Goal: Task Accomplishment & Management: Use online tool/utility

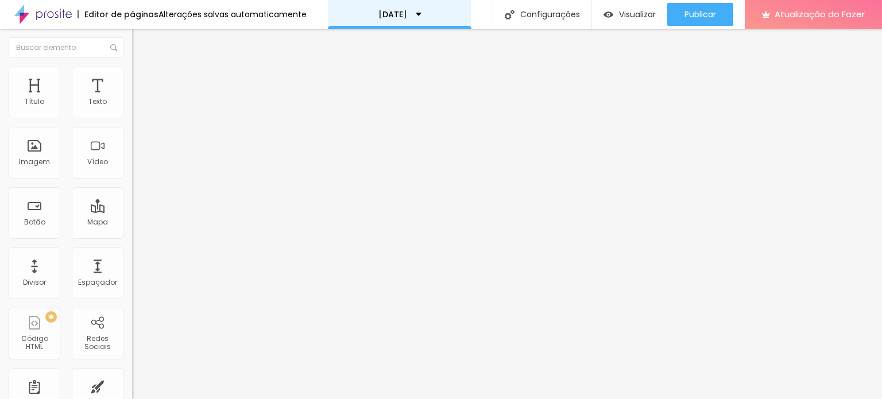
click at [374, 15] on div "[DATE]" at bounding box center [400, 14] width 144 height 29
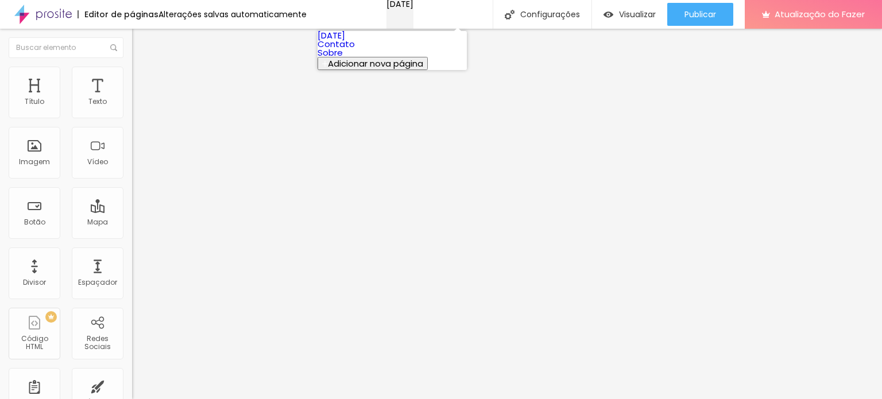
click at [386, 8] on div "[DATE]" at bounding box center [399, 4] width 27 height 8
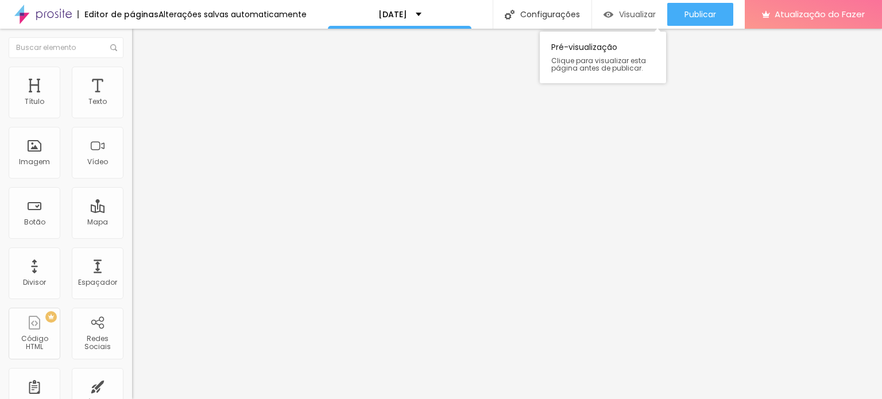
click at [624, 24] on div "Visualizar" at bounding box center [629, 14] width 52 height 23
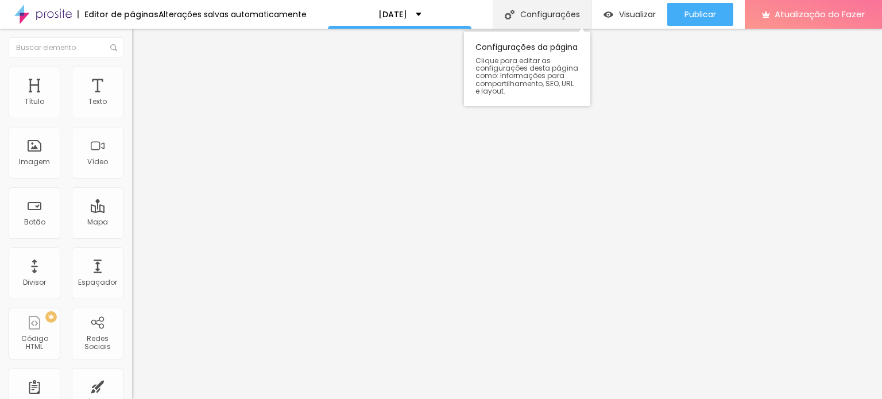
click at [516, 11] on div "Configurações" at bounding box center [542, 14] width 99 height 29
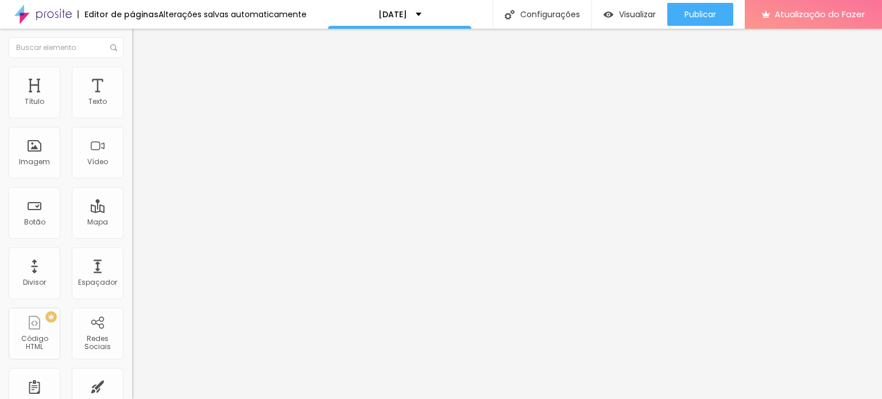
click at [829, 16] on font "Atualização do Fazer" at bounding box center [820, 14] width 90 height 12
click at [142, 79] on font "Estilo" at bounding box center [151, 74] width 18 height 10
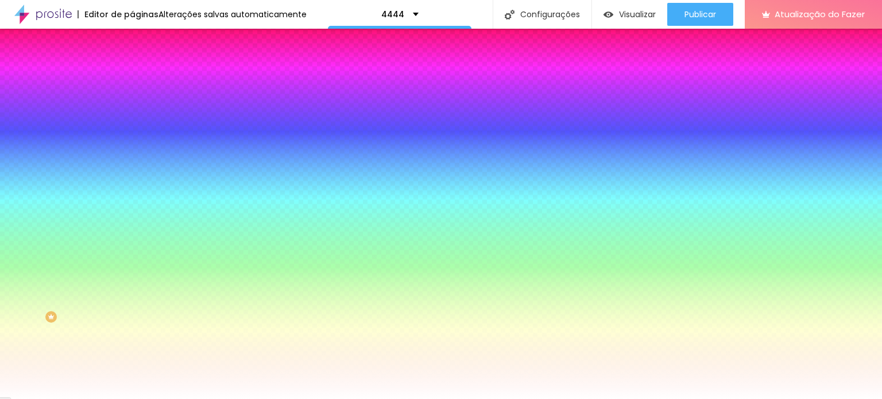
click at [132, 106] on span "Trocar imagem" at bounding box center [163, 101] width 63 height 10
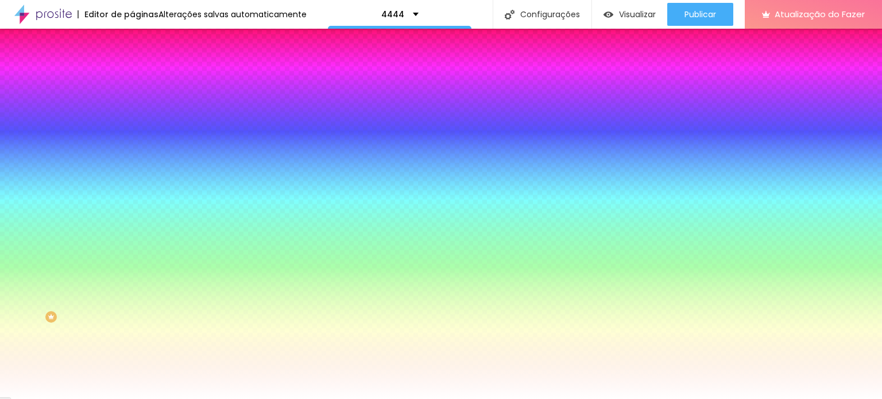
click at [132, 106] on span "Trocar imagem" at bounding box center [163, 101] width 63 height 10
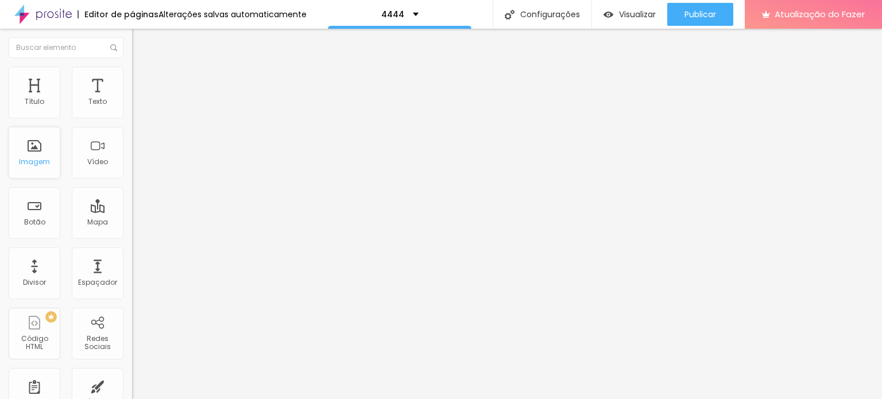
click at [47, 142] on div "Imagem" at bounding box center [35, 153] width 52 height 52
click at [142, 79] on font "Estilo" at bounding box center [151, 74] width 18 height 10
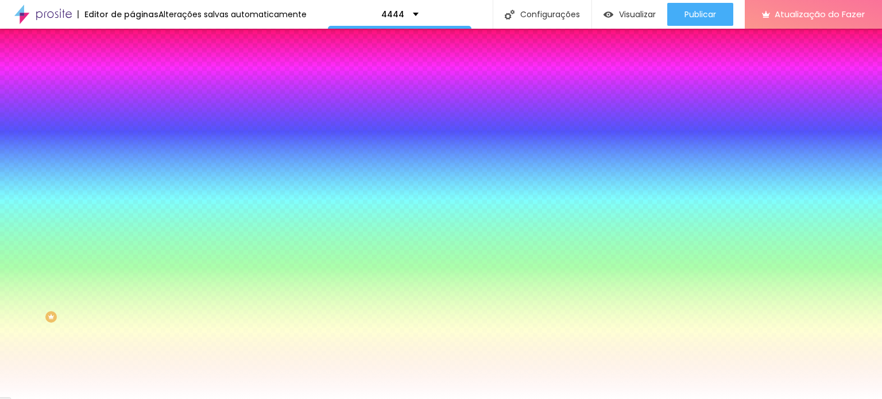
click at [132, 67] on li "Conteúdo" at bounding box center [198, 60] width 132 height 11
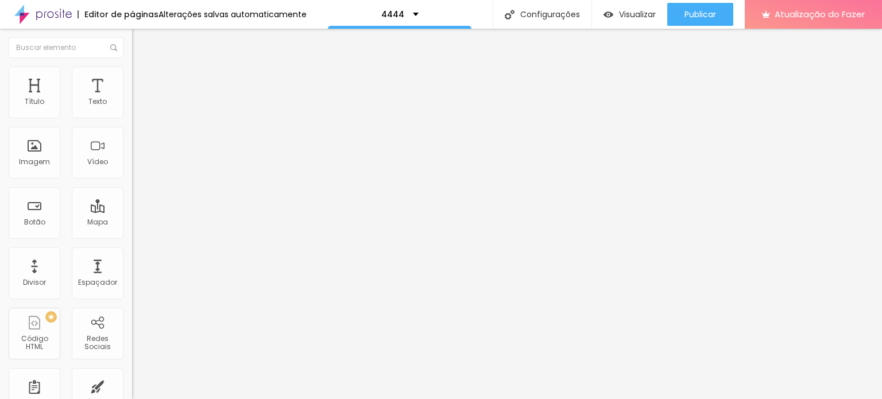
click at [141, 43] on img "button" at bounding box center [145, 41] width 9 height 9
click at [36, 155] on div "Imagem" at bounding box center [35, 153] width 52 height 52
click at [141, 44] on div "Editar nulo" at bounding box center [171, 41] width 60 height 9
click at [33, 156] on div "Imagem" at bounding box center [35, 153] width 52 height 52
click at [34, 158] on font "Imagem" at bounding box center [34, 162] width 31 height 10
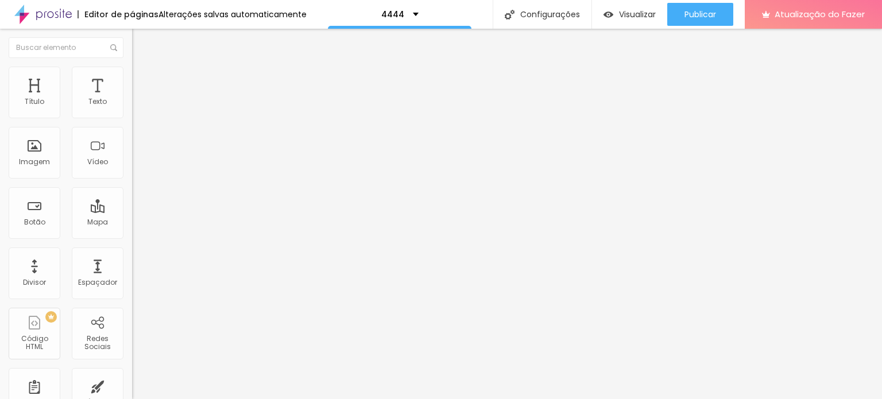
click at [132, 36] on button "Editar nulo" at bounding box center [198, 42] width 132 height 26
click at [28, 157] on font "Imagem" at bounding box center [34, 162] width 31 height 10
click at [34, 158] on font "Imagem" at bounding box center [34, 162] width 31 height 10
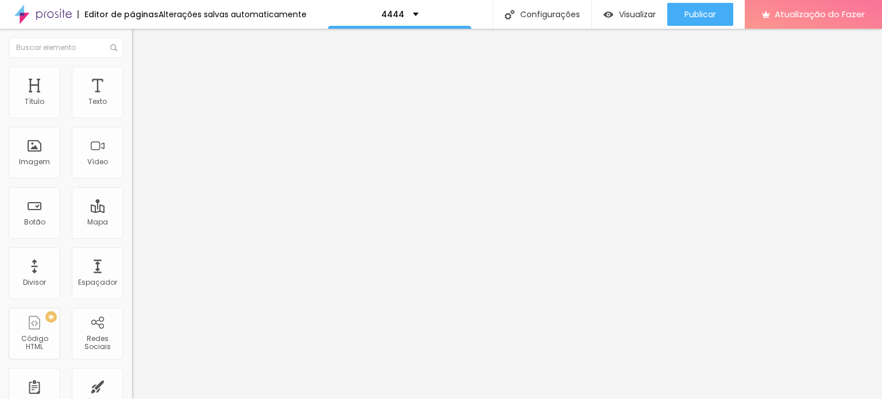
click at [132, 75] on li "Estilo" at bounding box center [198, 72] width 132 height 11
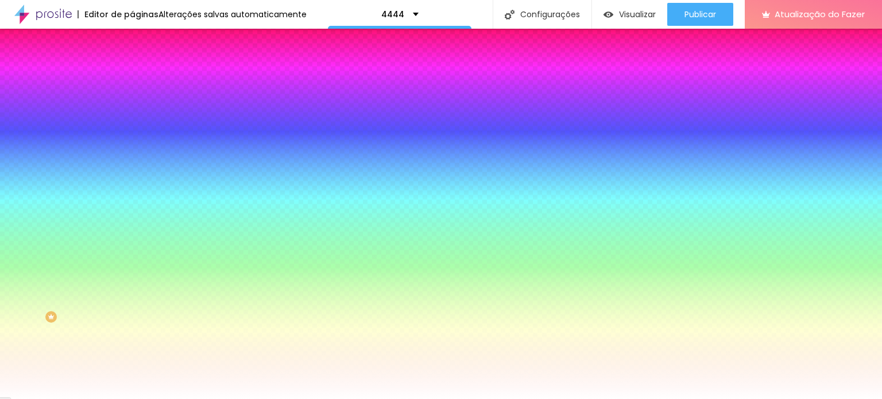
click at [132, 78] on img at bounding box center [137, 83] width 10 height 10
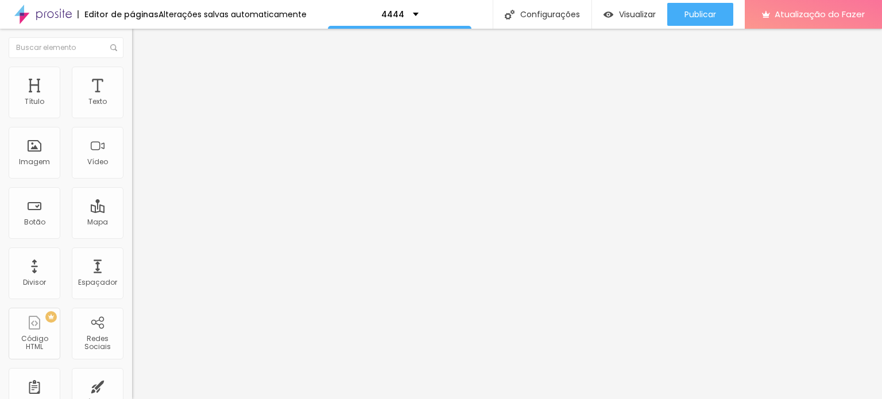
click at [132, 75] on li "Estilo" at bounding box center [198, 72] width 132 height 11
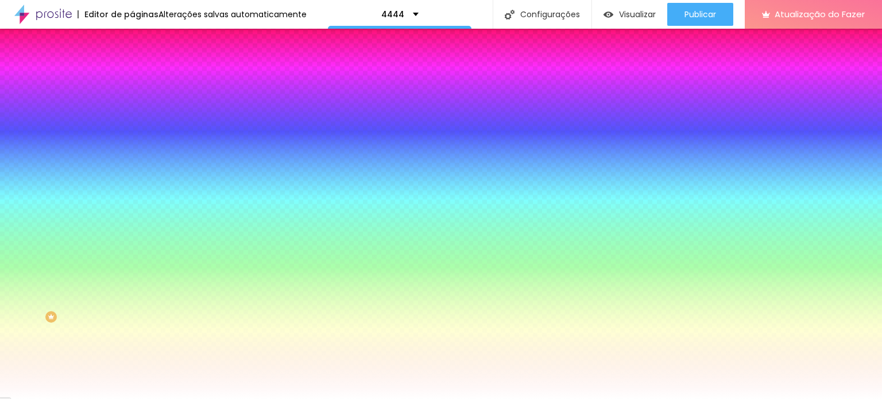
click at [132, 67] on li "Conteúdo" at bounding box center [198, 60] width 132 height 11
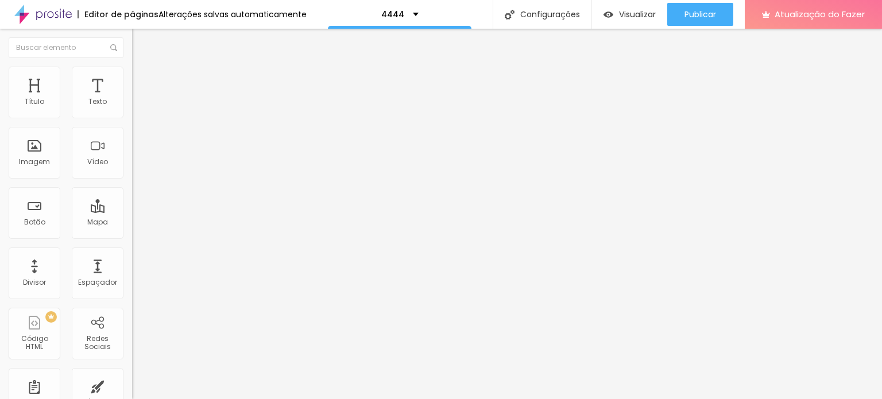
click at [142, 81] on font "Avançado" at bounding box center [161, 86] width 38 height 10
click at [132, 100] on div "Modo Encaixotado Encaixotado Completo" at bounding box center [198, 106] width 132 height 32
click at [142, 82] on font "Avançado" at bounding box center [161, 86] width 38 height 10
drag, startPoint x: 10, startPoint y: 67, endPoint x: 48, endPoint y: 71, distance: 37.5
click at [132, 66] on li "Conteúdo" at bounding box center [198, 60] width 132 height 11
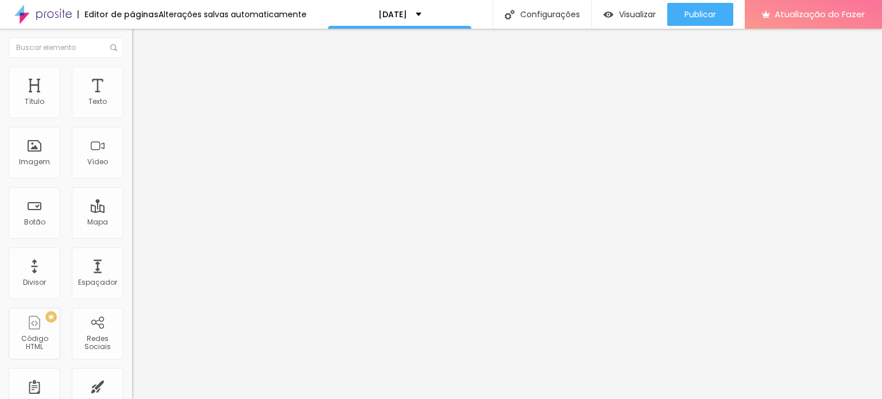
click at [132, 73] on li "Estilo" at bounding box center [198, 72] width 132 height 11
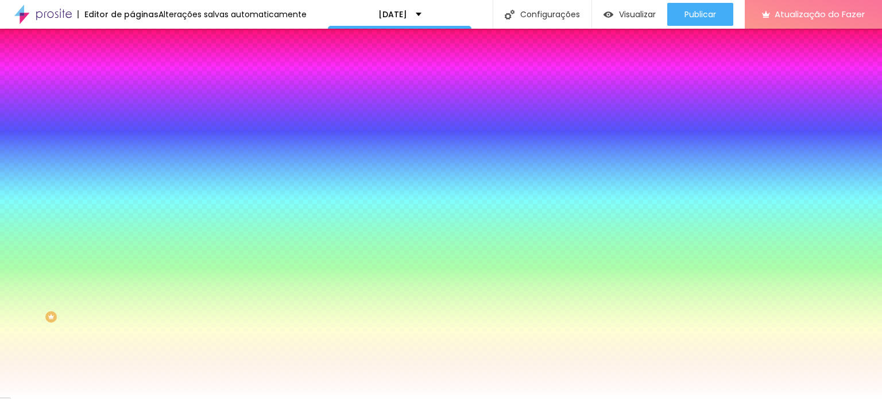
click at [132, 106] on span "Trocar imagem" at bounding box center [163, 101] width 63 height 10
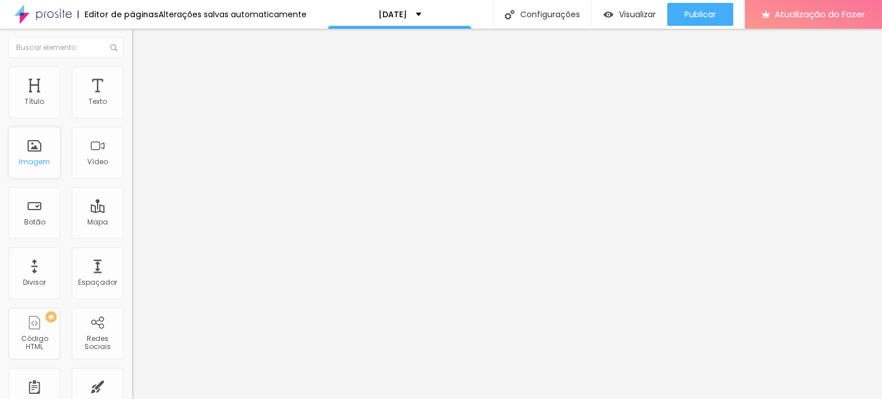
click at [47, 152] on div "Imagem" at bounding box center [35, 153] width 52 height 52
click at [38, 146] on div "Imagem" at bounding box center [35, 153] width 52 height 52
click at [37, 168] on div "Imagem" at bounding box center [35, 153] width 52 height 52
click at [26, 151] on div "Imagem" at bounding box center [35, 153] width 52 height 52
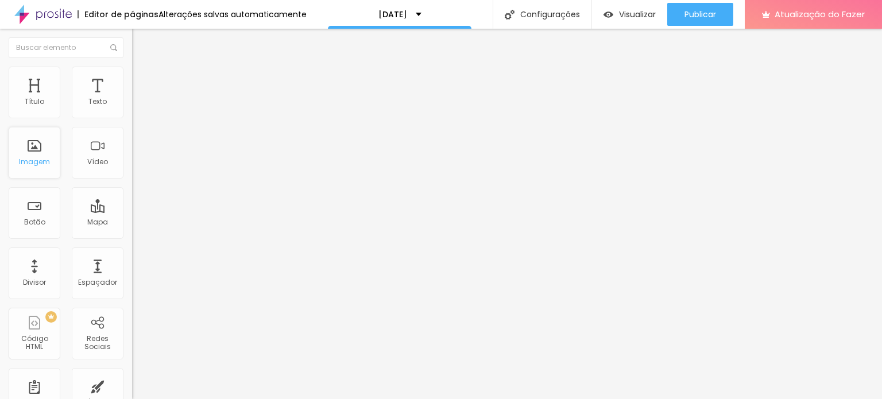
click at [26, 151] on div "Imagem" at bounding box center [35, 153] width 52 height 52
click at [106, 97] on div "Texto" at bounding box center [98, 93] width 52 height 52
click at [34, 107] on div "Título" at bounding box center [35, 93] width 52 height 52
click at [87, 164] on font "Vídeo" at bounding box center [97, 162] width 21 height 10
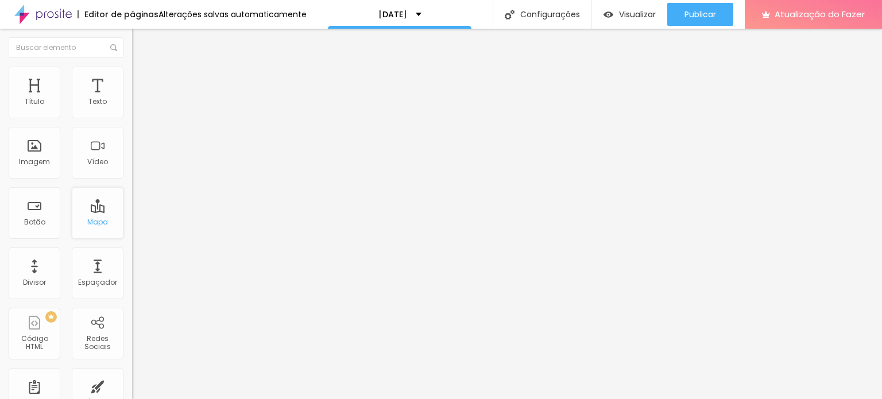
click at [85, 238] on div "Mapa" at bounding box center [98, 213] width 52 height 52
click at [40, 215] on div "Botão" at bounding box center [35, 213] width 52 height 52
click at [142, 79] on font "Estilo" at bounding box center [151, 74] width 18 height 10
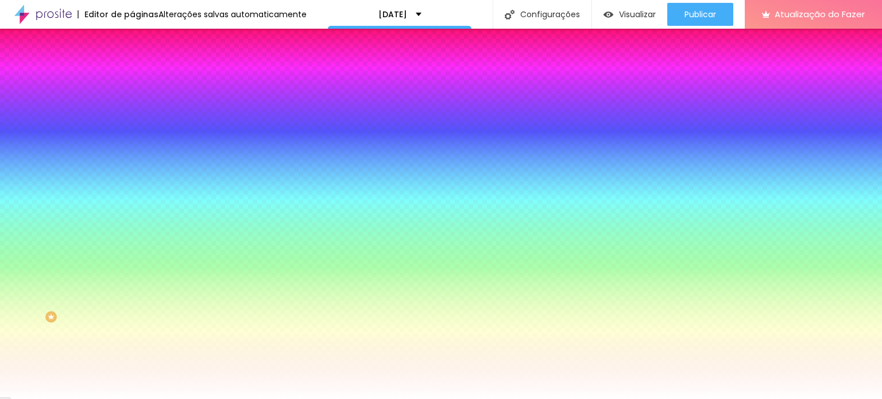
click at [139, 106] on font "Trocar imagem" at bounding box center [167, 101] width 56 height 10
click at [142, 68] on font "Conteúdo" at bounding box center [160, 63] width 36 height 10
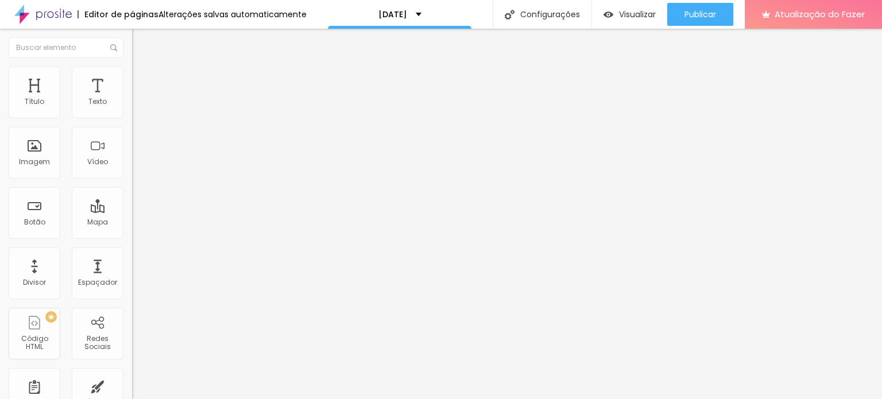
click at [132, 69] on li "Estilo" at bounding box center [198, 72] width 132 height 11
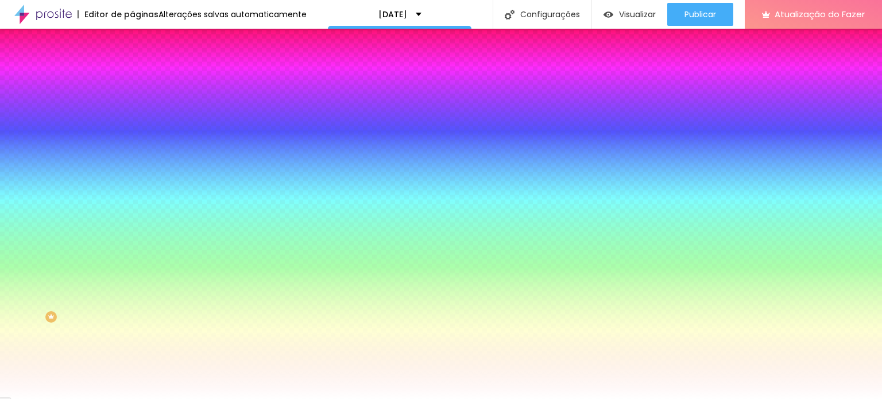
click at [141, 42] on img "button" at bounding box center [145, 41] width 9 height 9
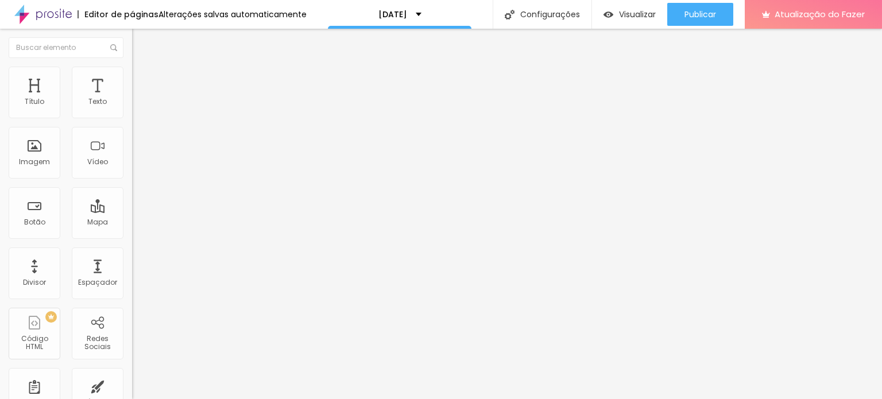
click at [139, 99] on font "Adicionar imagem" at bounding box center [172, 94] width 67 height 10
click at [142, 77] on font "Estilo" at bounding box center [151, 74] width 18 height 10
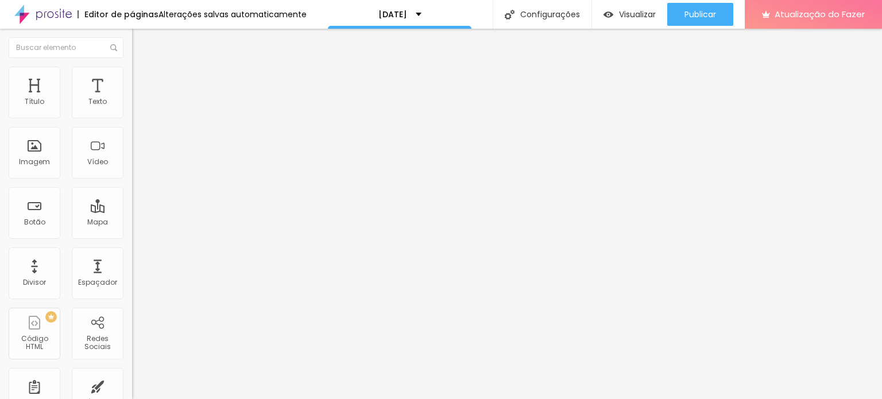
click at [132, 78] on li "Avançado" at bounding box center [198, 83] width 132 height 11
click at [132, 67] on li "Conteúdo" at bounding box center [198, 60] width 132 height 11
click at [626, 20] on font "Visualizar" at bounding box center [637, 14] width 37 height 11
click at [83, 94] on div "Texto" at bounding box center [98, 93] width 52 height 52
click at [132, 73] on li "Avançado" at bounding box center [198, 72] width 132 height 11
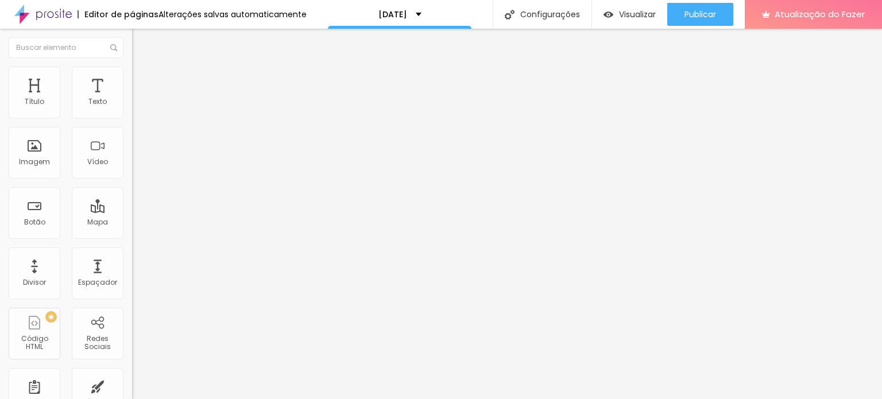
click at [132, 75] on ul "Estilo Avançado" at bounding box center [198, 66] width 132 height 23
click at [132, 67] on li "Estilo" at bounding box center [198, 60] width 132 height 11
click at [138, 106] on icon "button" at bounding box center [140, 103] width 5 height 5
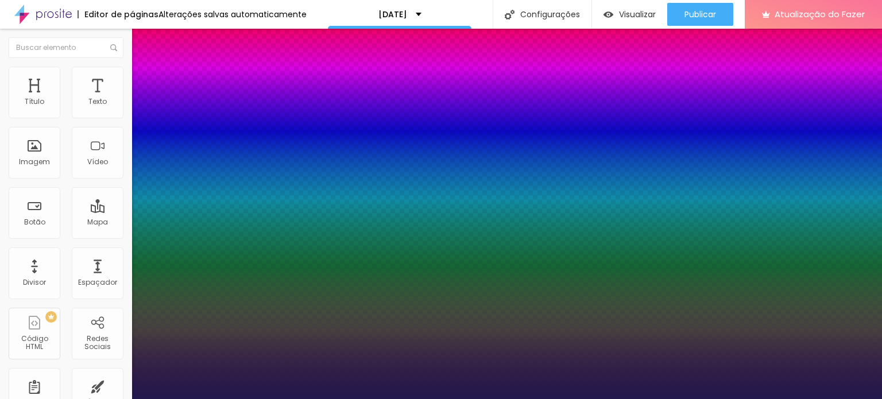
type input "1"
type input "#A59EC4"
type input "1"
type input "#B1ACCB"
type input "1"
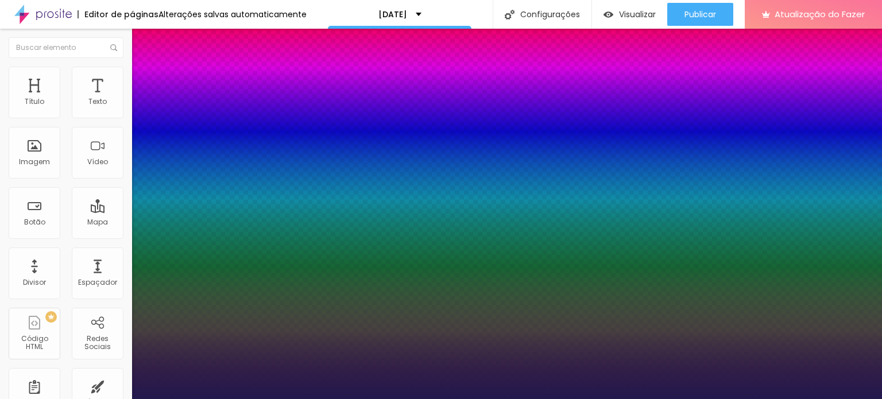
type input "#D0CCE5"
type input "1"
type input "#E7E4F4"
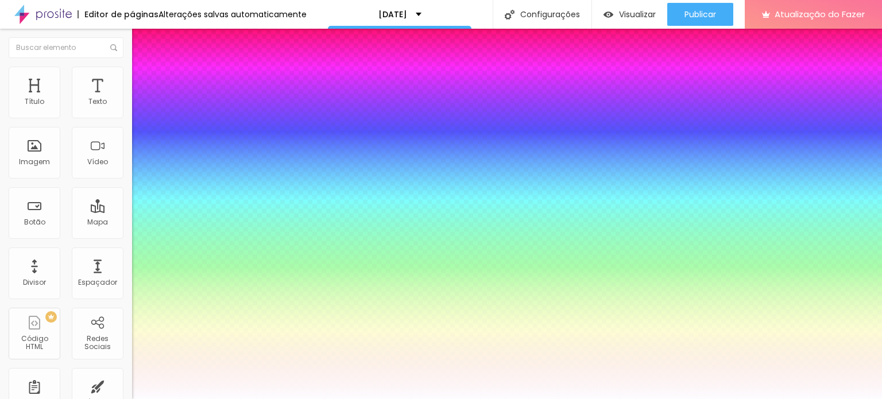
type input "1"
type input "#FDFCFF"
type input "1"
type input "#FFFFFF"
drag, startPoint x: 173, startPoint y: 330, endPoint x: 145, endPoint y: 298, distance: 41.9
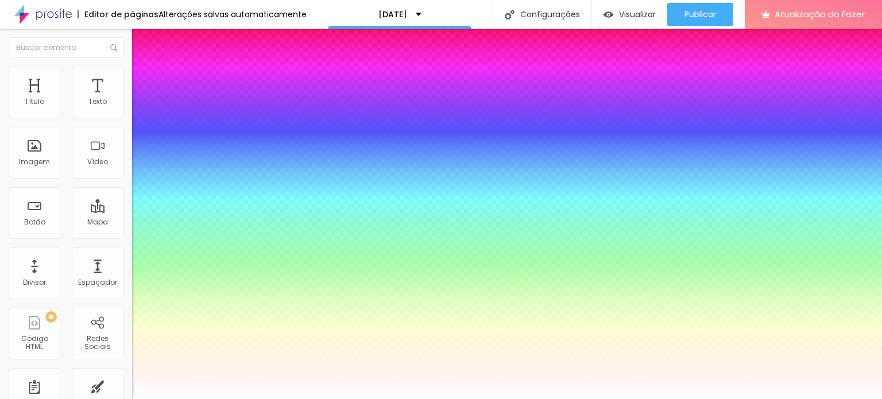
type input "1"
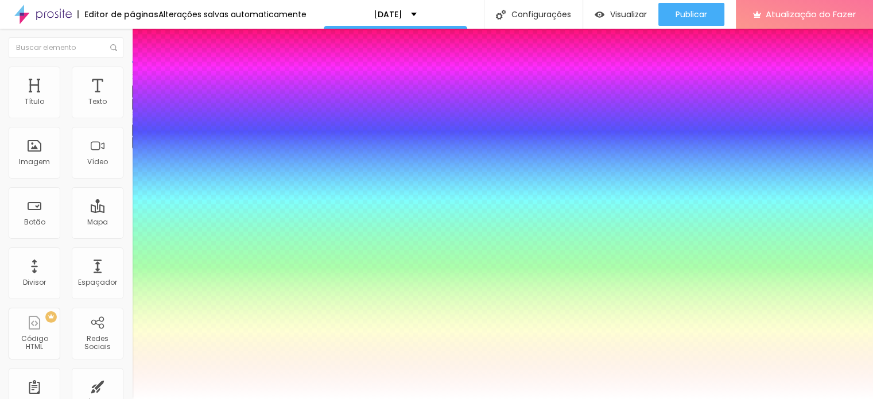
type input "20"
type input "1"
type input "42"
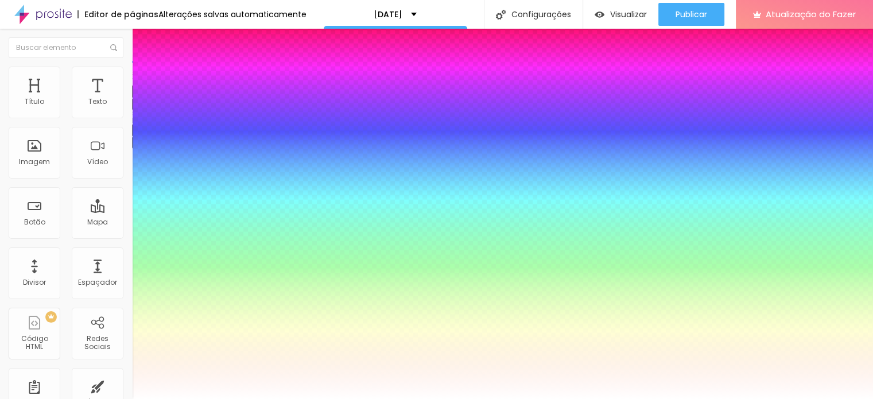
type input "1"
type input "49"
type input "1"
type input "53"
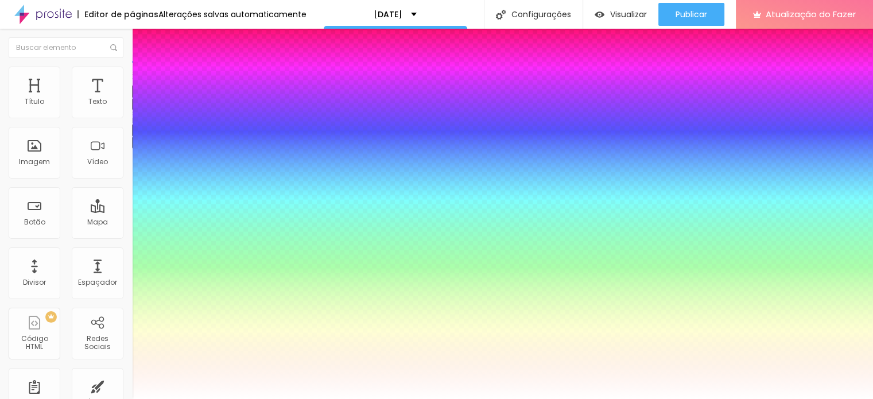
type input "53"
type input "1"
type input "57"
type input "1"
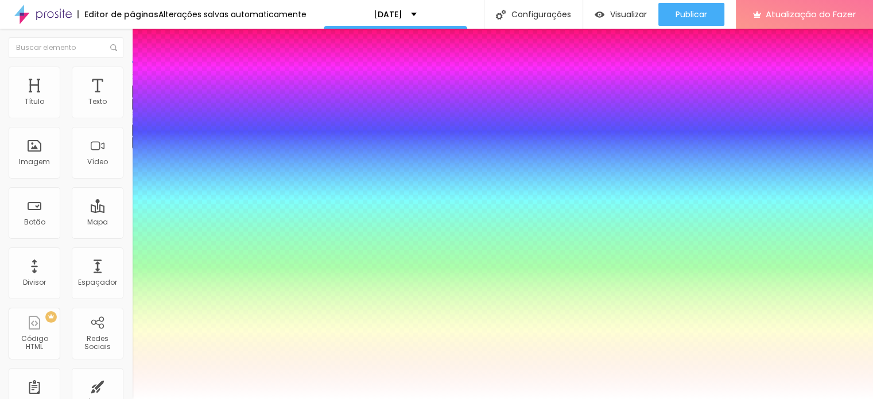
type input "58"
type input "1"
type input "59"
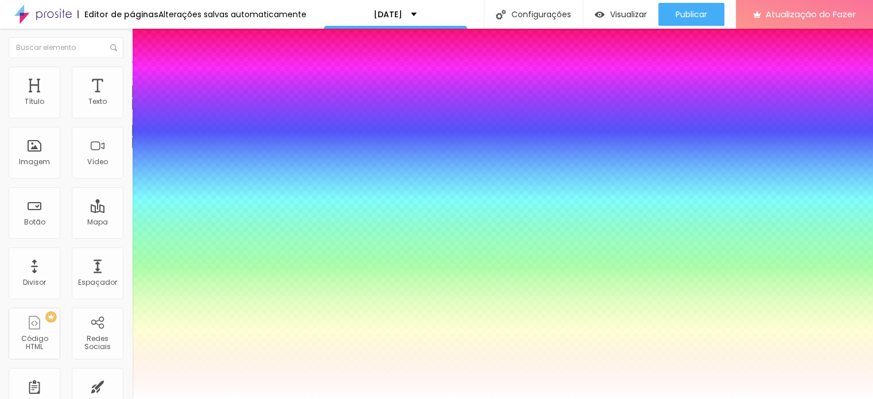
type input "1"
type input "58"
type input "1"
type input "57"
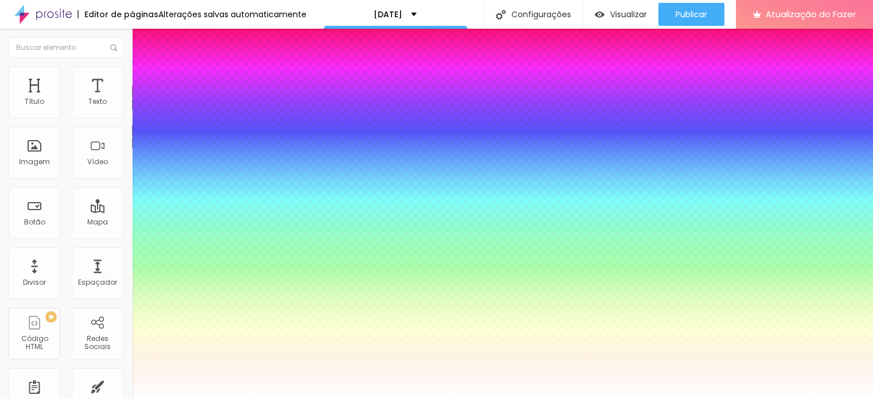
type input "57"
type input "1"
type input "55"
type input "1"
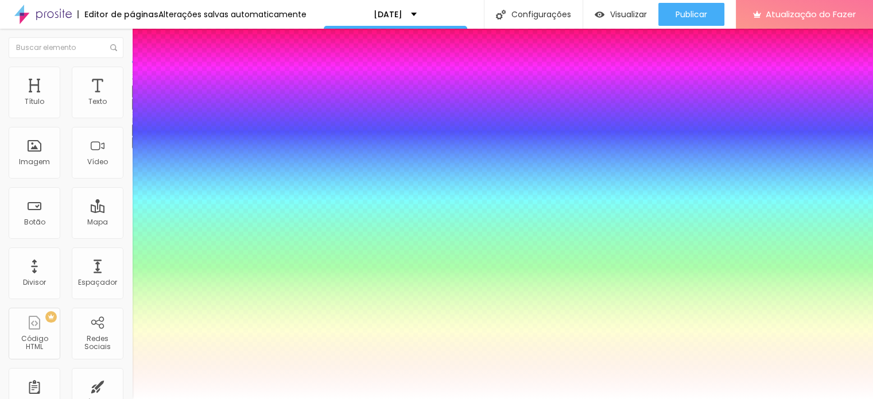
type input "51"
type input "1"
type input "50"
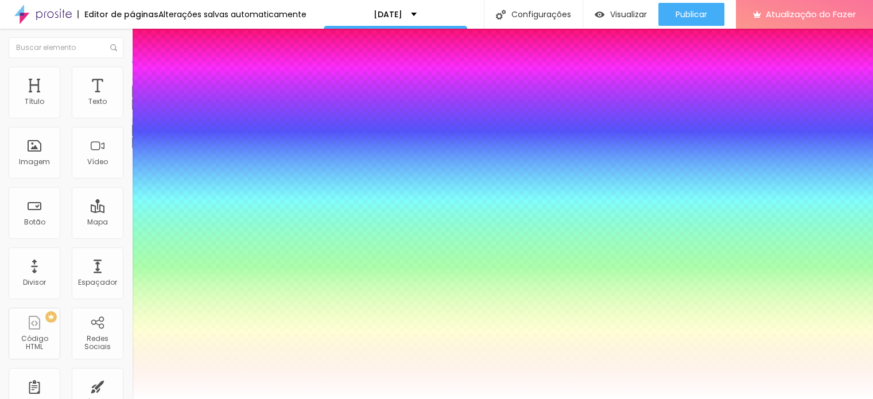
type input "1"
type input "48"
type input "1"
type input "44"
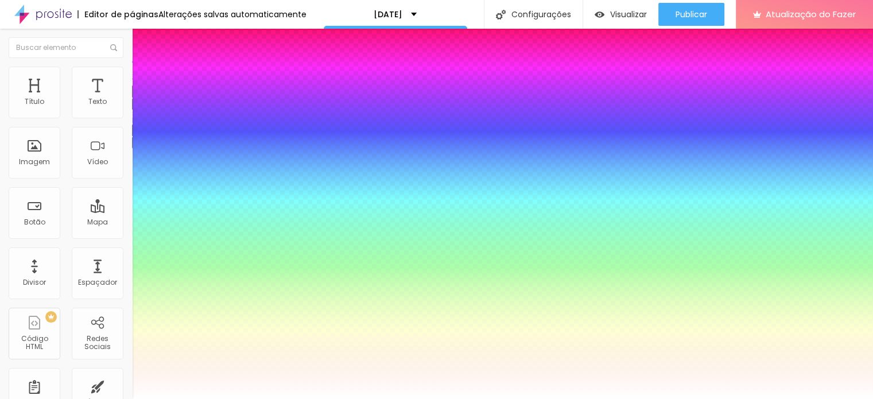
type input "44"
type input "1"
type input "42"
type input "1"
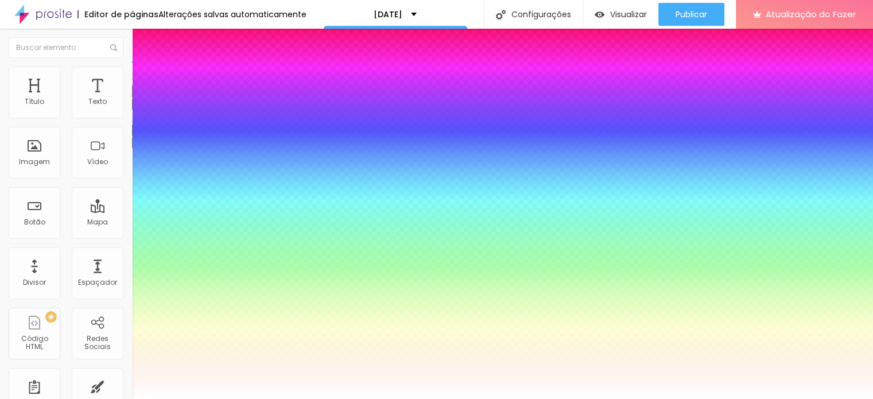
type input "41"
type input "1"
type input "40"
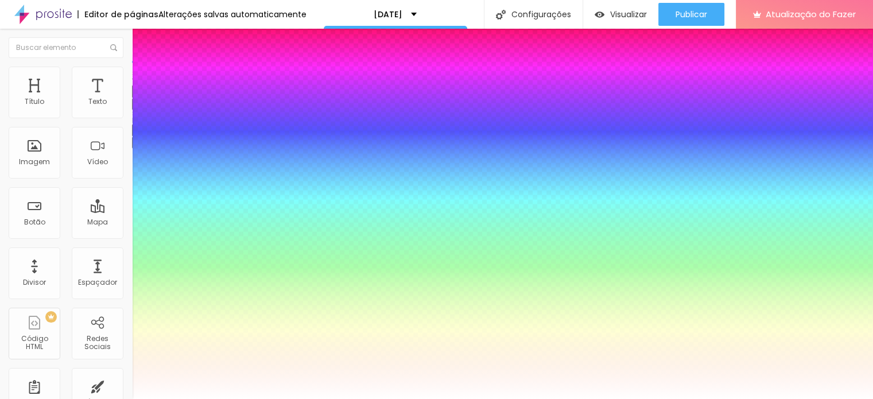
type input "1"
type input "38"
type input "1"
type input "37"
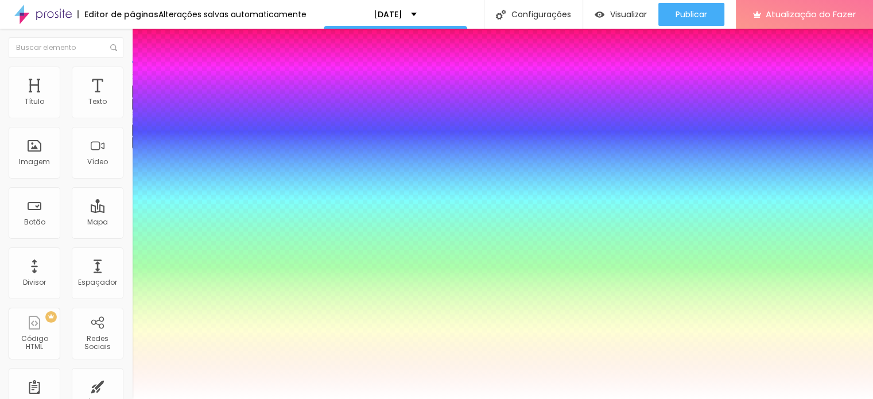
type input "37"
type input "1"
type input "36"
type input "1"
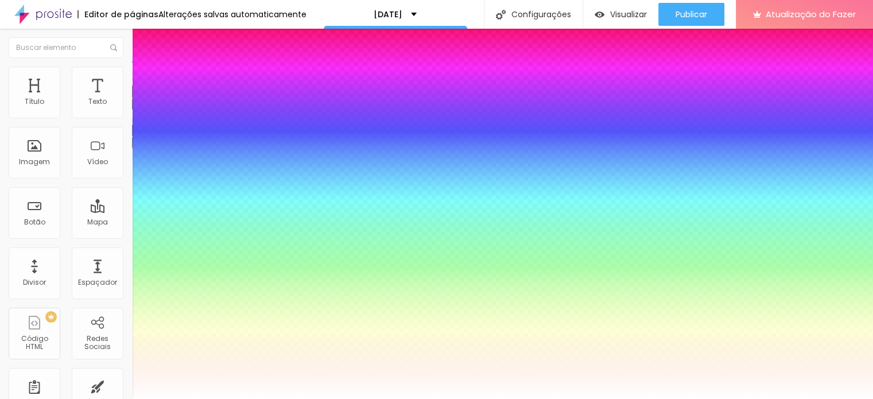
type input "35"
type input "1"
type input "34"
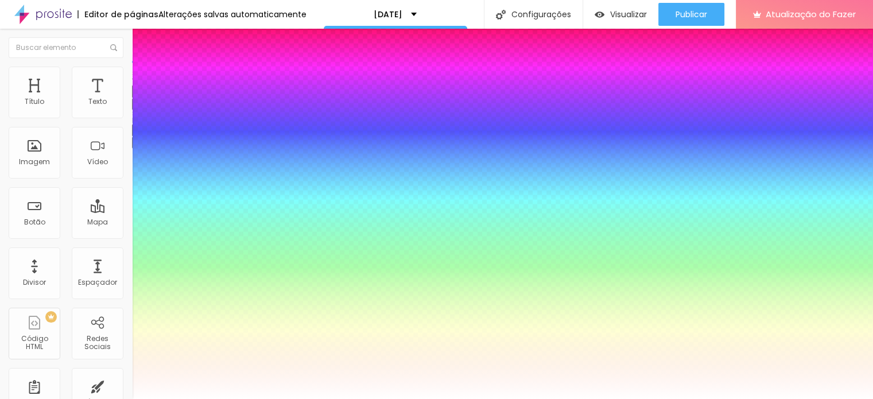
type input "1"
type input "33"
type input "1"
type input "32"
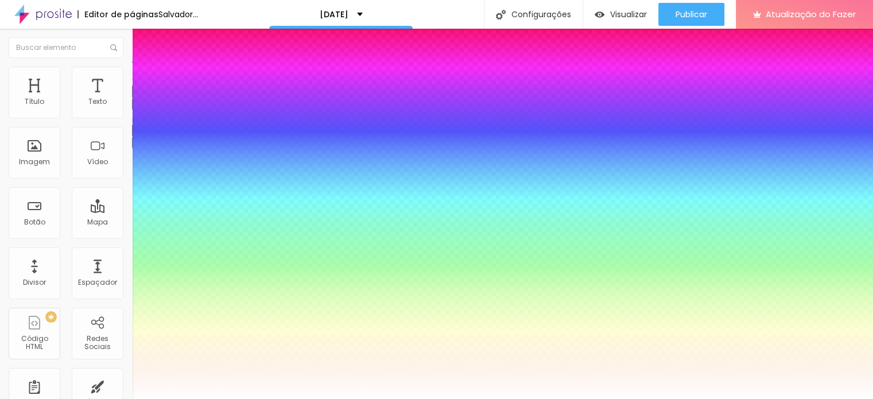
type input "32"
type input "1"
type input "30"
type input "1"
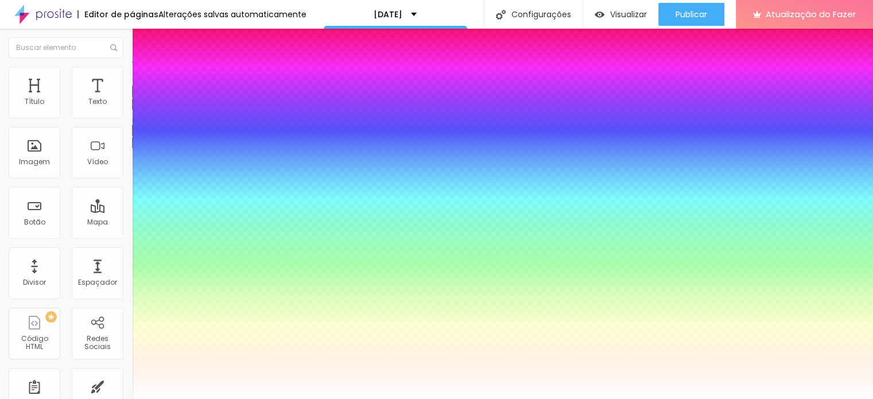
type input "29"
type input "1"
type input "28"
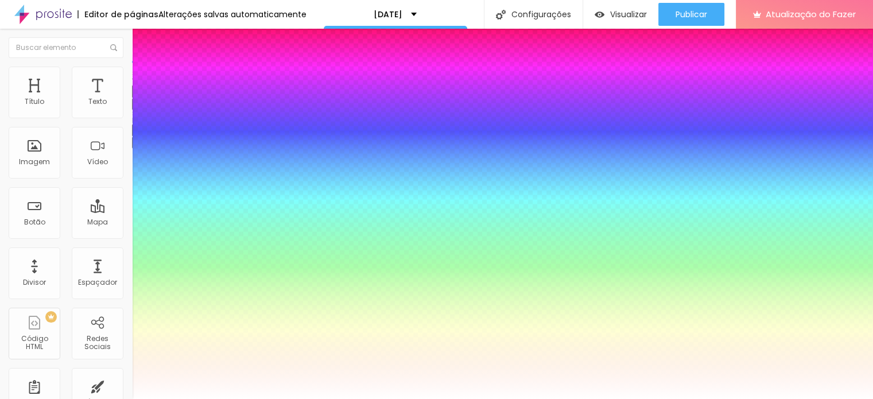
type input "1"
type input "27"
type input "1"
type input "26"
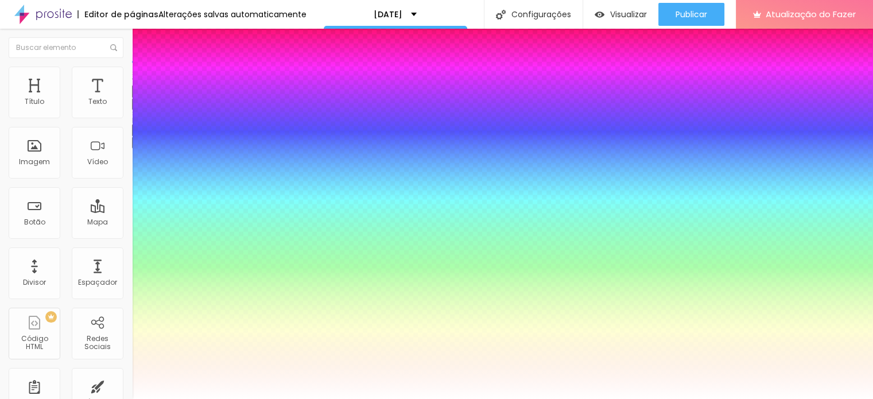
type input "26"
type input "1"
drag, startPoint x: 179, startPoint y: 193, endPoint x: 161, endPoint y: 202, distance: 19.5
type input "24"
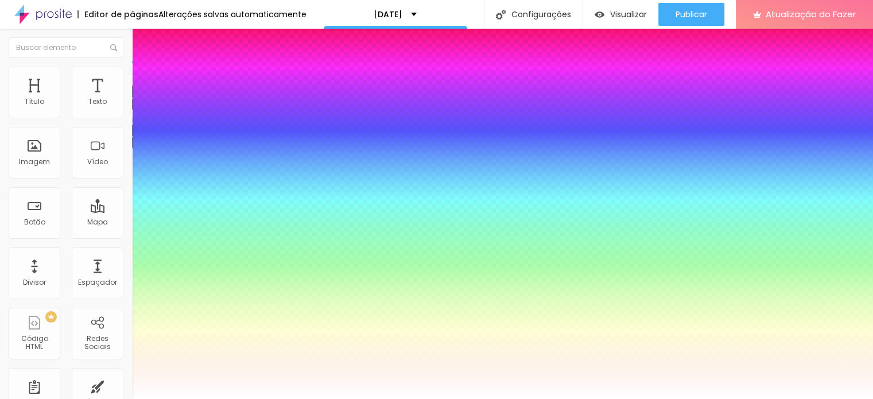
type input "24"
drag, startPoint x: 152, startPoint y: 218, endPoint x: 188, endPoint y: 218, distance: 36.7
drag, startPoint x: 152, startPoint y: 218, endPoint x: 161, endPoint y: 233, distance: 18.0
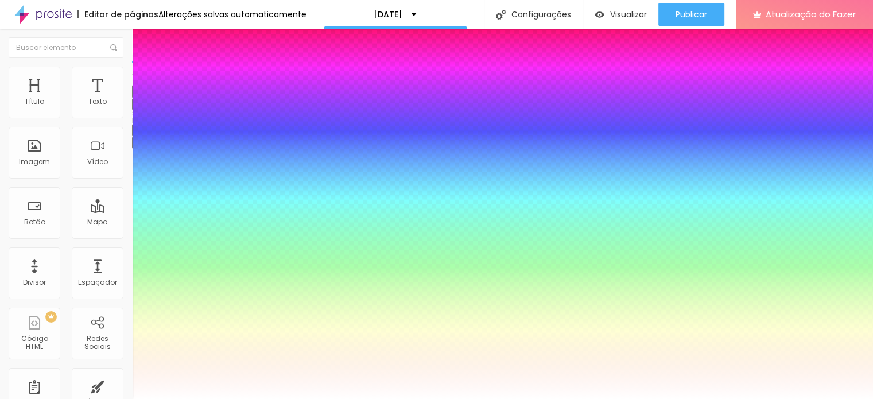
type input "0"
type input "2"
type input "16"
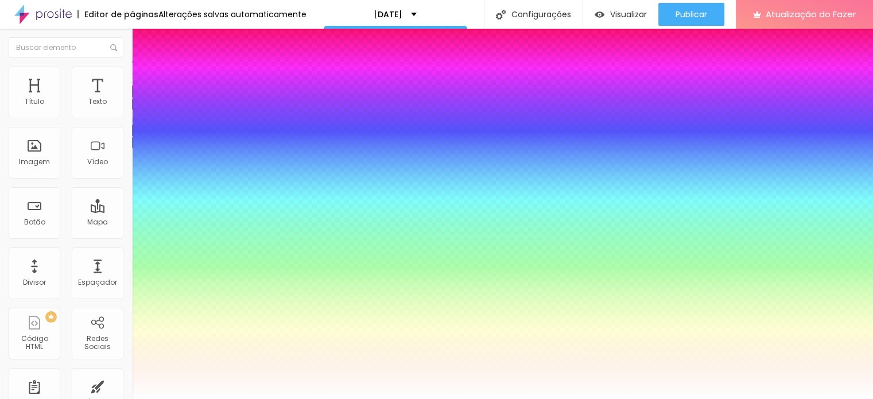
type input "16"
type input "17"
type input "18"
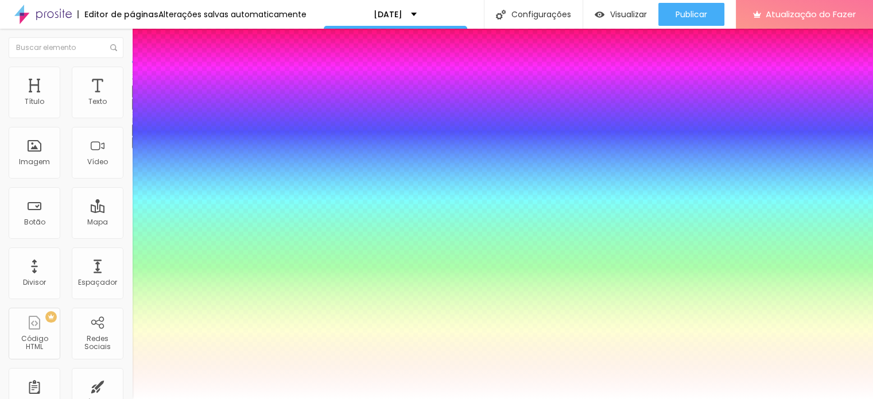
type input "20"
type input "22"
type input "26"
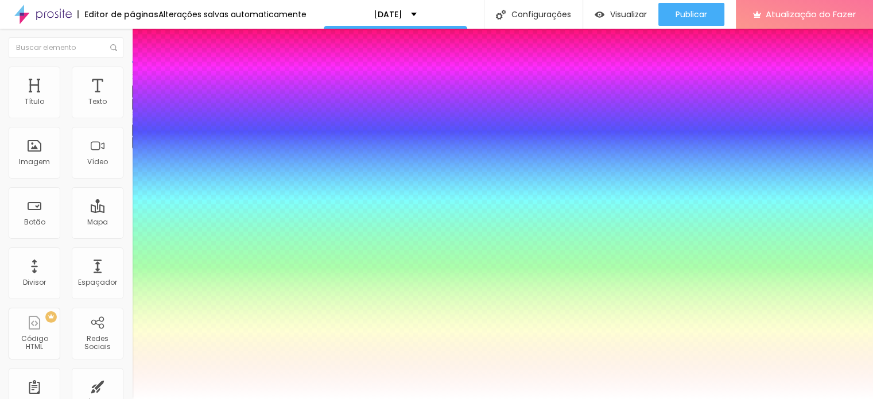
type input "26"
type input "28"
type input "29"
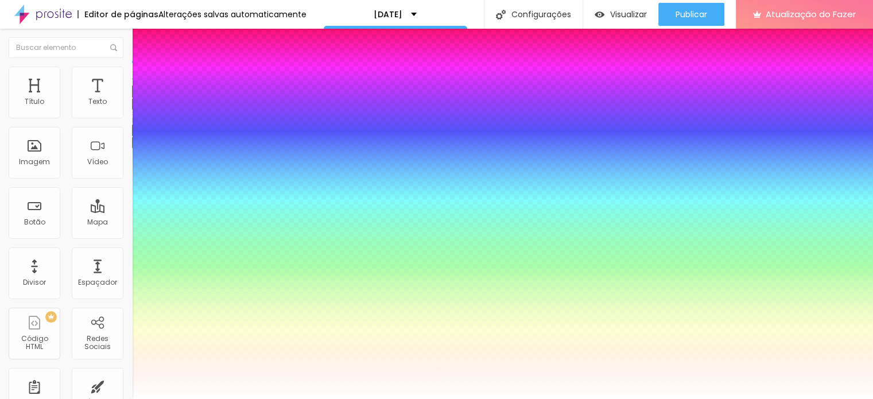
type input "30"
type input "32"
type input "36"
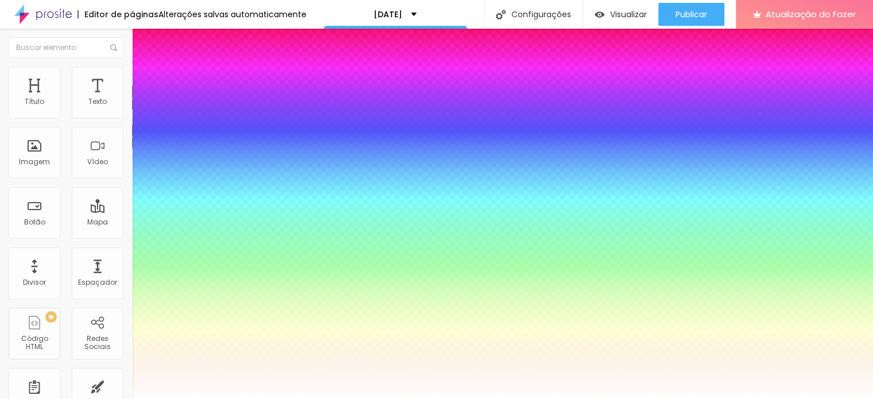
type input "36"
type input "39"
type input "43"
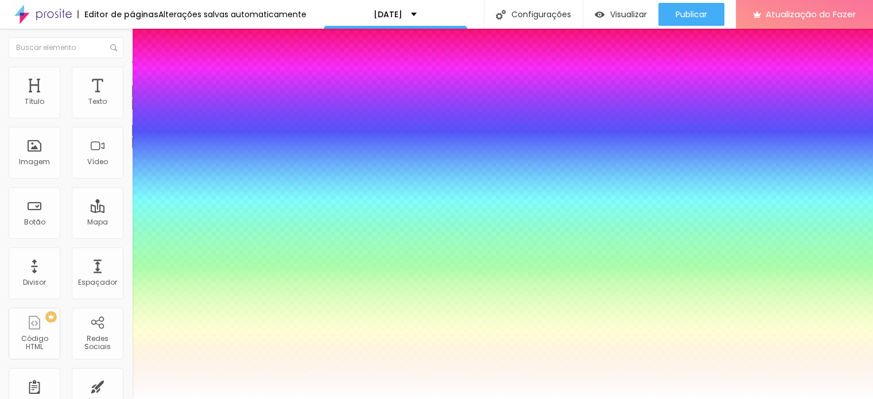
type input "47"
type input "51"
type input "52"
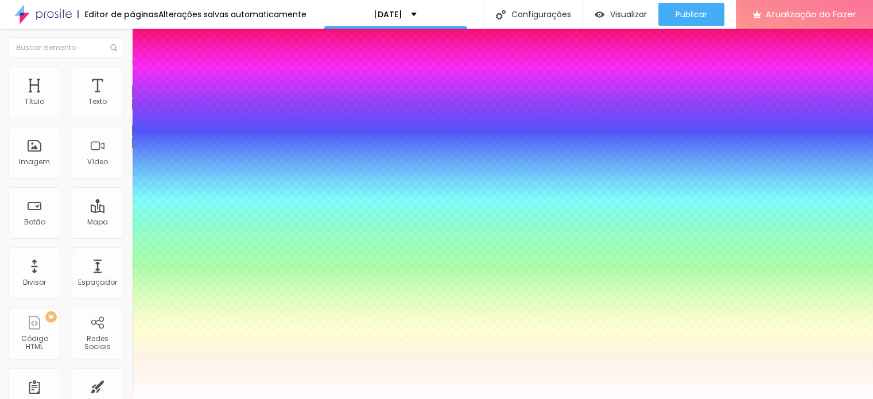
type input "52"
type input "53"
type input "54"
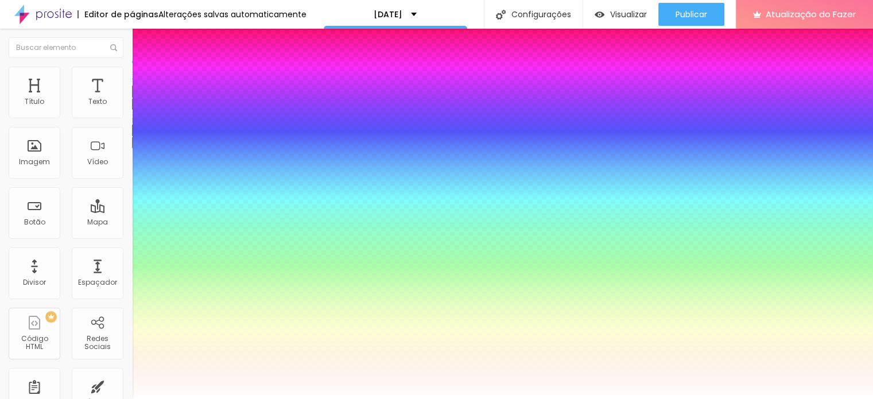
type input "55"
type input "56"
type input "58"
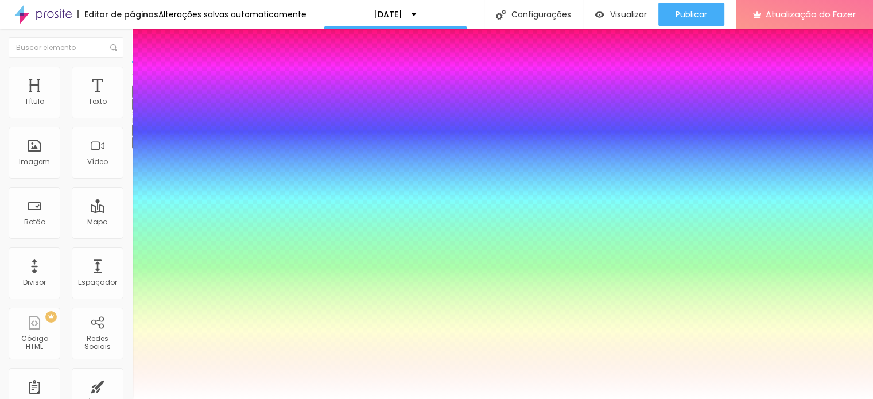
type input "58"
type input "59"
type input "57"
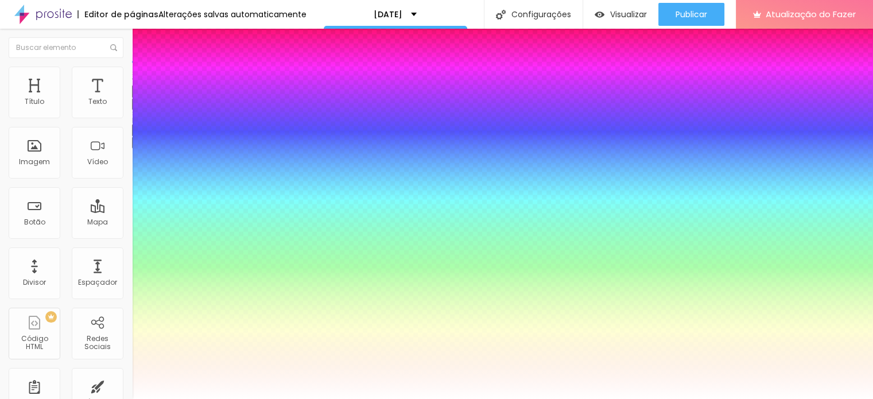
type input "37"
type input "30"
type input "29"
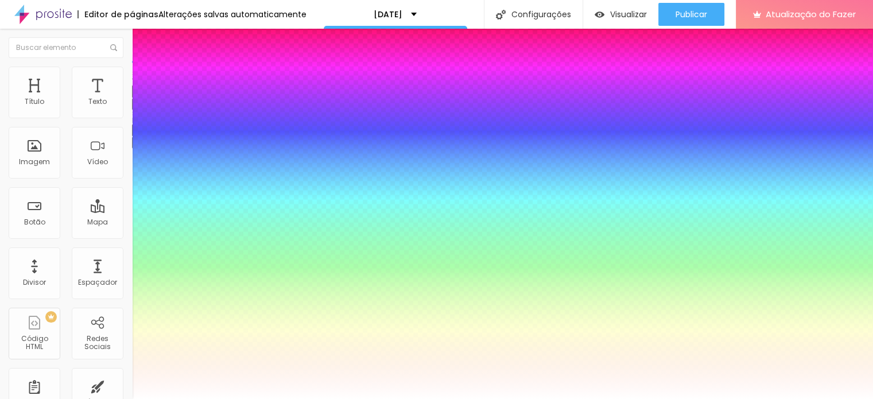
type input "29"
type input "27"
type input "26"
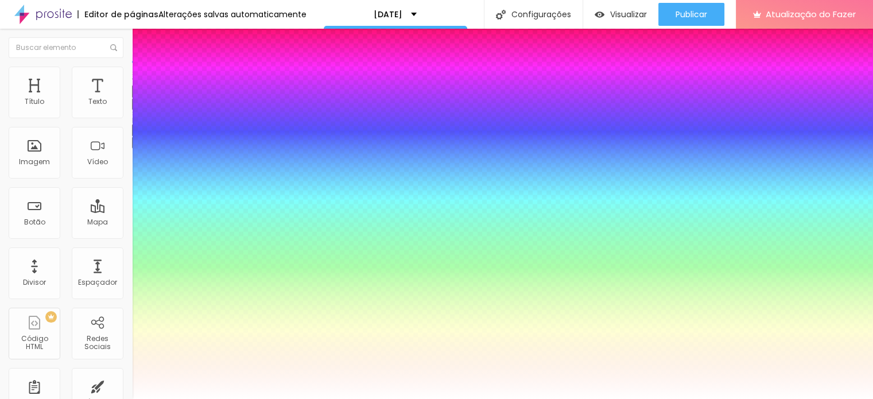
type input "25"
type input "22"
type input "19"
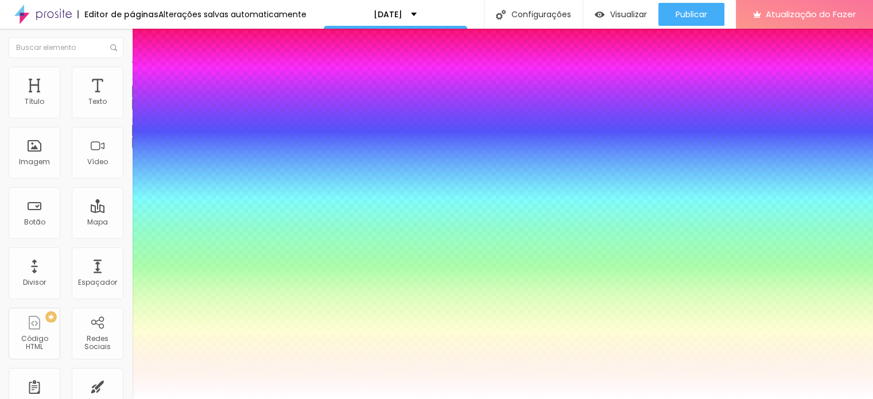
type input "19"
type input "18"
type input "16"
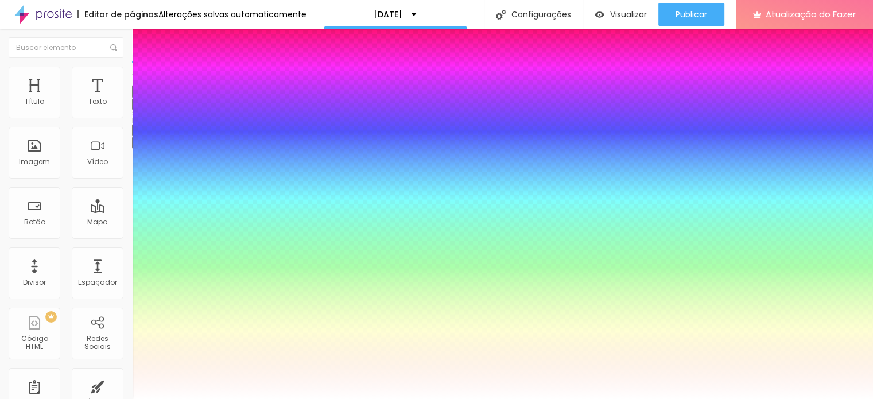
type input "14"
type input "13"
type input "12"
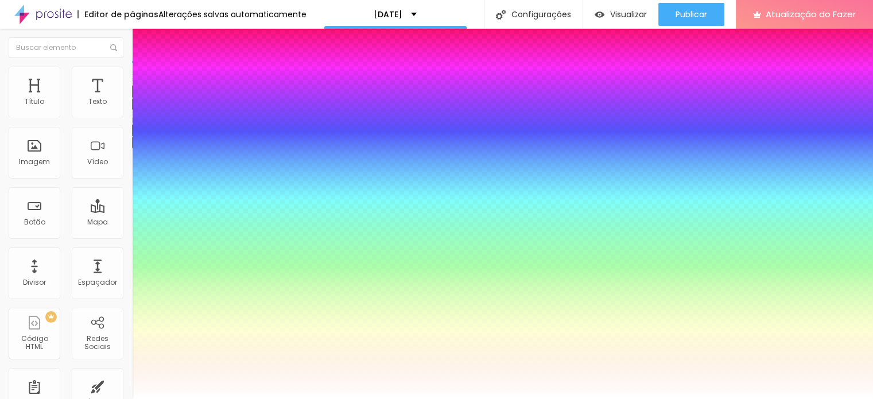
type input "12"
type input "11"
type input "10"
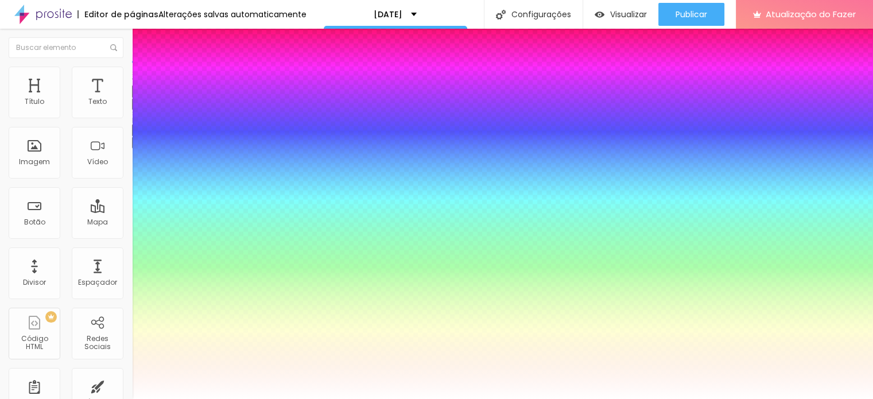
type input "8"
type input "6"
type input "5"
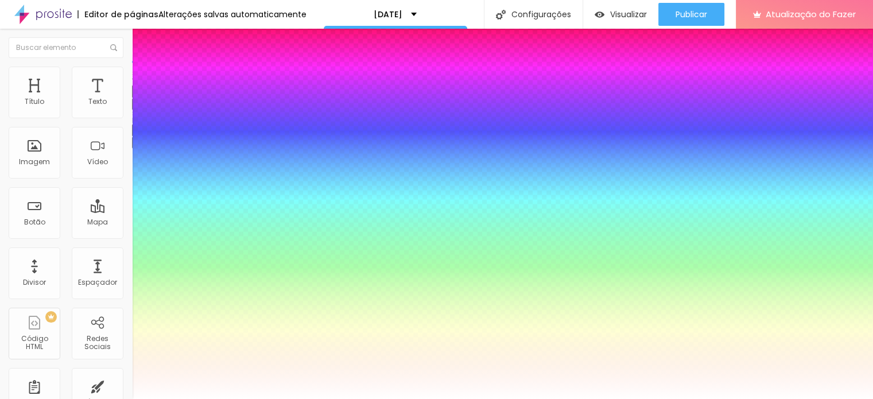
type input "5"
type input "4"
drag, startPoint x: 147, startPoint y: 250, endPoint x: 152, endPoint y: 245, distance: 6.9
type input "4"
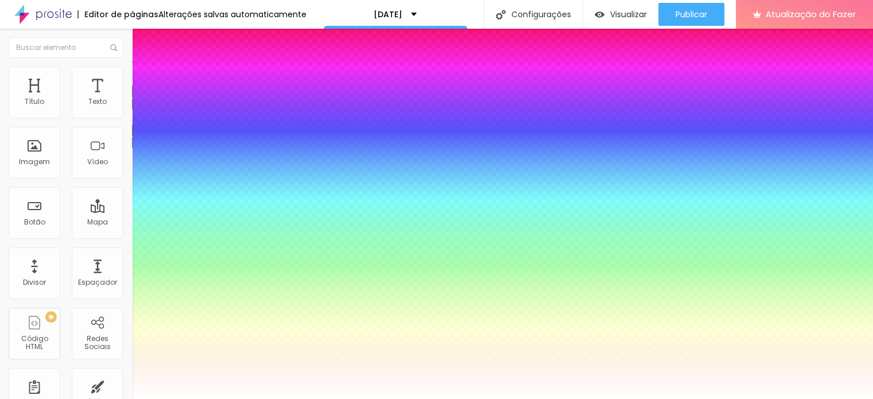
type input "1.1"
type input "1"
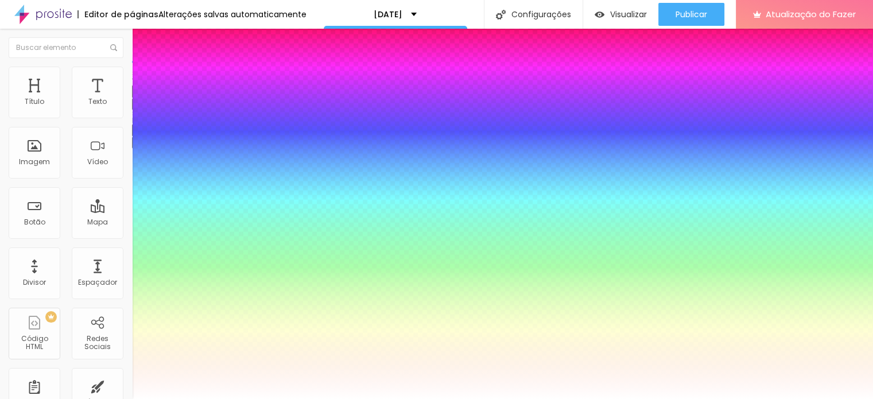
type input "1"
type input "0.9"
type input "0.8"
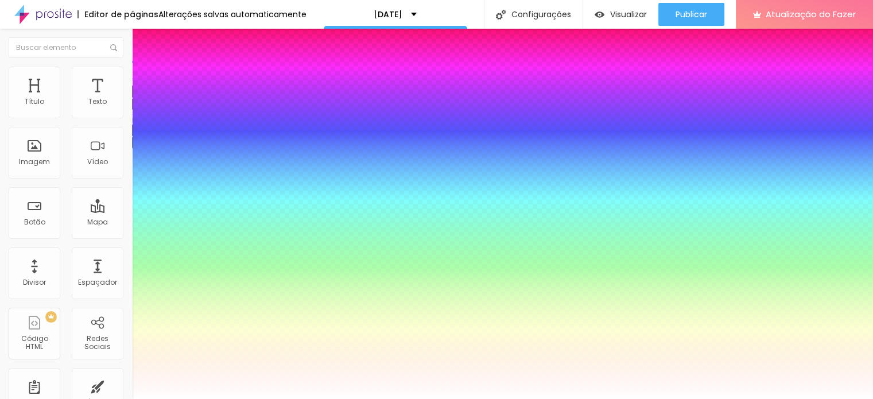
type input "0.7"
drag, startPoint x: 183, startPoint y: 272, endPoint x: 165, endPoint y: 272, distance: 17.8
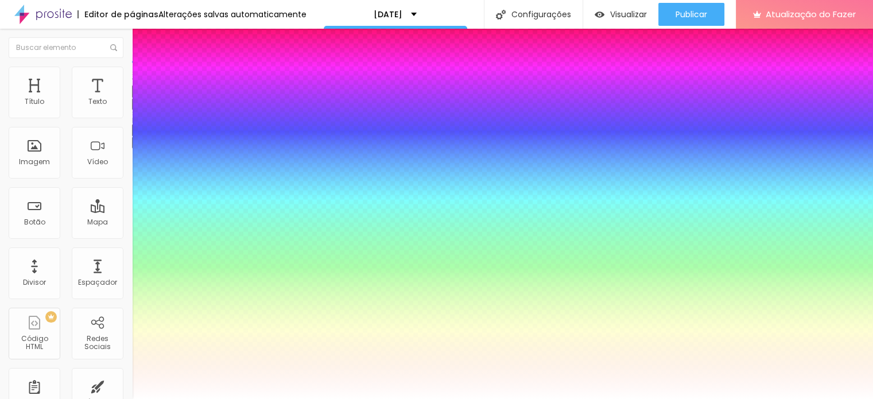
drag, startPoint x: 203, startPoint y: 275, endPoint x: 195, endPoint y: 270, distance: 8.8
click at [685, 398] on div at bounding box center [436, 399] width 873 height 0
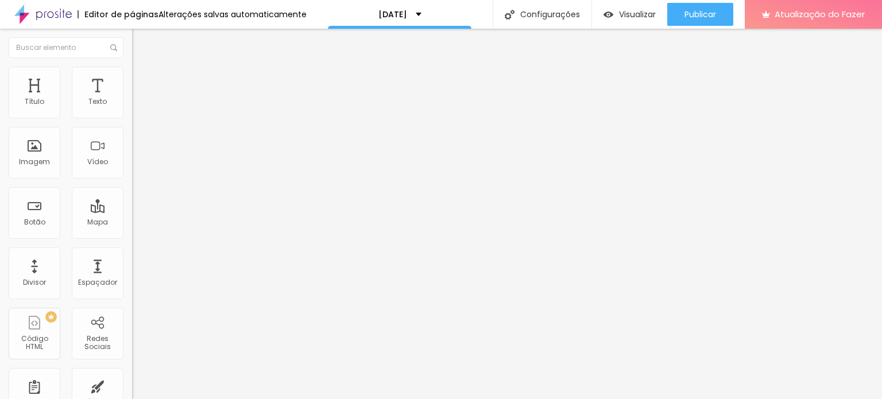
click at [132, 198] on div "Editar nulo Estilo Avançado Tipografia Voltar ao padrão Sombra DESATIVADO Volta…" at bounding box center [198, 214] width 132 height 370
click at [137, 107] on icon "button" at bounding box center [140, 103] width 7 height 7
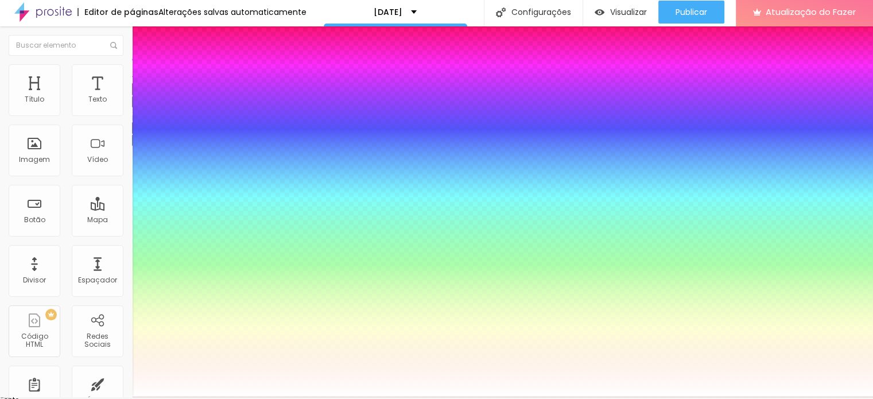
scroll to position [3, 0]
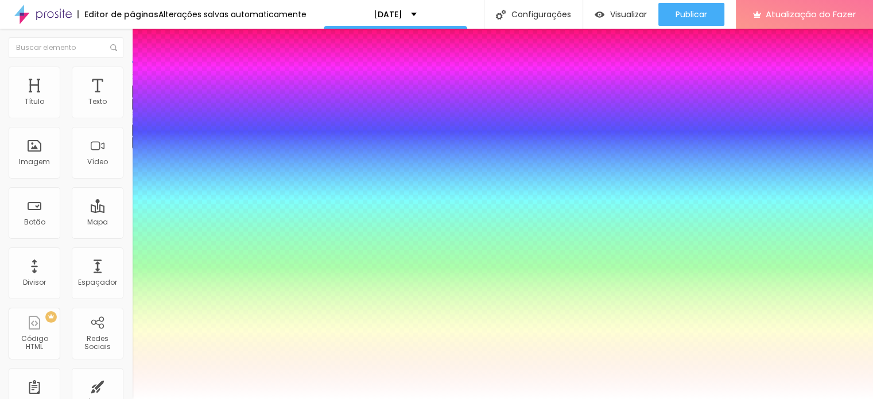
scroll to position [0, 0]
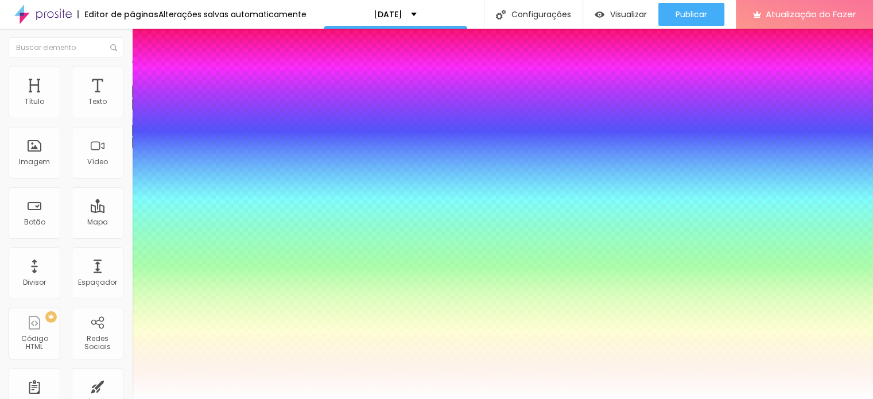
click at [73, 398] on div at bounding box center [436, 399] width 873 height 0
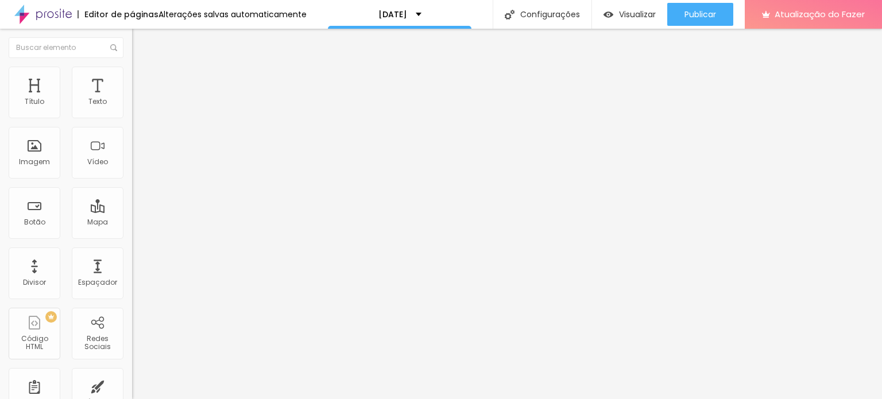
click at [132, 222] on div "Editar nulo Estilo Avançado Tipografia Voltar ao padrão Sombra DESATIVADO Volta…" at bounding box center [198, 214] width 132 height 370
click at [622, 16] on font "Visualizar" at bounding box center [637, 14] width 37 height 11
click at [628, 14] on font "Visualizar" at bounding box center [637, 14] width 37 height 11
click at [142, 79] on font "Estilo" at bounding box center [151, 74] width 18 height 10
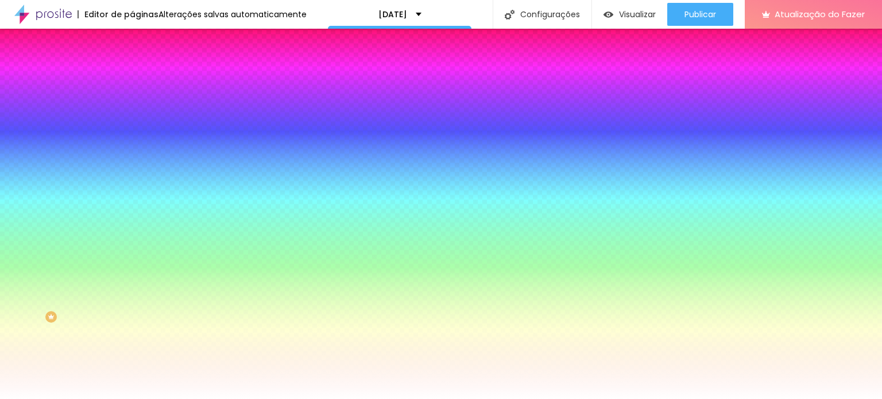
drag, startPoint x: 24, startPoint y: 142, endPoint x: 120, endPoint y: 100, distance: 104.6
click at [132, 254] on input "range" at bounding box center [169, 258] width 74 height 9
click at [132, 78] on img at bounding box center [137, 83] width 10 height 10
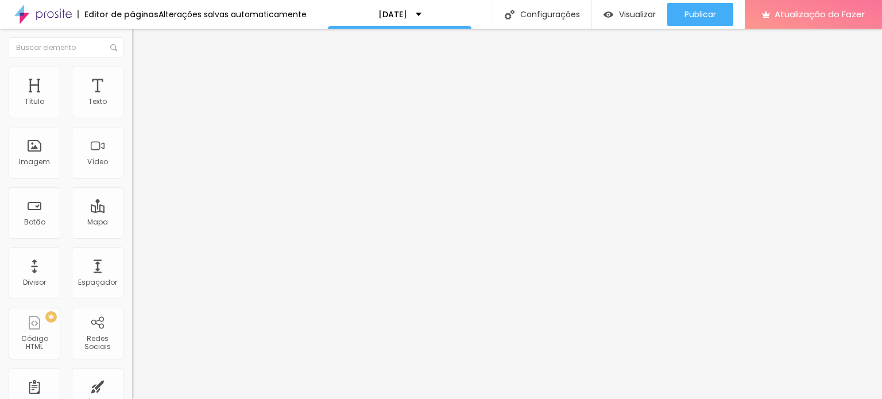
click at [132, 65] on img at bounding box center [137, 60] width 10 height 10
click at [132, 110] on div "Tipografia Voltar ao padrão" at bounding box center [198, 94] width 132 height 32
click at [132, 86] on font "Tipografia" at bounding box center [150, 81] width 37 height 10
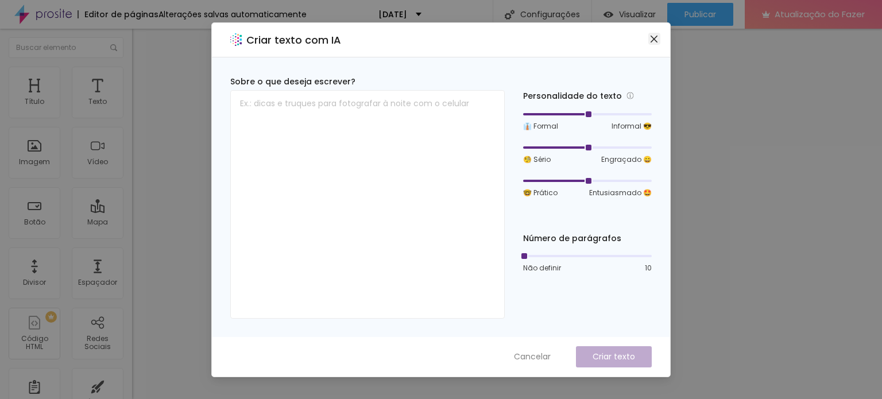
click at [652, 40] on icon "fechar" at bounding box center [654, 38] width 7 height 7
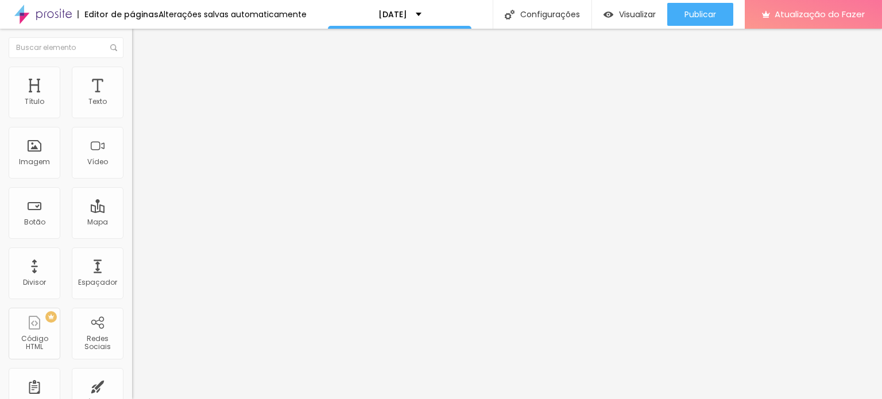
click at [132, 110] on button "button" at bounding box center [140, 104] width 16 height 12
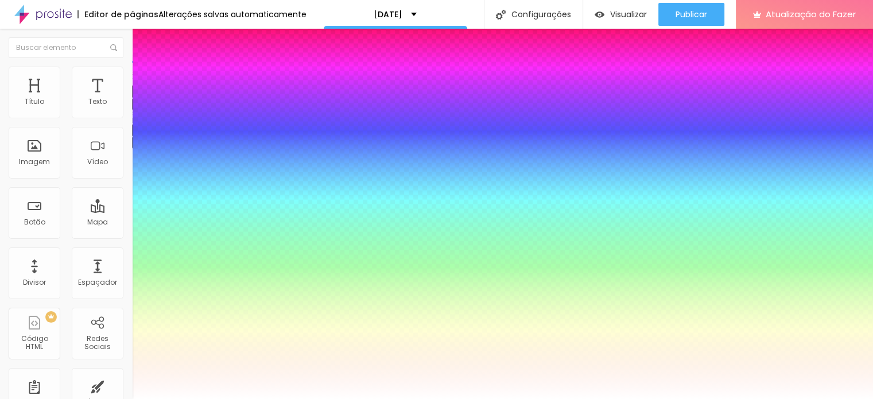
drag, startPoint x: 164, startPoint y: 193, endPoint x: 174, endPoint y: 193, distance: 10.4
click at [574, 398] on div at bounding box center [436, 399] width 873 height 0
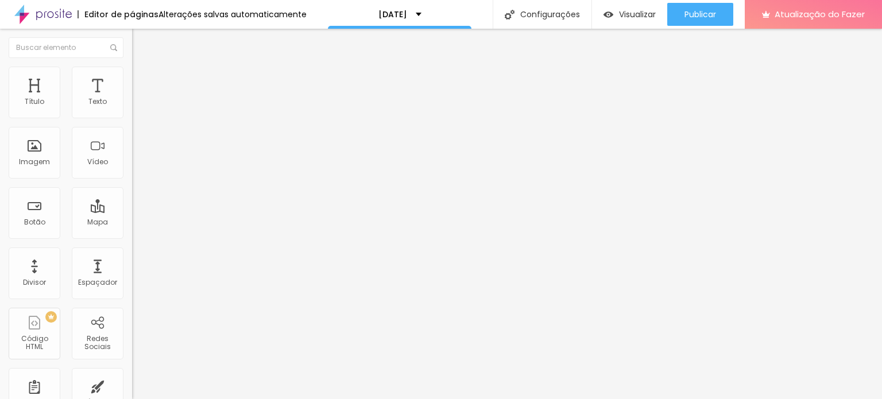
click at [132, 110] on button "button" at bounding box center [140, 104] width 16 height 12
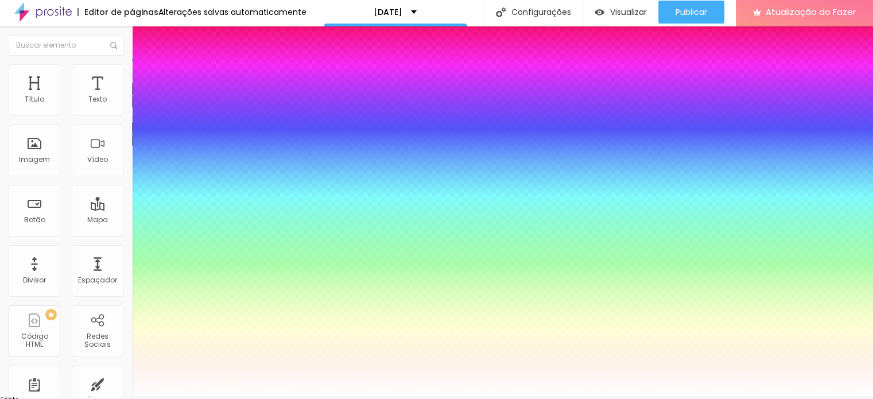
scroll to position [3, 0]
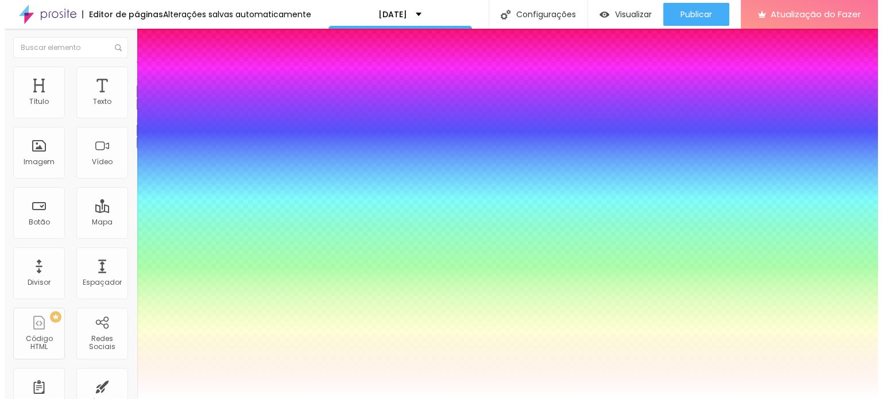
scroll to position [0, 0]
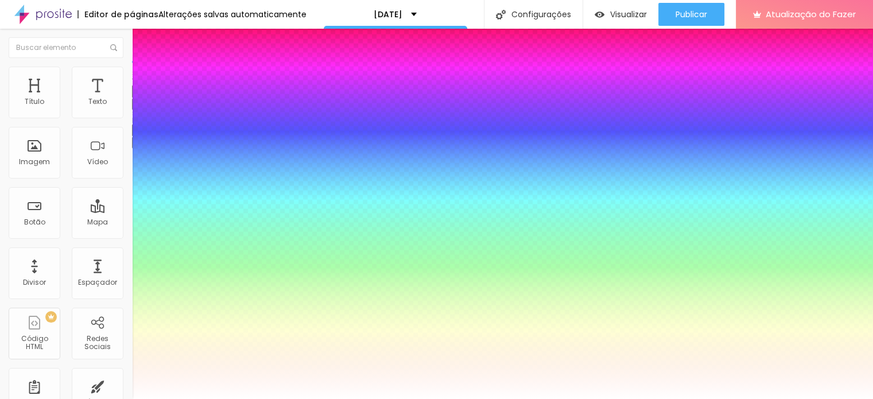
drag, startPoint x: 194, startPoint y: 273, endPoint x: 183, endPoint y: 258, distance: 18.4
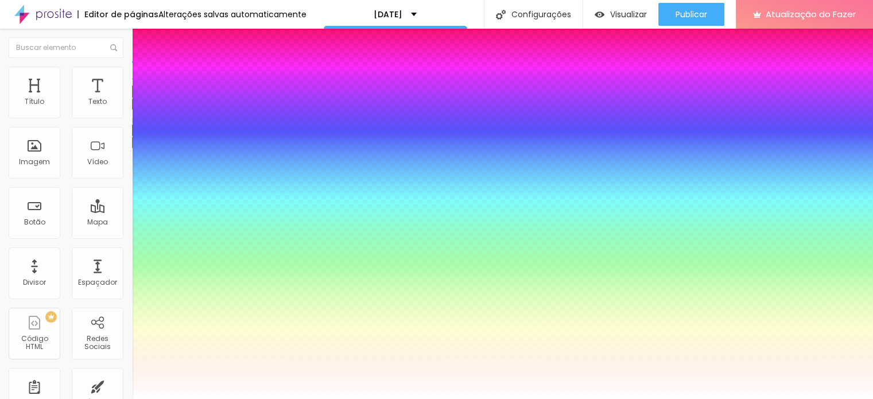
click at [788, 398] on div at bounding box center [436, 399] width 873 height 0
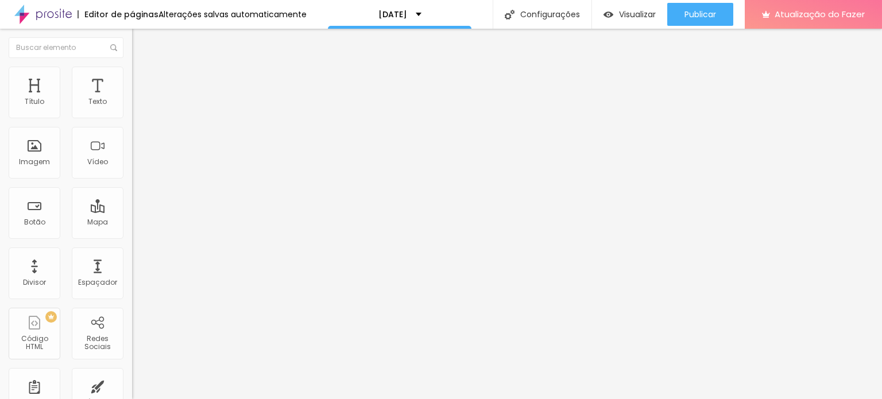
click at [132, 279] on div "Editar nulo Estilo Avançado Tipografia Voltar ao padrão Sombra DESATIVADO Volta…" at bounding box center [198, 214] width 132 height 370
click at [620, 14] on font "Visualizar" at bounding box center [637, 14] width 37 height 11
click at [132, 80] on ul "Conteúdo Estilo Avançado" at bounding box center [198, 72] width 132 height 34
click at [132, 73] on img at bounding box center [137, 72] width 10 height 10
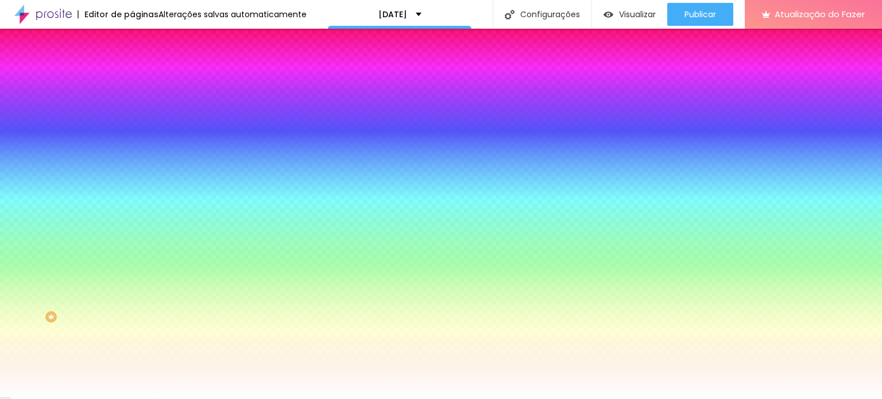
click at [142, 84] on font "Avançado" at bounding box center [161, 86] width 38 height 10
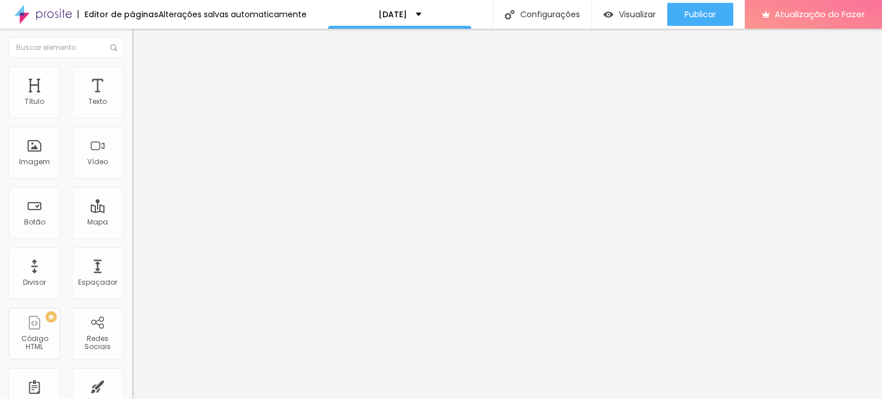
click at [141, 45] on img "button" at bounding box center [145, 41] width 9 height 9
click at [139, 99] on font "Trocar imagem" at bounding box center [167, 94] width 56 height 10
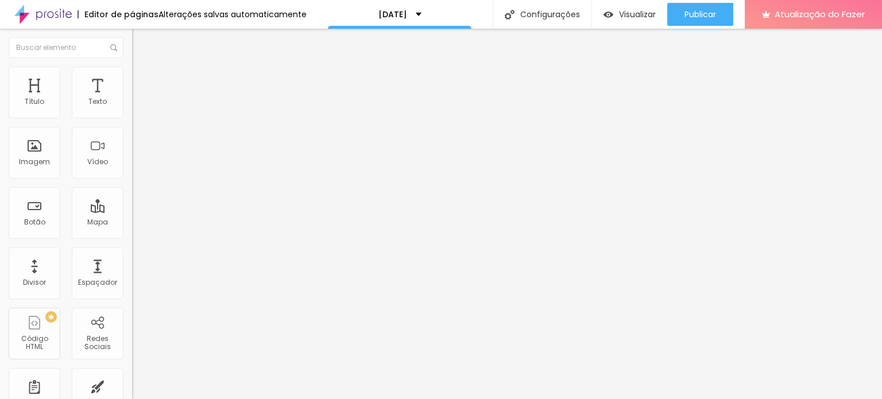
click at [622, 18] on font "Visualizar" at bounding box center [637, 14] width 37 height 11
click at [203, 398] on div at bounding box center [441, 406] width 882 height 0
click at [139, 99] on font "Trocar imagem" at bounding box center [167, 94] width 56 height 10
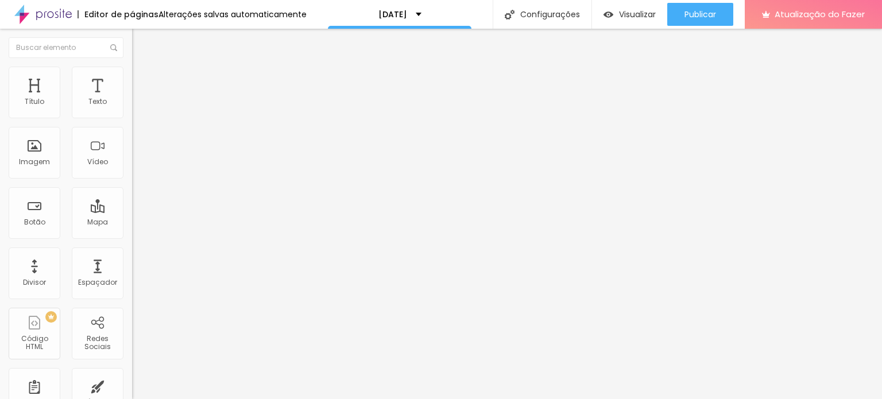
click at [239, 398] on div at bounding box center [441, 406] width 882 height 0
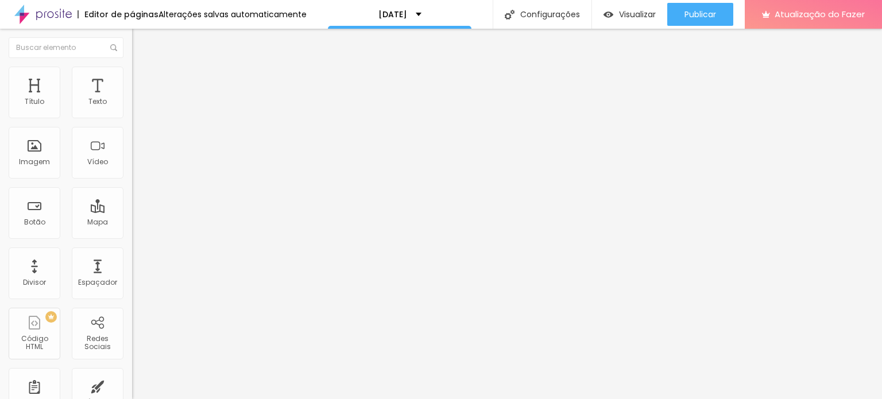
click at [32, 158] on font "Imagem" at bounding box center [34, 162] width 31 height 10
click at [34, 165] on font "Imagem" at bounding box center [34, 162] width 31 height 10
click at [139, 99] on font "Trocar imagem" at bounding box center [167, 94] width 56 height 10
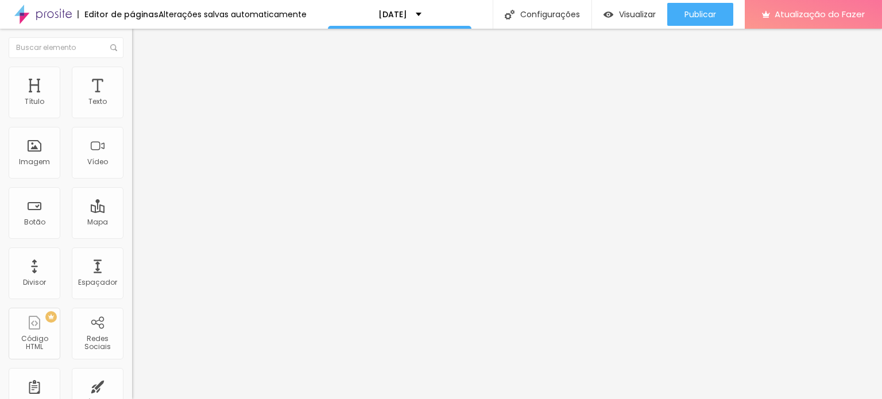
click at [141, 102] on icon "button" at bounding box center [142, 101] width 2 height 2
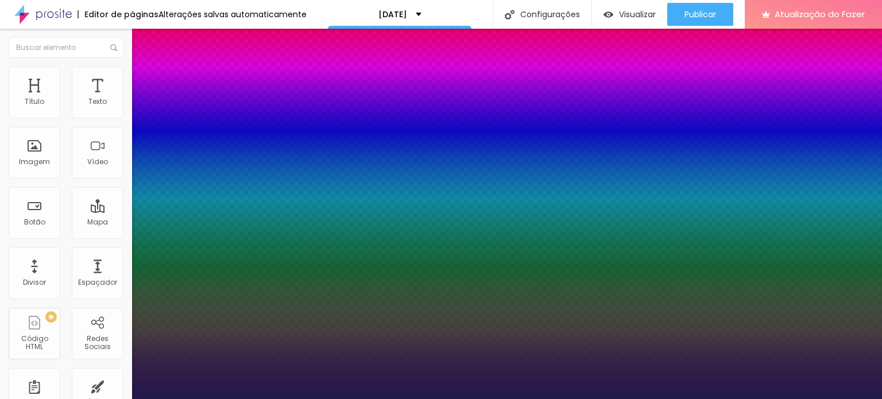
type input "1"
type input "#F1EFF9"
type input "1"
type input "#FDFDFD"
type input "1"
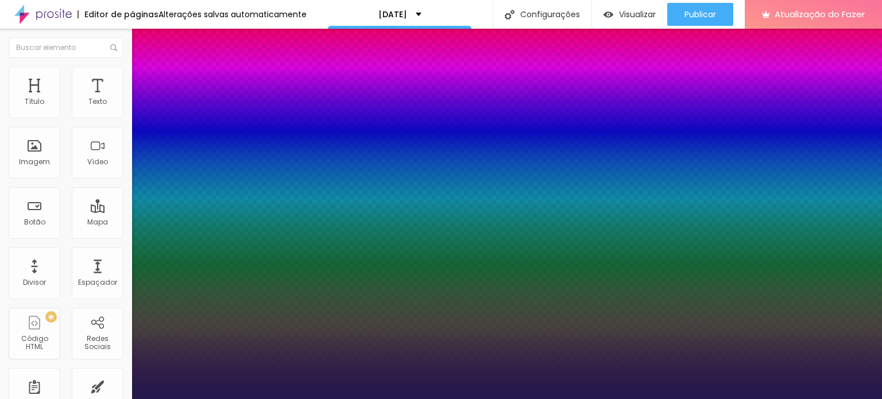
type input "#FFFFFF"
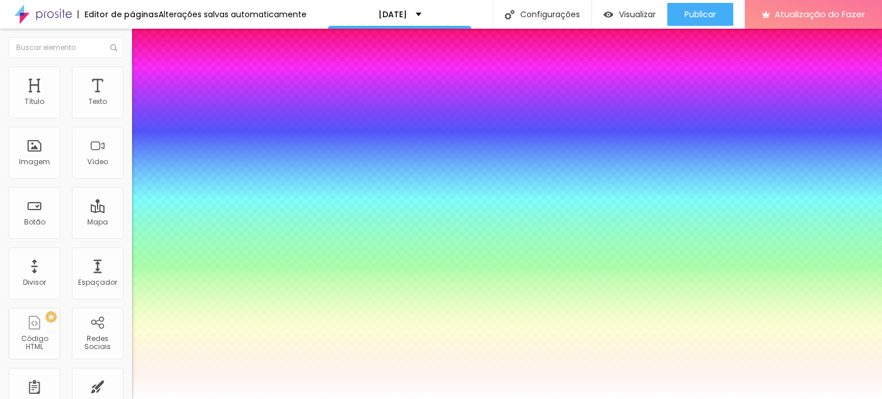
type input "1"
drag, startPoint x: 158, startPoint y: 311, endPoint x: 147, endPoint y: 305, distance: 12.6
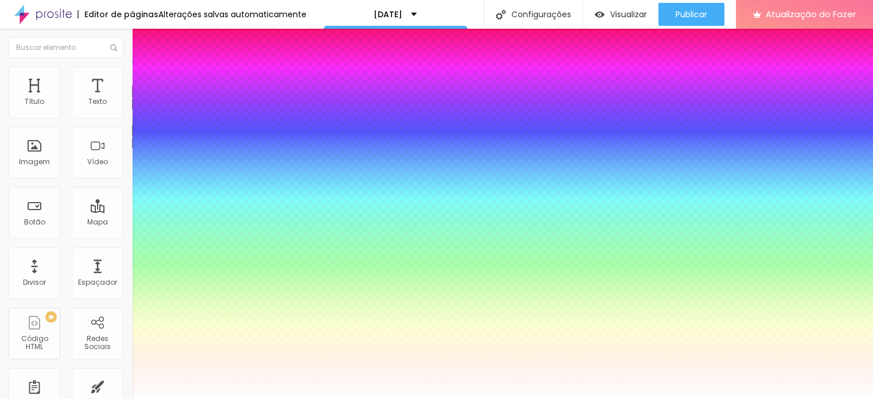
click at [68, 398] on div at bounding box center [436, 399] width 873 height 0
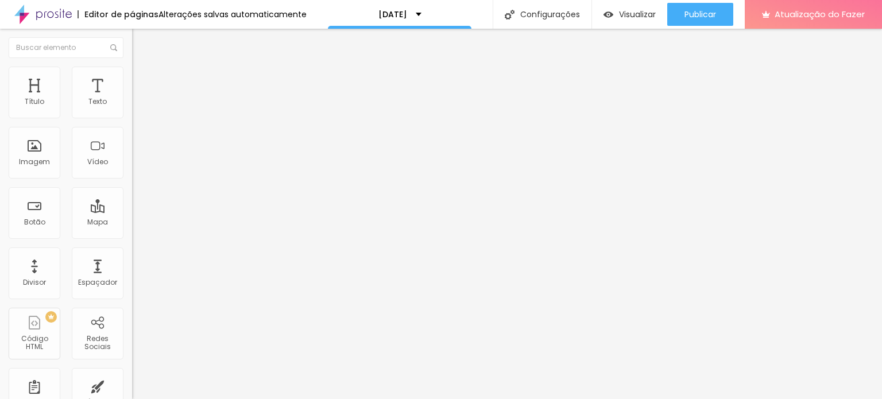
click at [132, 262] on div "Editar nulo Estilo Avançado Tipografia Voltar ao padrão Sombra DESATIVADO Volta…" at bounding box center [198, 214] width 132 height 370
click at [132, 110] on button "button" at bounding box center [140, 104] width 16 height 12
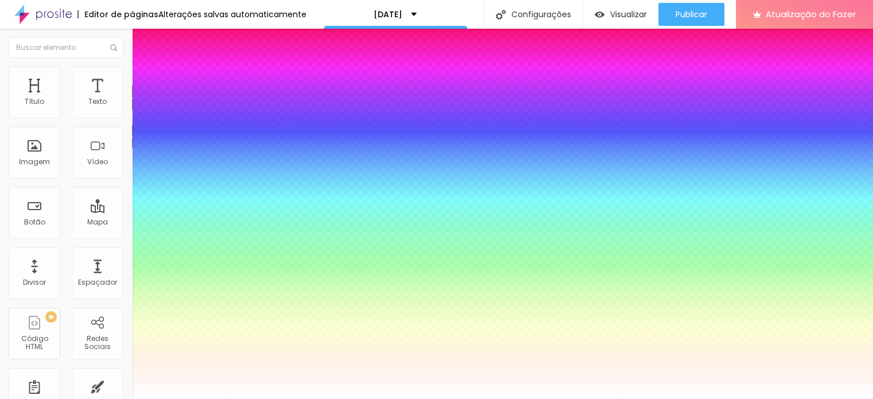
type input "1"
select select "Amita-Regular"
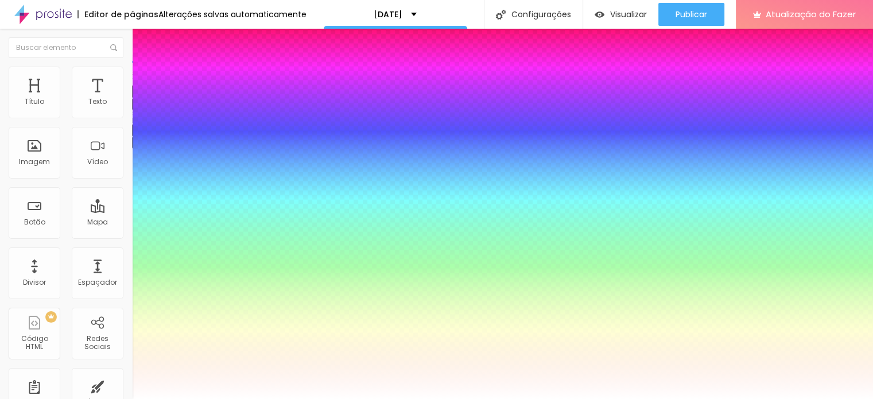
type input "1"
select select "Comfortaa-Regular"
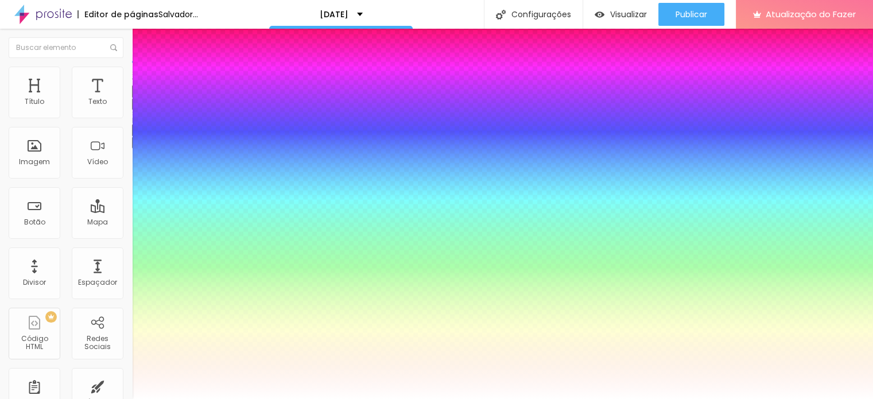
type input "1"
select select "IBMPlexMono-Regular"
type input "1"
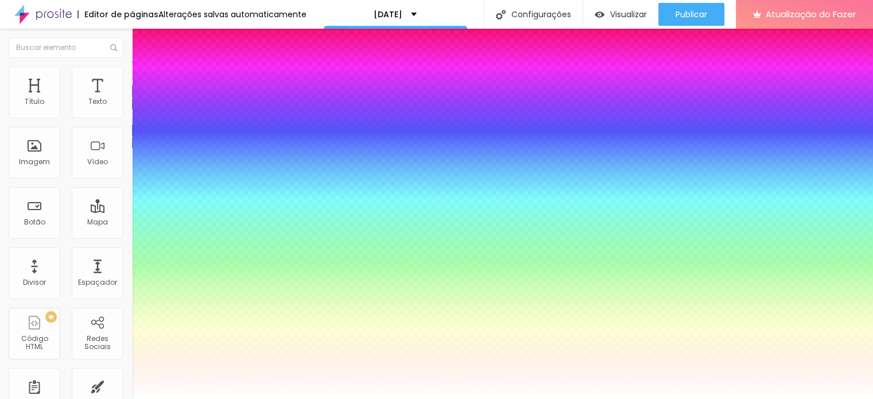
click at [538, 398] on div at bounding box center [436, 399] width 873 height 0
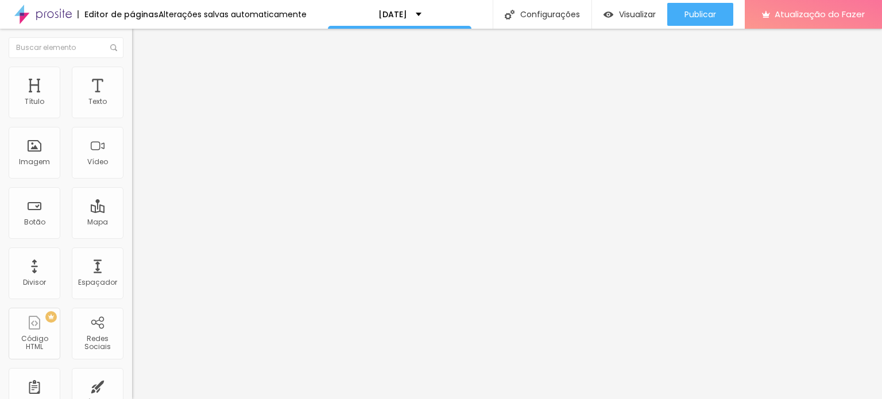
click at [132, 110] on button "button" at bounding box center [140, 104] width 16 height 12
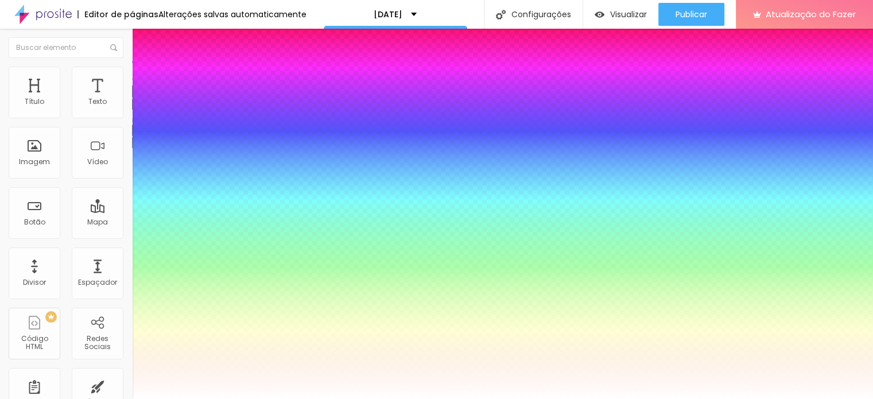
type input "1"
click at [439, 398] on div at bounding box center [436, 399] width 873 height 0
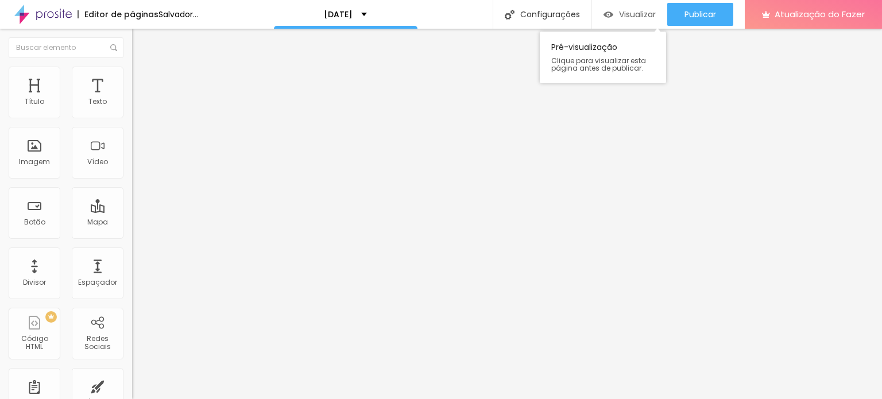
click at [631, 17] on font "Visualizar" at bounding box center [637, 14] width 37 height 11
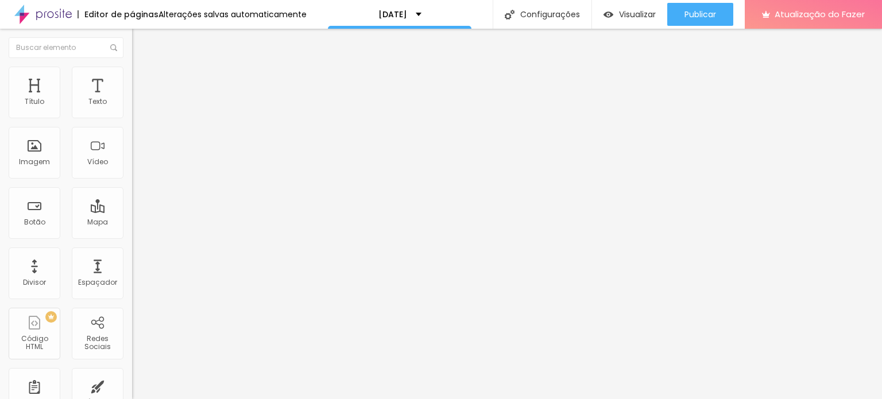
click at [141, 41] on img "button" at bounding box center [145, 41] width 9 height 9
click at [141, 37] on div "Editar nulo" at bounding box center [171, 41] width 60 height 9
click at [615, 10] on div "Visualizar" at bounding box center [629, 15] width 52 height 10
click at [614, 20] on div "Visualizar" at bounding box center [629, 14] width 52 height 23
click at [132, 220] on div "Editar nulo Estilo Avançado Tipografia Voltar ao padrão Sombra DESATIVADO Volta…" at bounding box center [198, 214] width 132 height 370
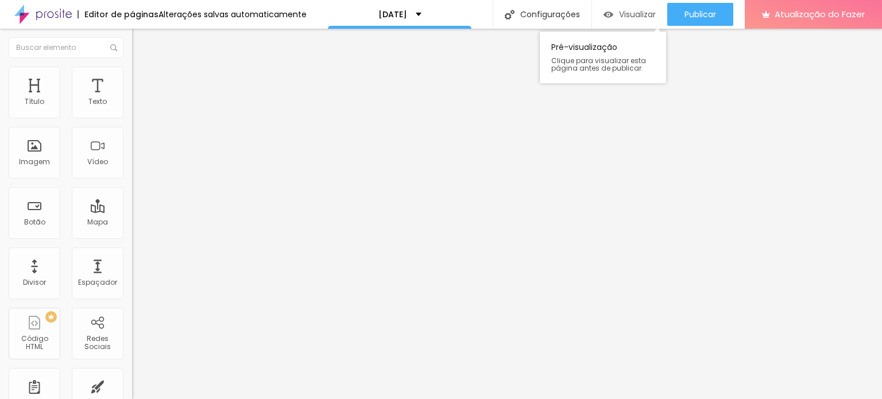
click at [624, 17] on font "Visualizar" at bounding box center [637, 14] width 37 height 11
click at [619, 18] on font "Visualizar" at bounding box center [637, 14] width 37 height 11
click at [644, 16] on font "Visualizar" at bounding box center [637, 14] width 37 height 11
click at [610, 18] on img "button" at bounding box center [608, 15] width 10 height 10
click at [643, 10] on font "Visualizar" at bounding box center [637, 14] width 37 height 11
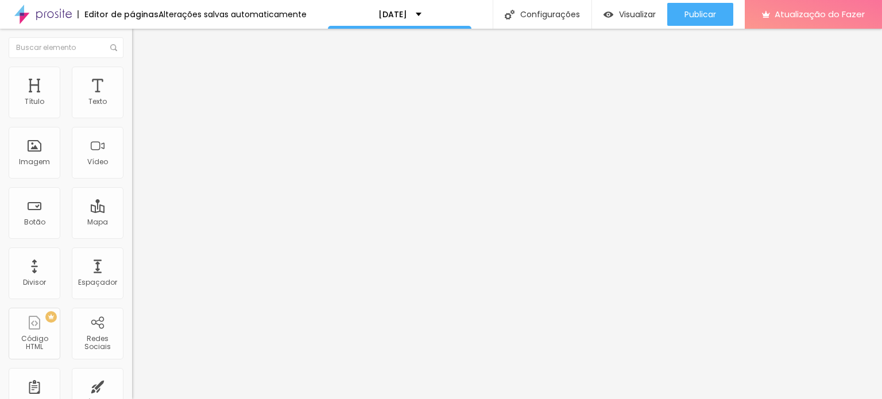
click at [141, 46] on img "button" at bounding box center [145, 41] width 9 height 9
click at [137, 107] on icon "button" at bounding box center [140, 103] width 7 height 7
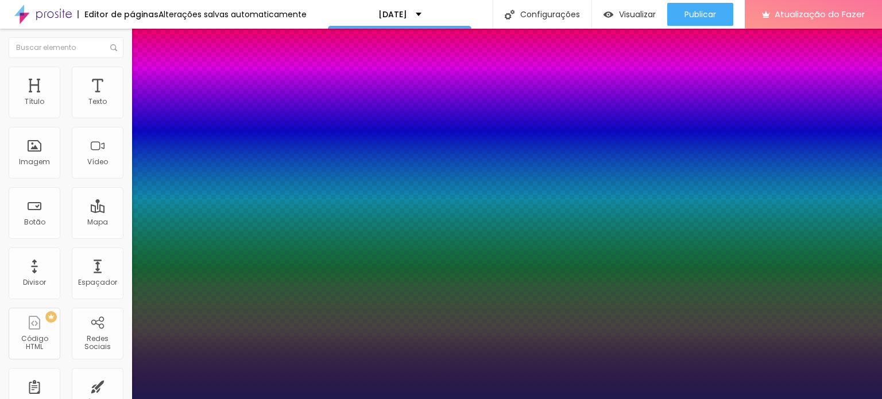
type input "1"
type input "#B0A3EF"
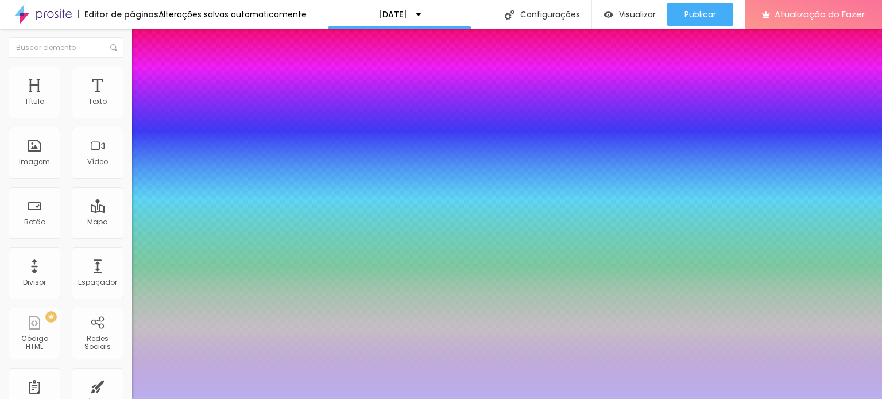
type input "1"
type input "#BBB0EF"
type input "1"
type input "#DBD4F9"
type input "1"
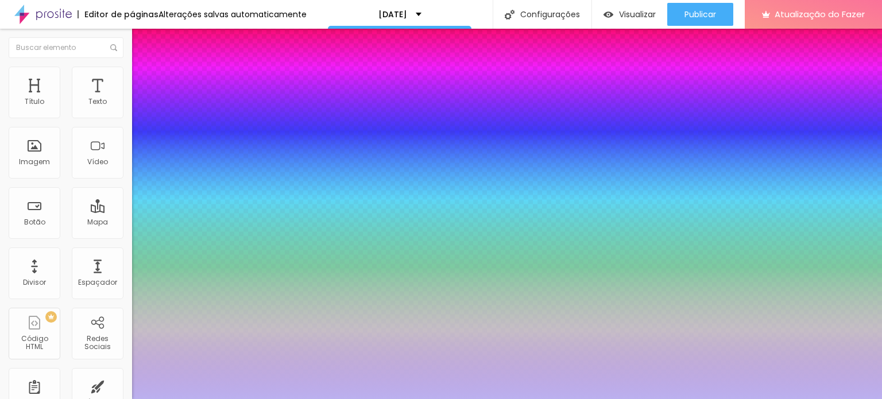
type input "#F6F4FE"
type input "1"
type input "#FFFFFF"
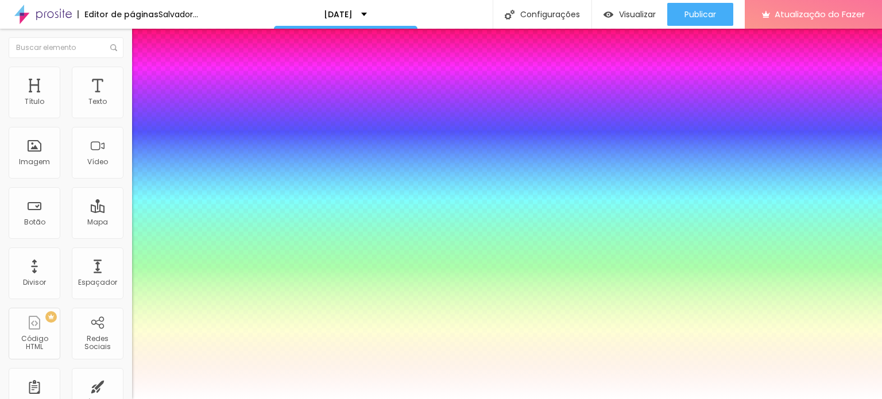
drag, startPoint x: 178, startPoint y: 315, endPoint x: 98, endPoint y: 302, distance: 81.4
click at [106, 302] on body "Editor de páginas Salvador... [DATE] Configurações Configurações da página Cliq…" at bounding box center [441, 199] width 882 height 399
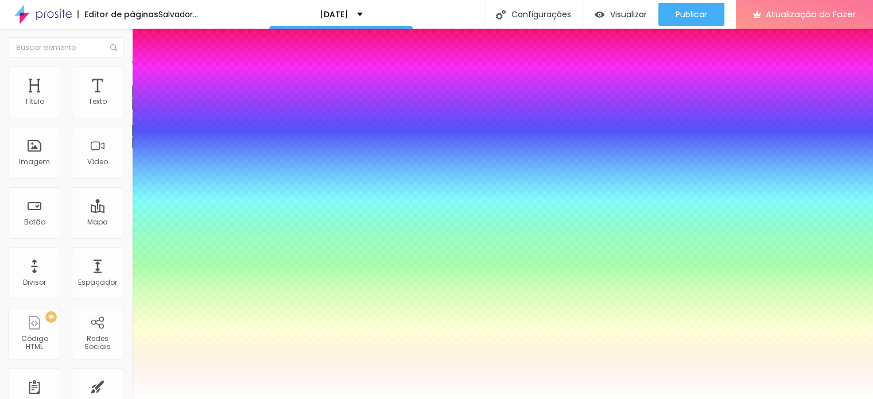
type input "1"
click at [64, 398] on div at bounding box center [436, 399] width 873 height 0
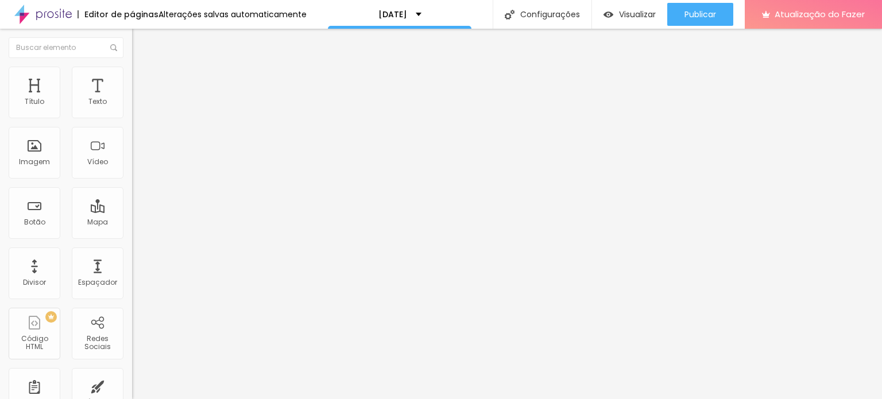
click at [137, 107] on icon "button" at bounding box center [140, 103] width 7 height 7
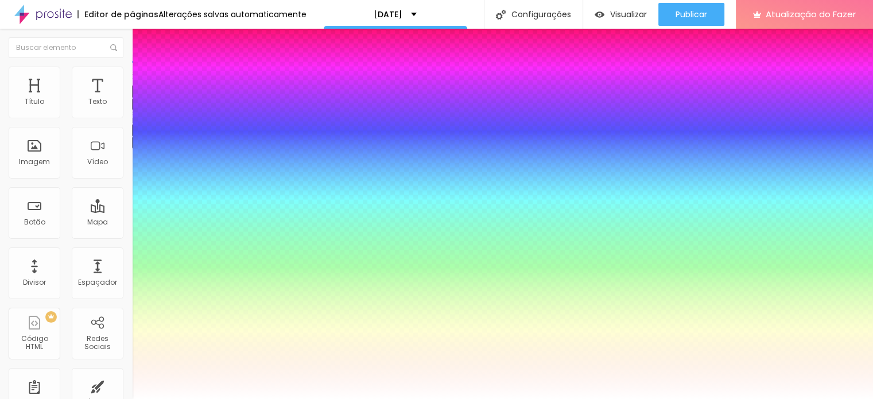
type input "1"
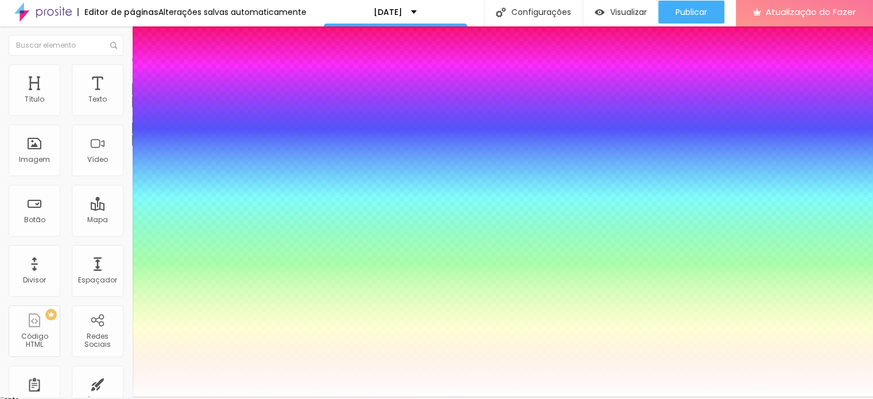
scroll to position [3, 0]
click at [86, 396] on div at bounding box center [436, 396] width 873 height 0
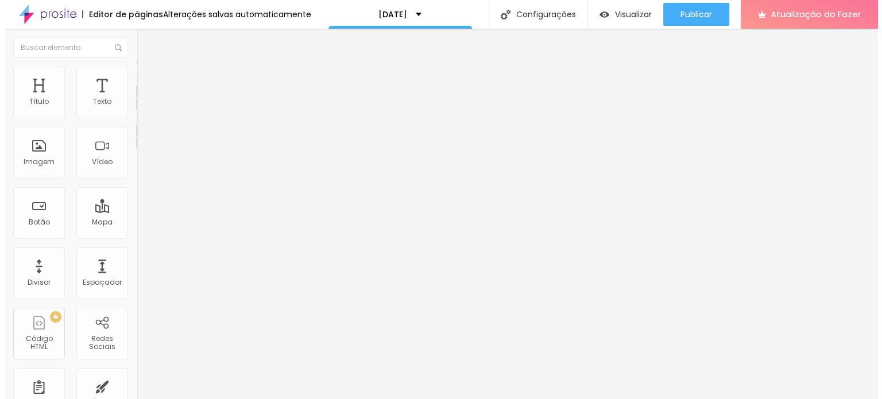
scroll to position [0, 0]
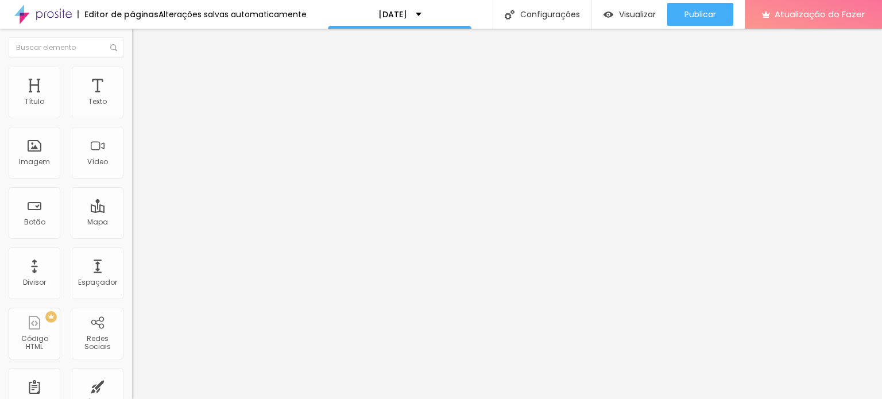
click at [132, 173] on div "Editar nulo Estilo Avançado Tipografia Voltar ao padrão Sombra DESATIVADO Volta…" at bounding box center [198, 214] width 132 height 370
click at [74, 95] on div "Texto" at bounding box center [98, 93] width 52 height 52
click at [624, 18] on font "Visualizar" at bounding box center [637, 14] width 37 height 11
click at [132, 73] on li "Avançado" at bounding box center [198, 72] width 132 height 11
type input "10"
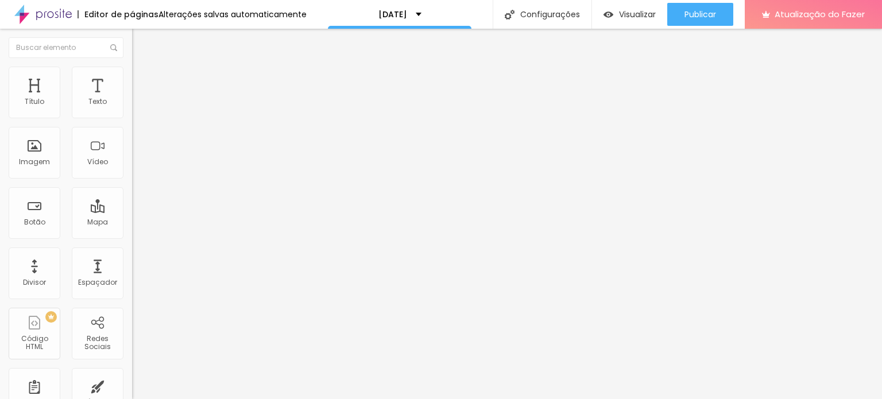
type input "11"
type input "13"
type input "15"
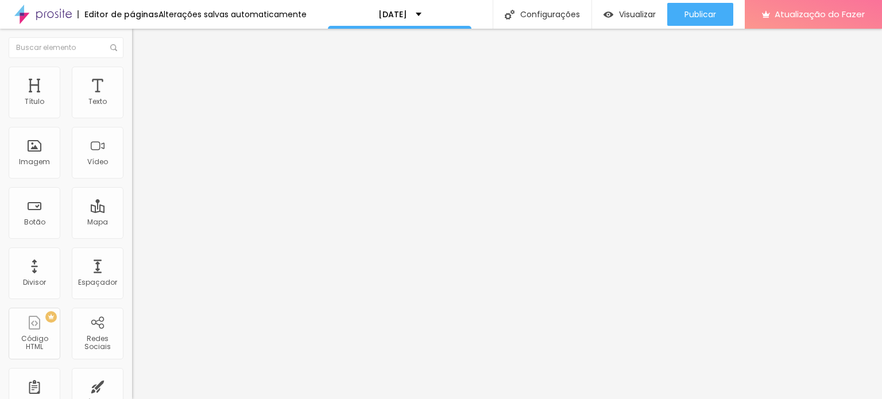
type input "15"
type input "16"
type input "17"
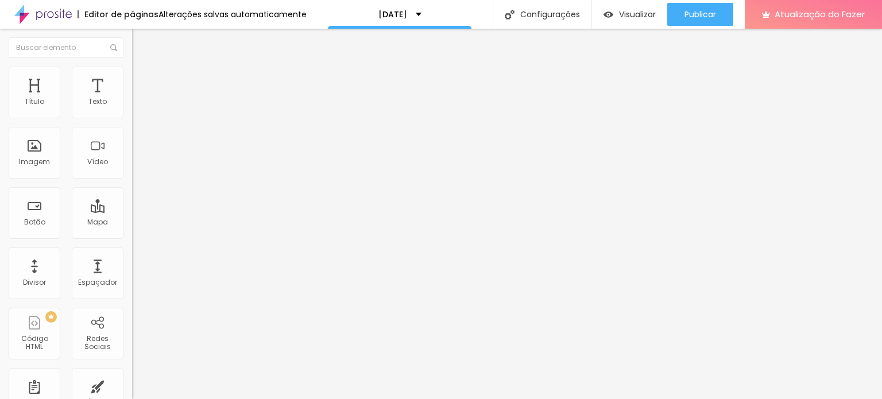
type input "19"
type input "20"
type input "22"
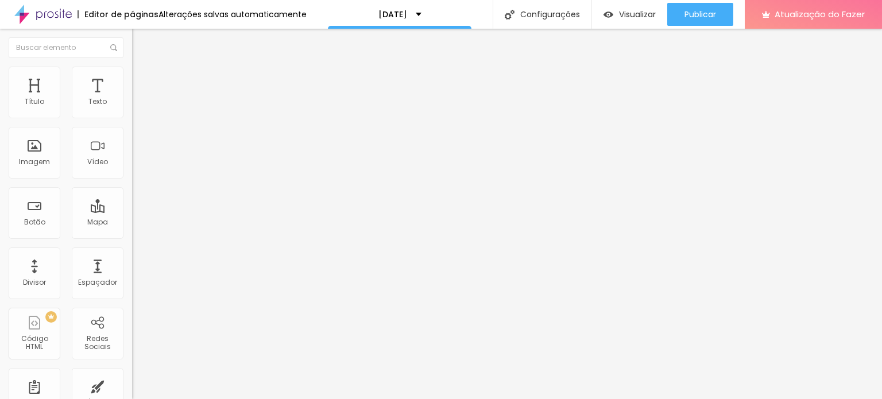
type input "22"
type input "24"
type input "25"
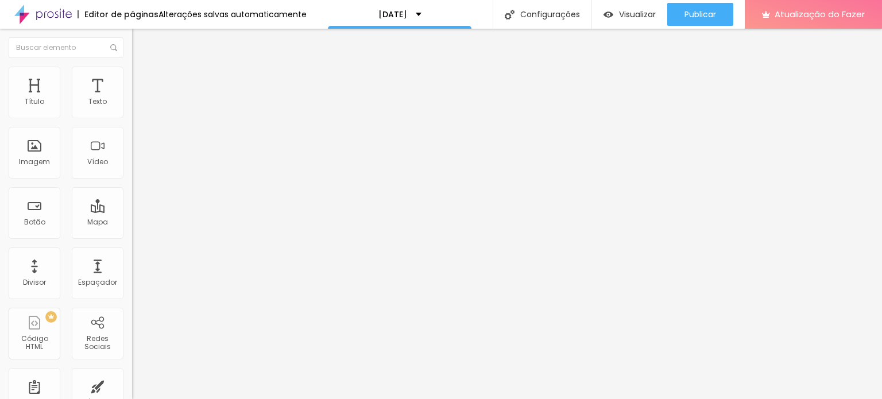
type input "28"
type input "31"
type input "32"
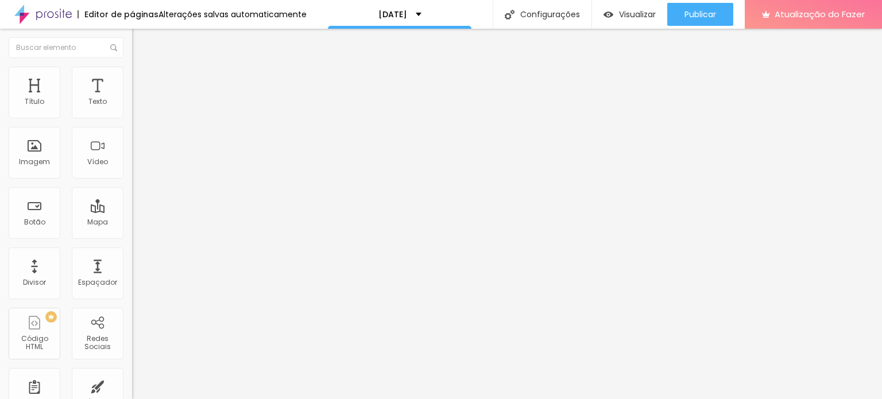
type input "32"
type input "33"
type input "34"
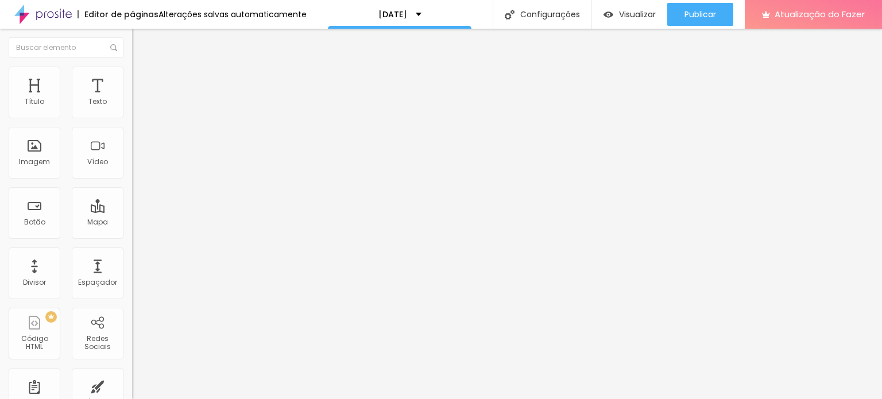
type input "35"
type input "37"
type input "39"
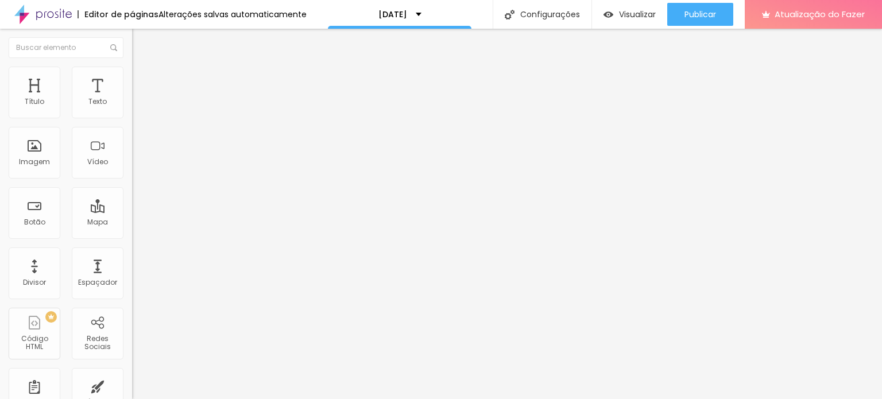
type input "39"
type input "40"
type input "42"
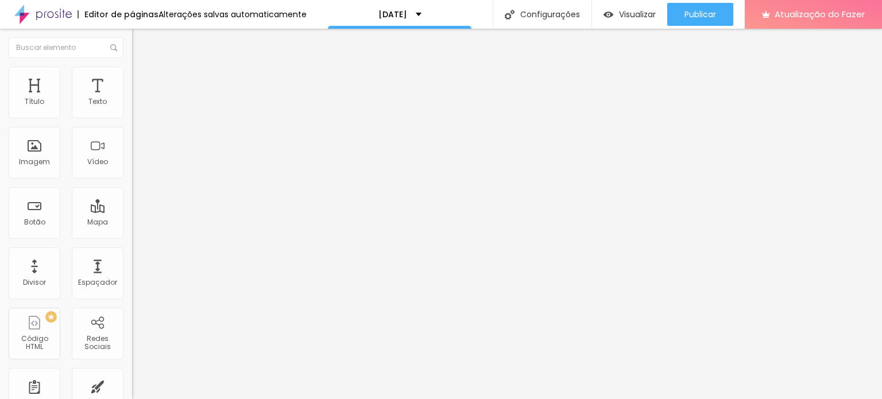
type input "43"
type input "44"
type input "45"
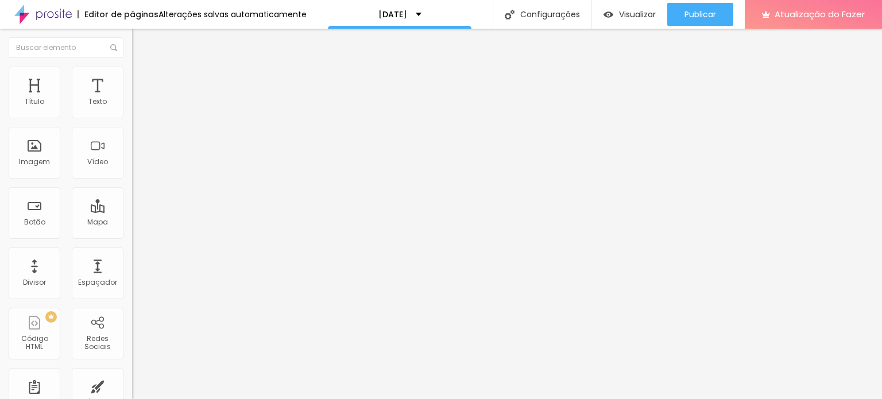
type input "45"
type input "46"
type input "47"
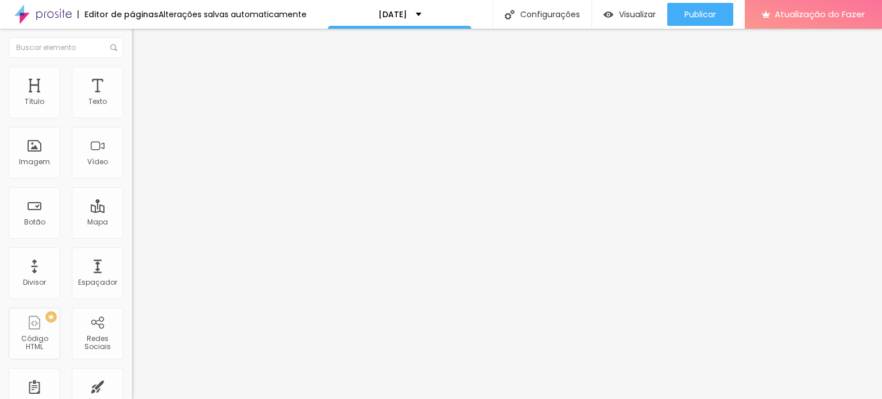
type input "48"
type input "50"
type input "52"
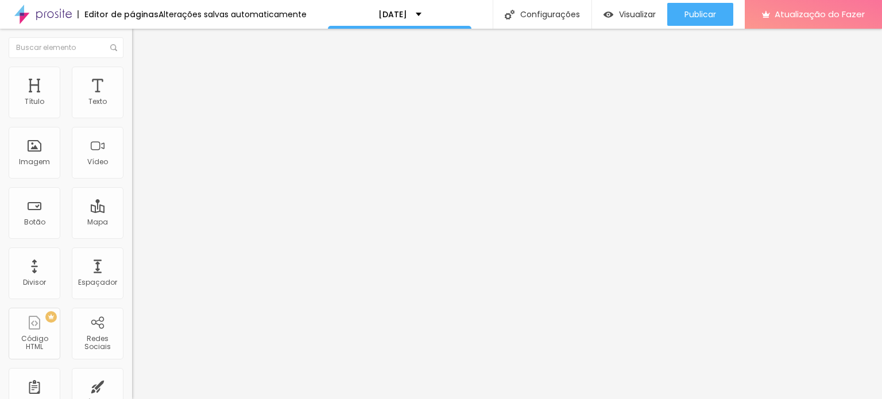
type input "52"
type input "53"
type input "54"
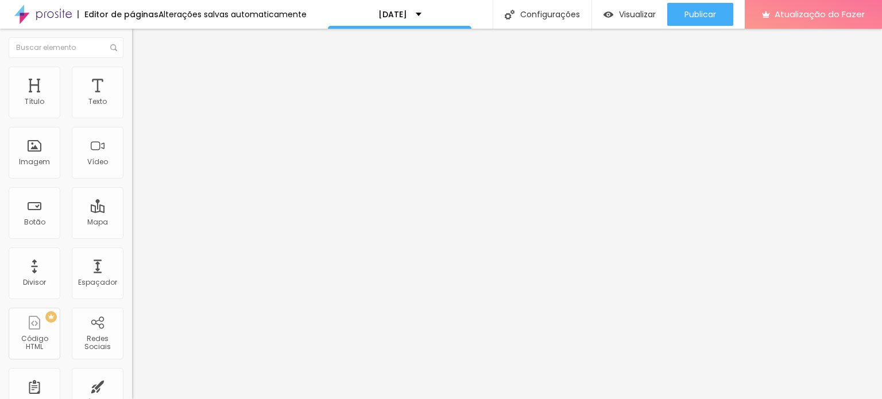
type input "53"
drag, startPoint x: 34, startPoint y: 111, endPoint x: 59, endPoint y: 113, distance: 24.7
type input "53"
click at [132, 211] on input "range" at bounding box center [169, 215] width 74 height 9
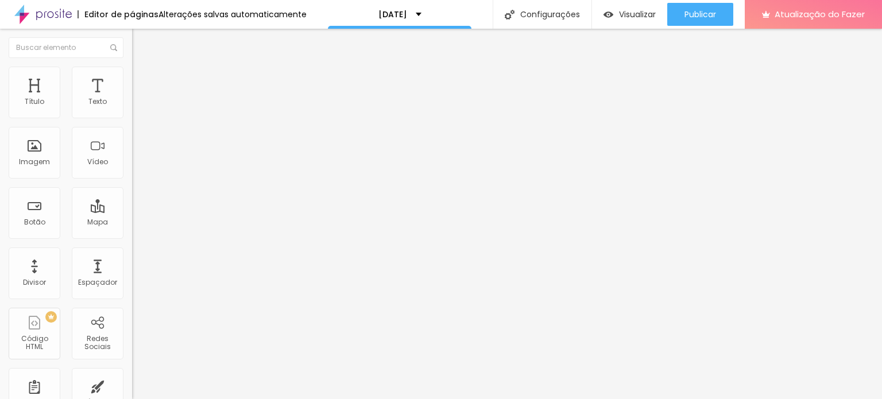
click at [142, 68] on font "Estilo" at bounding box center [151, 63] width 18 height 10
click at [137, 107] on icon "button" at bounding box center [140, 103] width 7 height 7
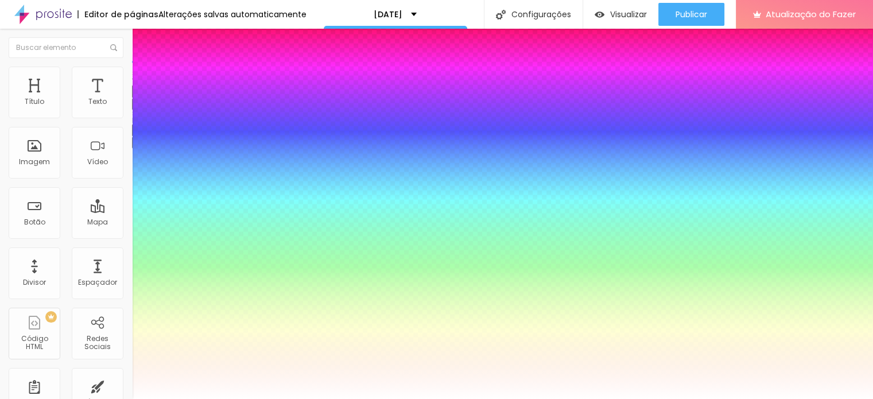
type input "1"
type input "20"
type input "1"
type input "24"
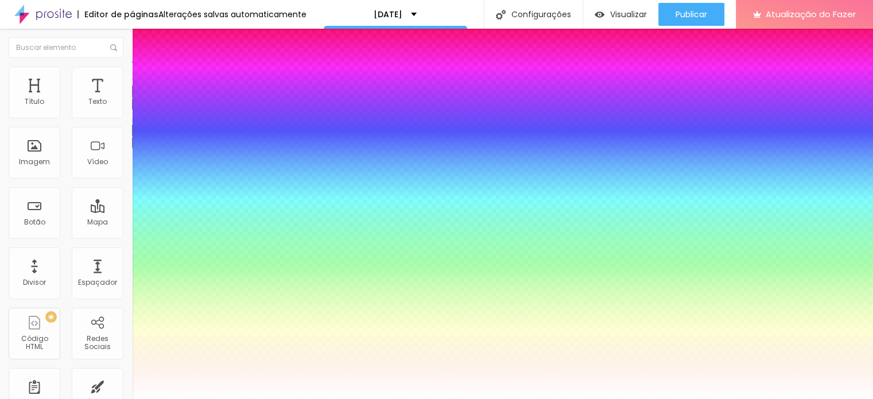
type input "24"
type input "1"
type input "25"
type input "1"
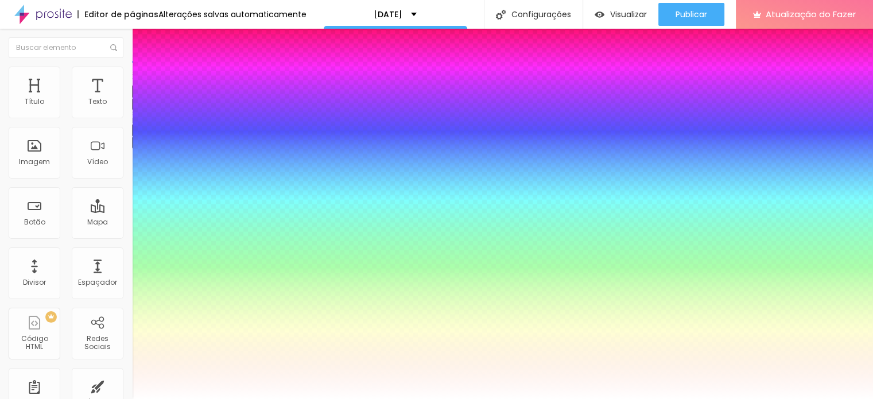
type input "24"
type input "1"
type input "21"
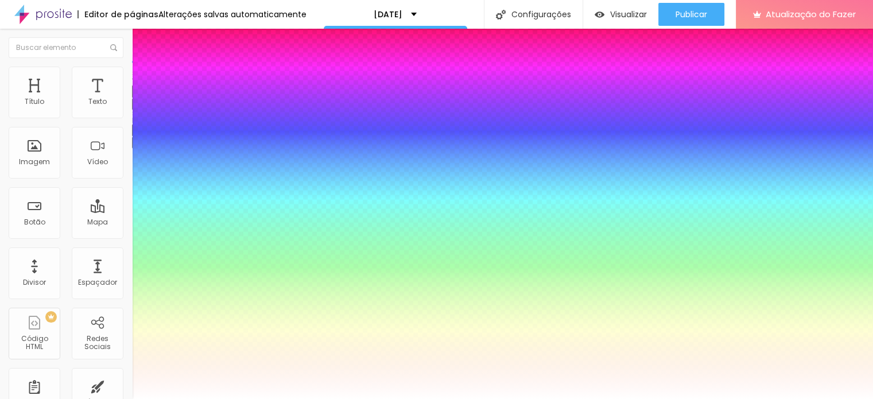
type input "1"
type input "19"
type input "1"
type input "18"
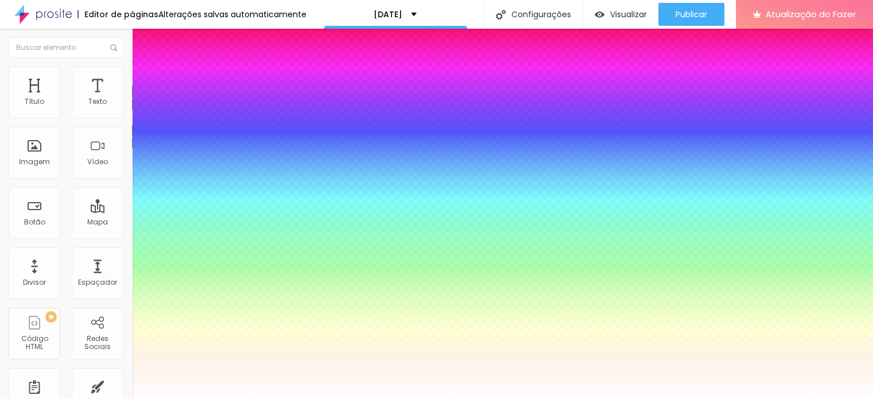
type input "18"
type input "1"
type input "17"
type input "1"
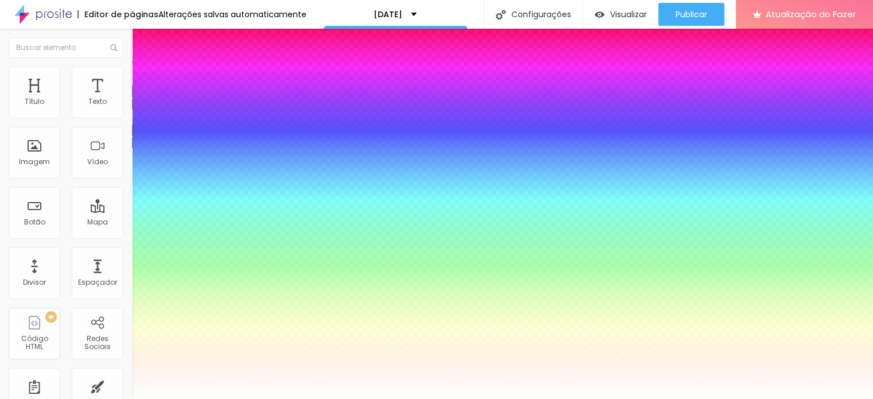
type input "18"
type input "1"
type input "19"
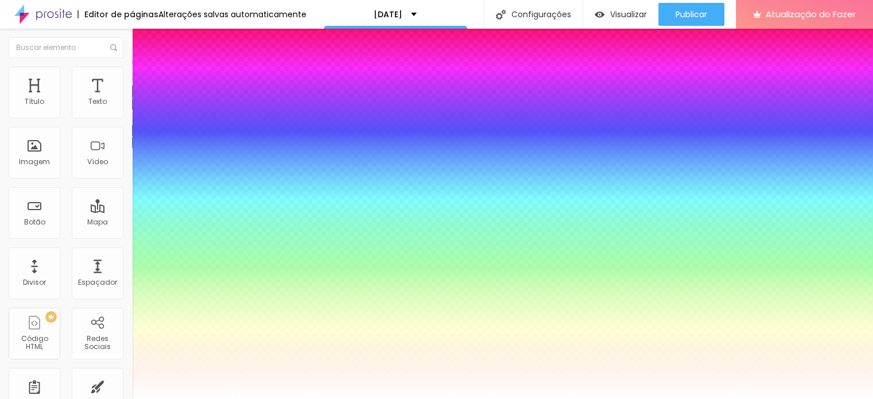
type input "1"
type input "20"
type input "1"
type input "21"
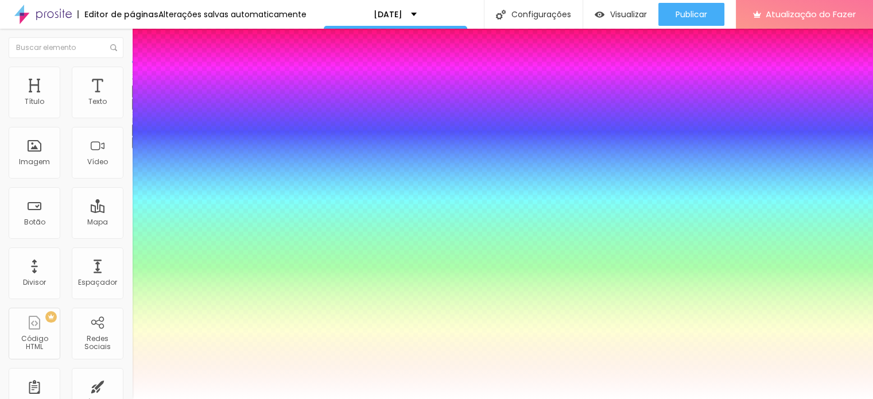
type input "21"
type input "1"
type input "21"
click at [371, 398] on div at bounding box center [436, 399] width 873 height 0
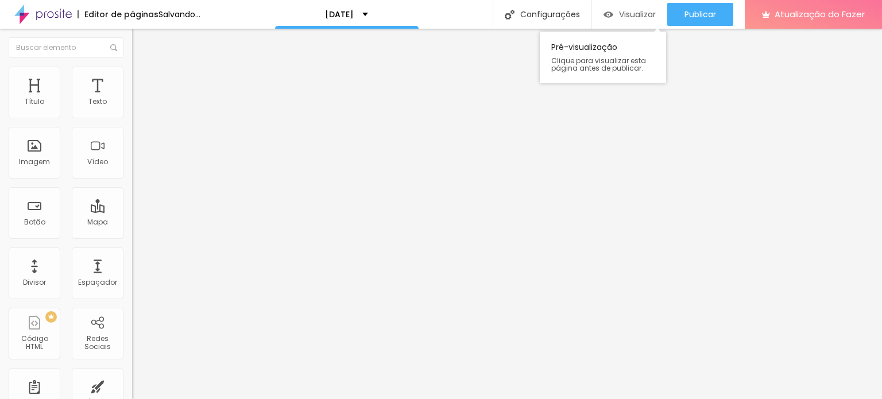
click at [636, 9] on font "Visualizar" at bounding box center [637, 14] width 37 height 11
click at [630, 17] on font "Visualizar" at bounding box center [637, 14] width 37 height 11
click at [622, 16] on font "Visualizar" at bounding box center [637, 14] width 37 height 11
click at [624, 18] on font "Visualizar" at bounding box center [637, 14] width 37 height 11
click at [633, 18] on font "Visualizar" at bounding box center [637, 14] width 37 height 11
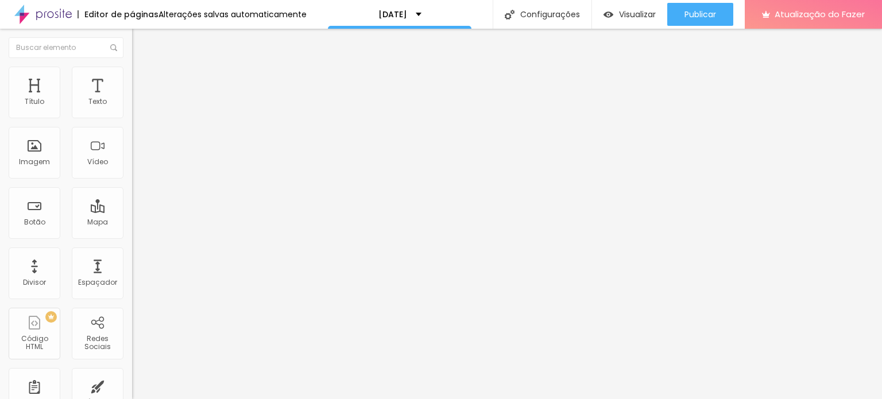
click at [132, 110] on button "button" at bounding box center [140, 104] width 16 height 12
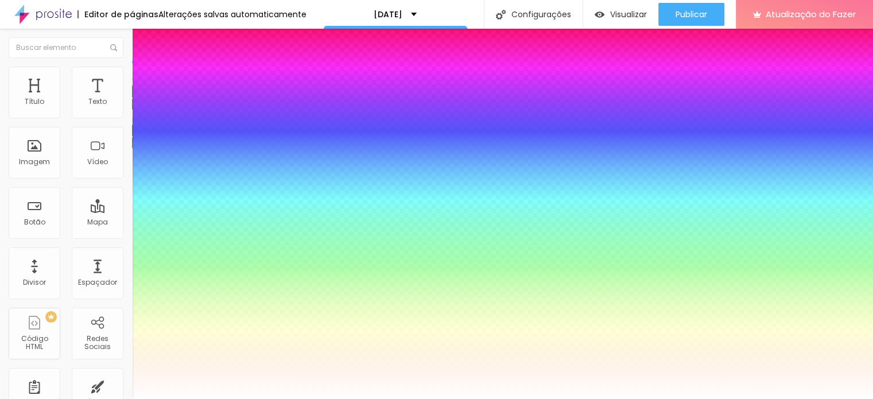
type input "1"
select select "IBMPlexMono-Bold"
type input "1"
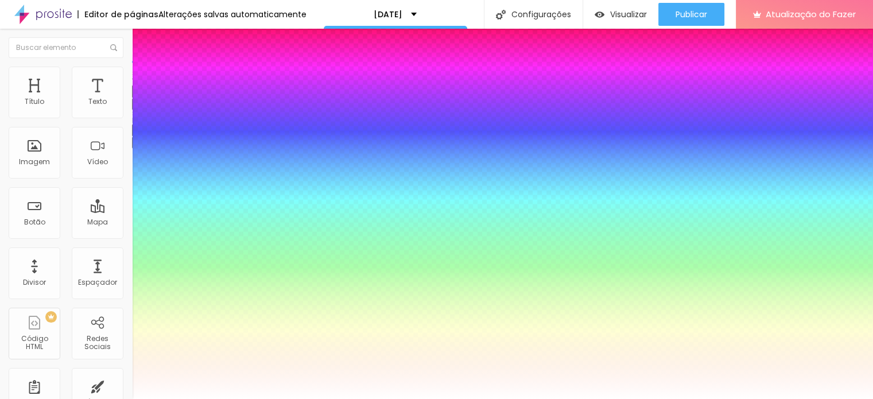
select select "IBMPlexMono-Light"
type input "1"
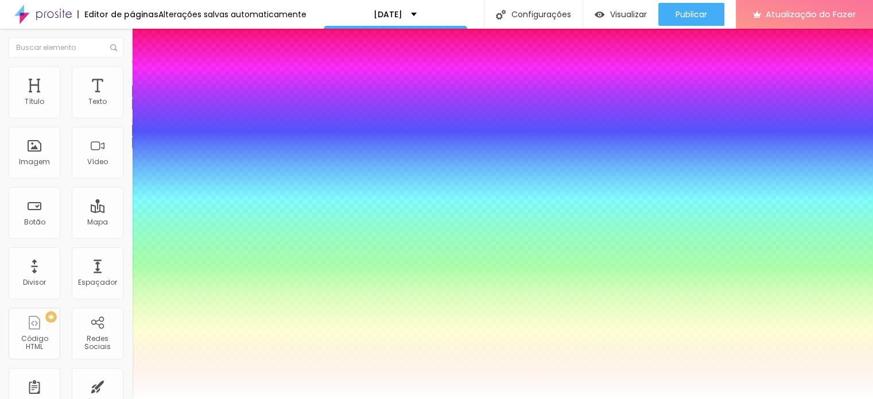
select select "IBMPlexMono-Regular"
type input "1"
click at [466, 398] on div at bounding box center [436, 399] width 873 height 0
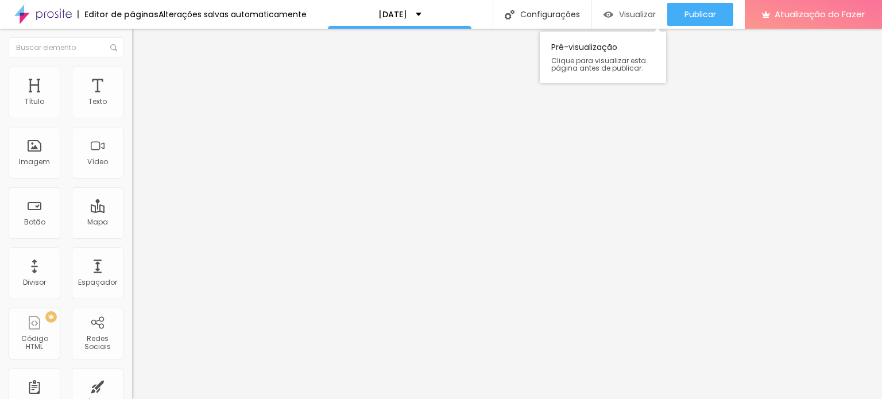
click at [614, 8] on div "Visualizar" at bounding box center [629, 14] width 52 height 23
click at [628, 16] on font "Visualizar" at bounding box center [637, 14] width 37 height 11
click at [653, 11] on icon "button" at bounding box center [660, 14] width 14 height 14
click at [633, 9] on font "Visualizar" at bounding box center [627, 14] width 37 height 11
click at [643, 16] on font "Visualizar" at bounding box center [637, 14] width 37 height 11
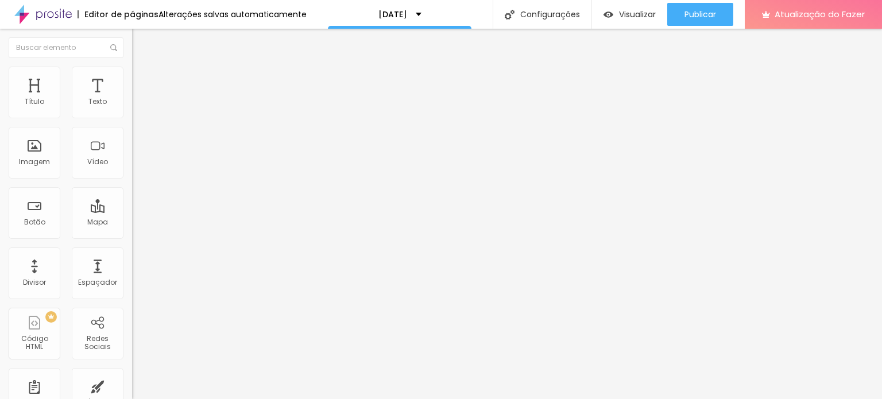
click at [132, 78] on ul "Conteúdo Estilo Avançado" at bounding box center [198, 72] width 132 height 34
click at [132, 74] on li "Estilo" at bounding box center [198, 72] width 132 height 11
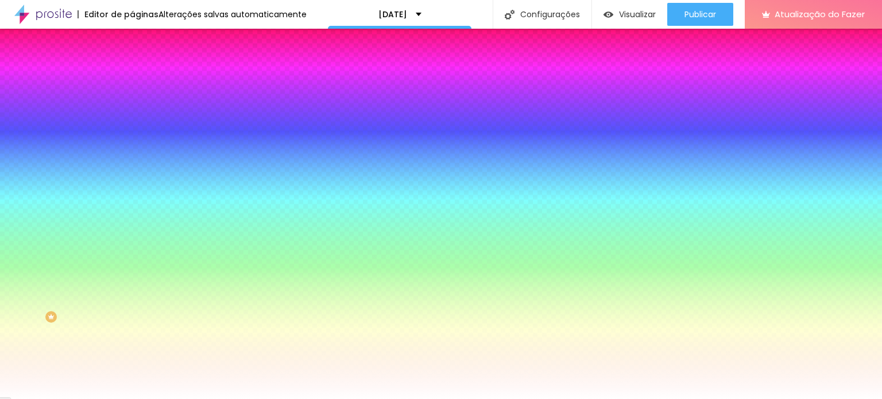
click at [139, 106] on font "Adicionar imagem" at bounding box center [172, 101] width 67 height 10
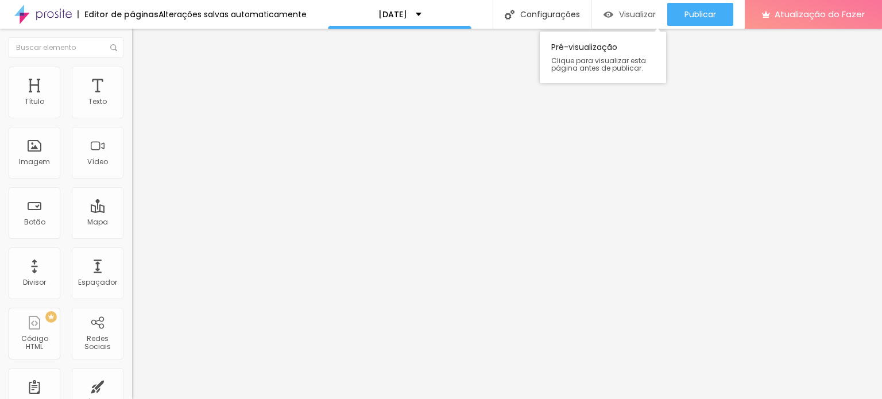
click at [618, 20] on div "Visualizar" at bounding box center [629, 14] width 52 height 23
click at [141, 40] on img "button" at bounding box center [145, 41] width 9 height 9
click at [44, 215] on div "Botão" at bounding box center [35, 213] width 52 height 52
click at [142, 77] on font "Estilo" at bounding box center [151, 74] width 18 height 10
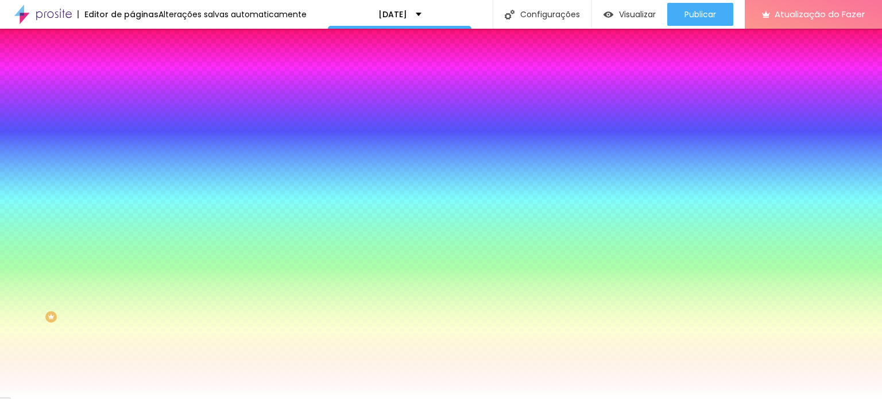
click at [132, 110] on div at bounding box center [198, 110] width 132 height 0
type input "#B00000"
drag, startPoint x: 90, startPoint y: 190, endPoint x: 113, endPoint y: 157, distance: 40.5
click at [132, 121] on div at bounding box center [198, 121] width 132 height 0
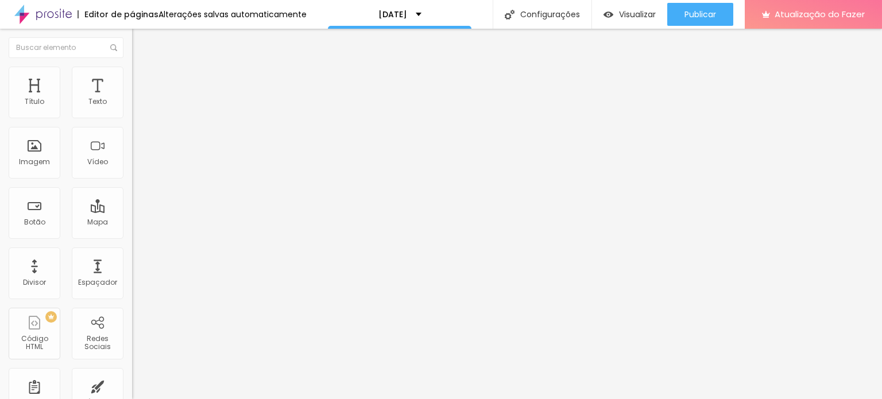
click at [132, 75] on li "Estilo" at bounding box center [198, 72] width 132 height 11
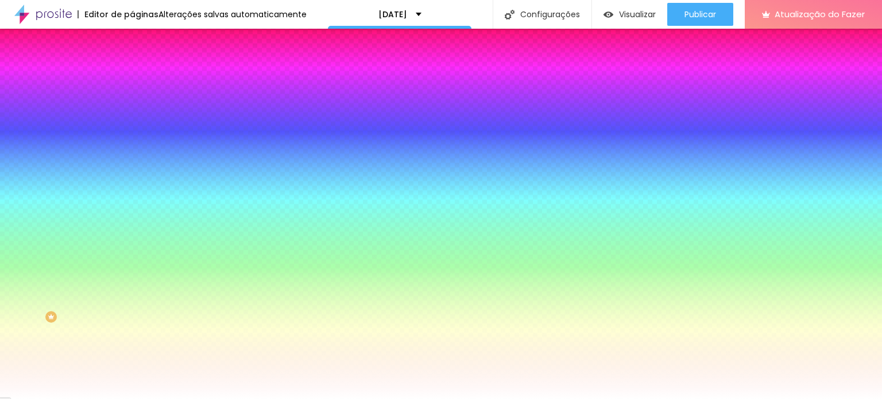
click at [132, 390] on div at bounding box center [198, 390] width 132 height 0
click at [137, 214] on icon "button" at bounding box center [140, 217] width 7 height 7
click at [206, 398] on div at bounding box center [441, 406] width 882 height 0
type input "0"
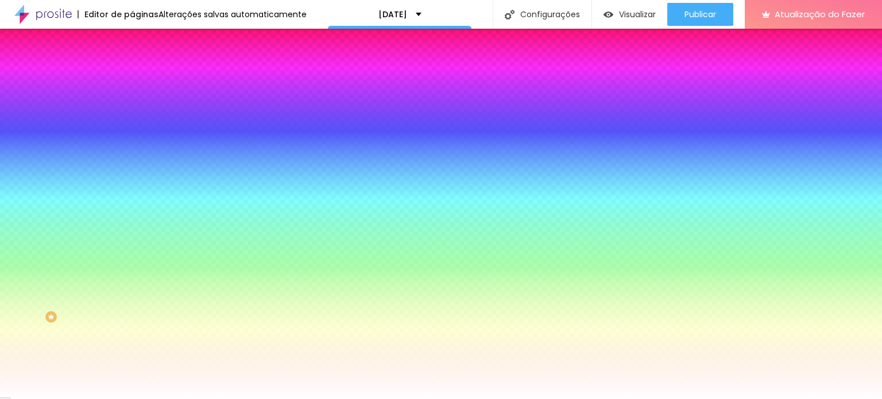
type input "0"
type input "57"
type input "85"
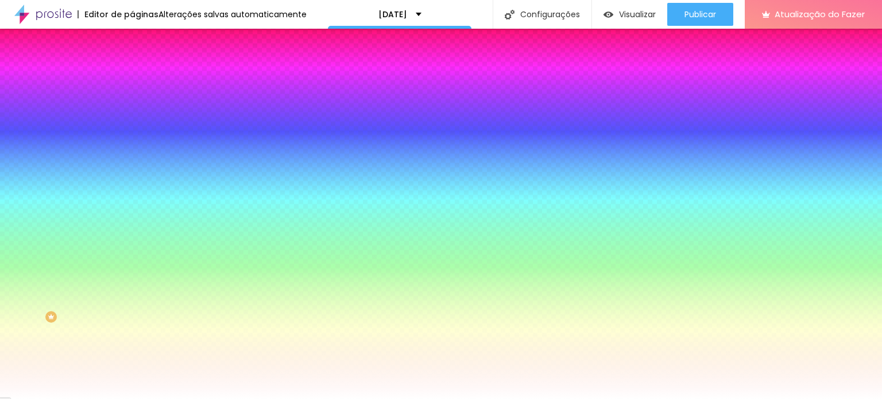
type input "89"
type input "90"
type input "94"
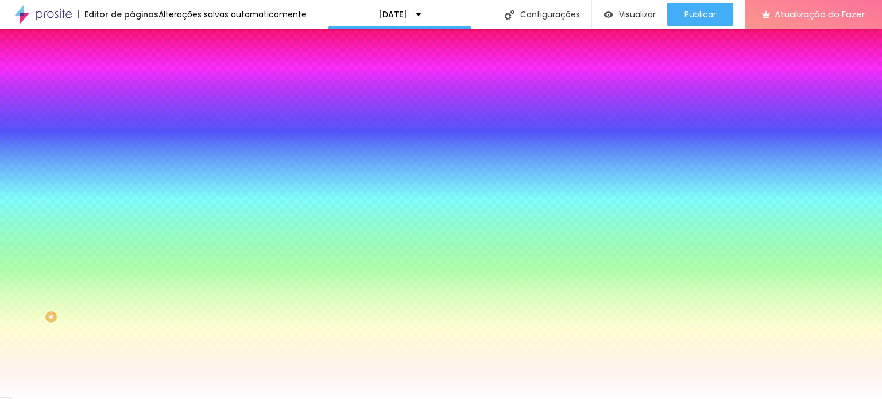
type input "94"
type input "99"
type input "100"
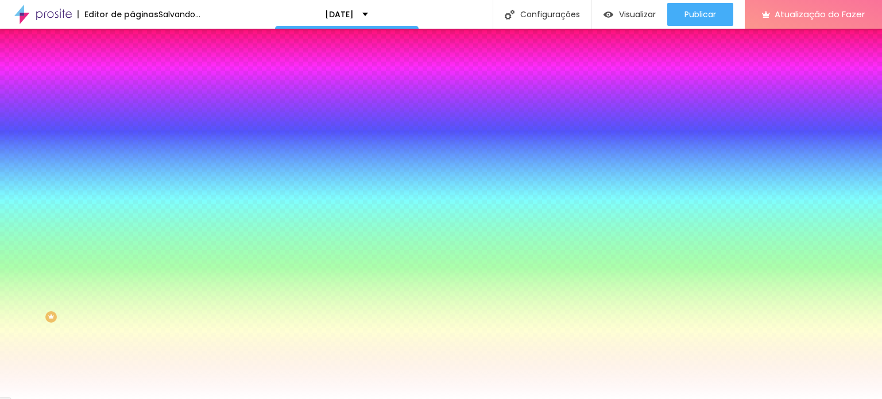
type input "50"
type input "41"
type input "39"
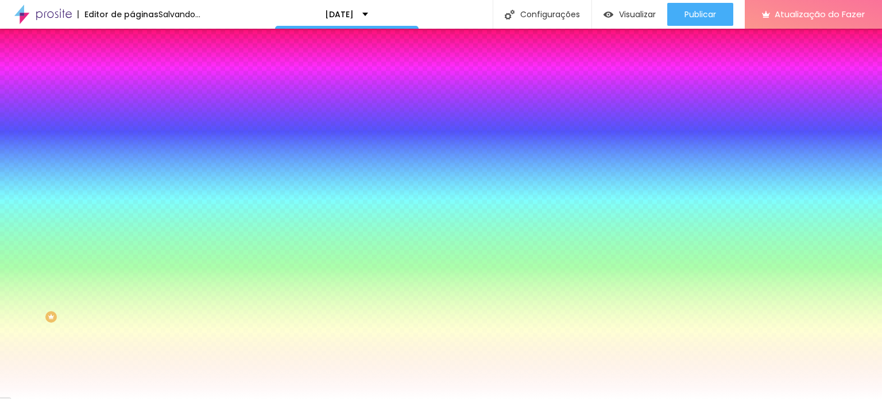
type input "39"
type input "37"
type input "35"
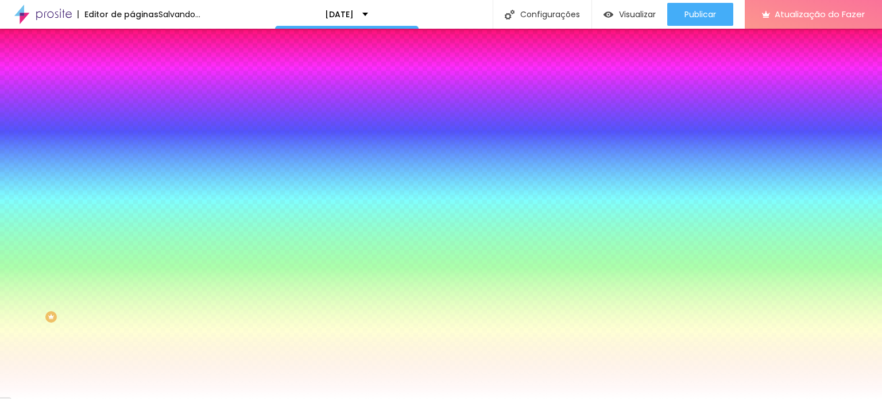
type input "34"
type input "32"
type input "28"
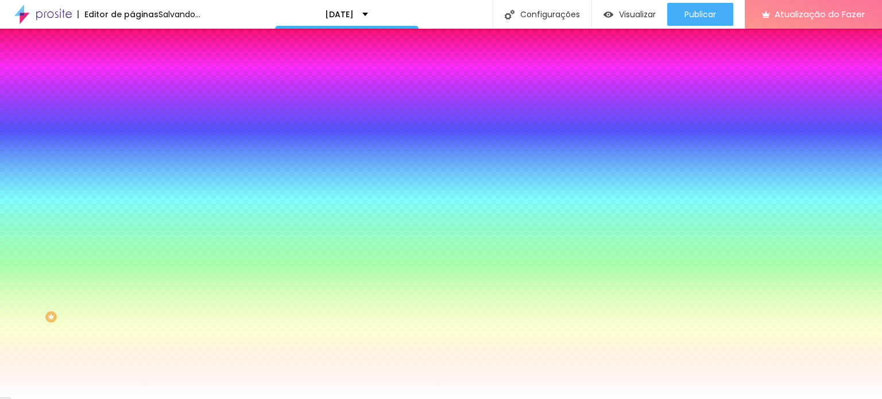
type input "28"
type input "26"
type input "23"
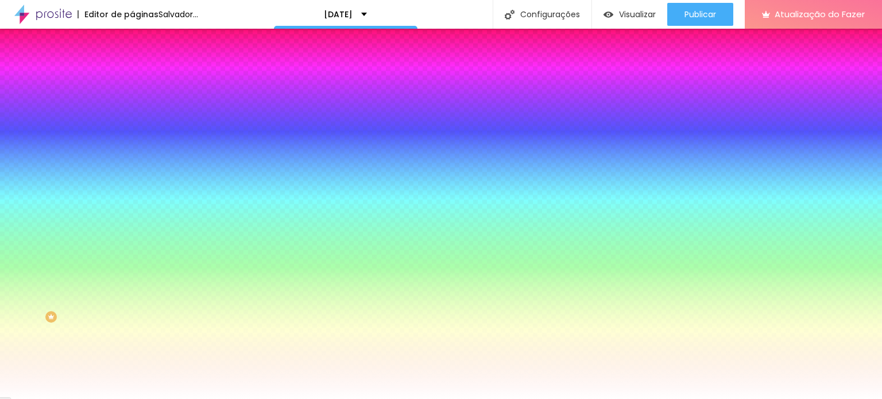
type input "21"
type input "19"
drag, startPoint x: 188, startPoint y: 338, endPoint x: 195, endPoint y: 335, distance: 7.5
type input "19"
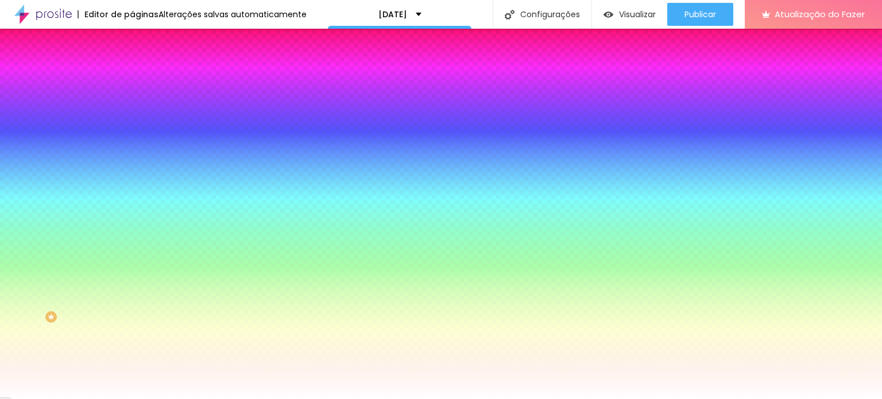
click at [84, 398] on div at bounding box center [441, 399] width 882 height 0
click at [132, 67] on li "Conteúdo" at bounding box center [198, 60] width 132 height 11
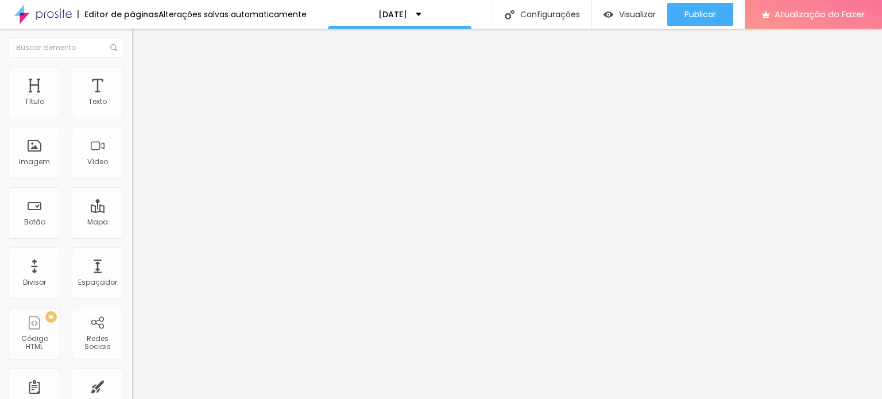
click at [132, 108] on input "Click me" at bounding box center [201, 101] width 138 height 11
drag, startPoint x: 50, startPoint y: 130, endPoint x: 36, endPoint y: 129, distance: 13.8
click at [132, 108] on input "Click me" at bounding box center [201, 101] width 138 height 11
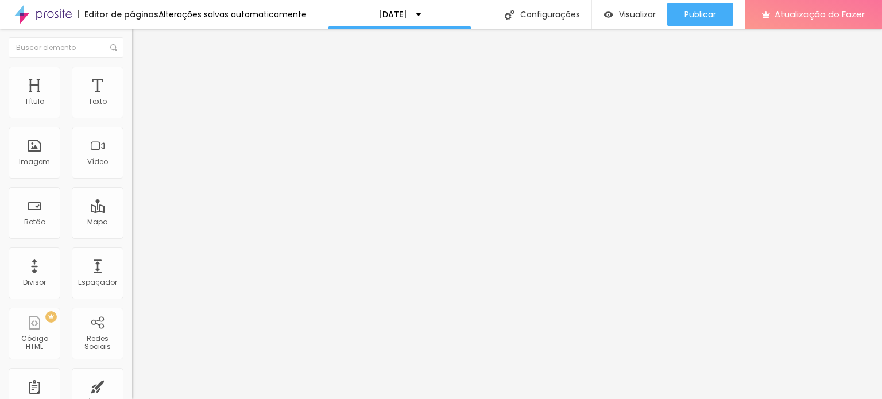
click at [132, 108] on input "Click me" at bounding box center [201, 101] width 138 height 11
paste input "Garanta sua vaga na pré-venda"
type input "Garanta sua vaga na pré-venda"
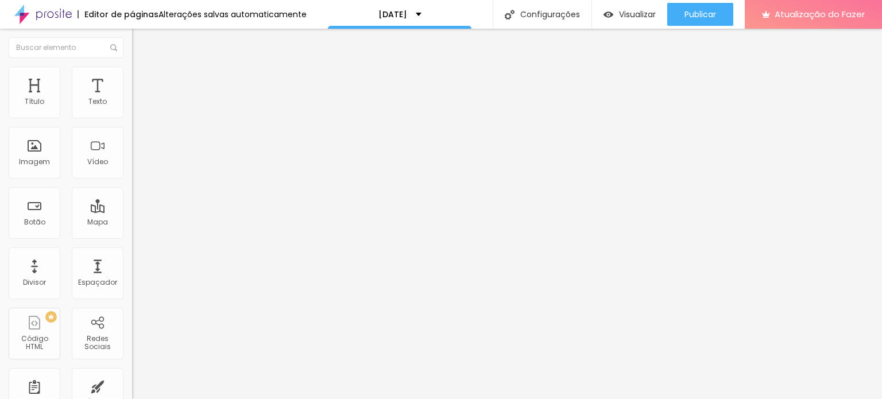
click at [132, 69] on img at bounding box center [137, 72] width 10 height 10
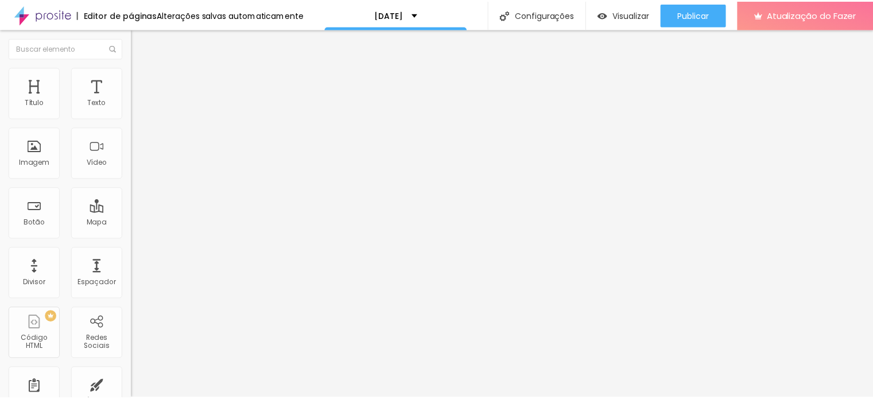
scroll to position [0, 0]
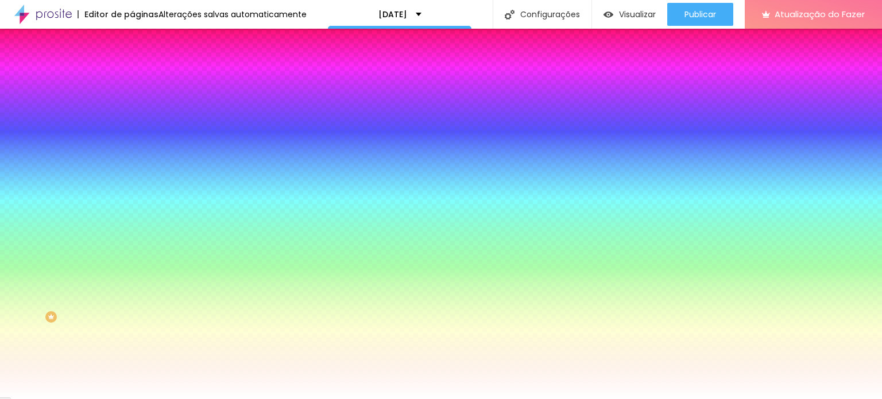
click at [138, 144] on icon "button" at bounding box center [140, 146] width 5 height 5
type input "15"
type input "14"
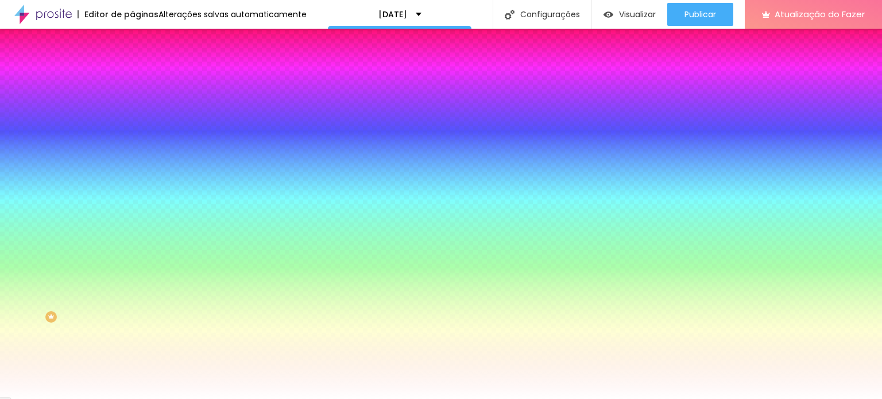
type input "13"
type input "12"
type input "13"
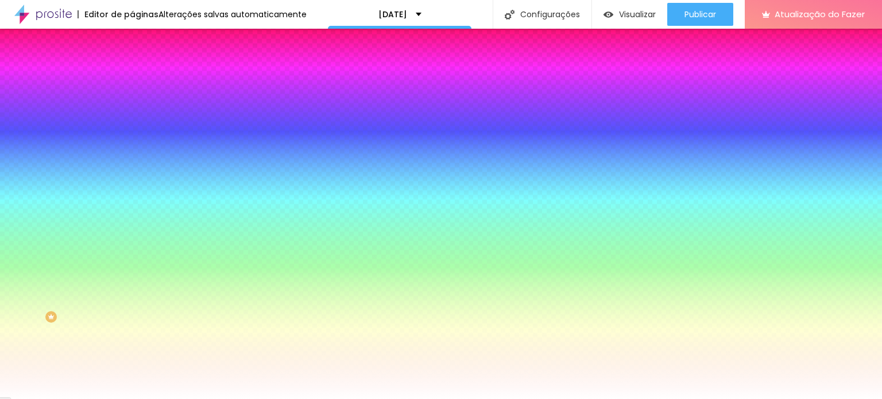
type input "13"
type input "15"
type input "16"
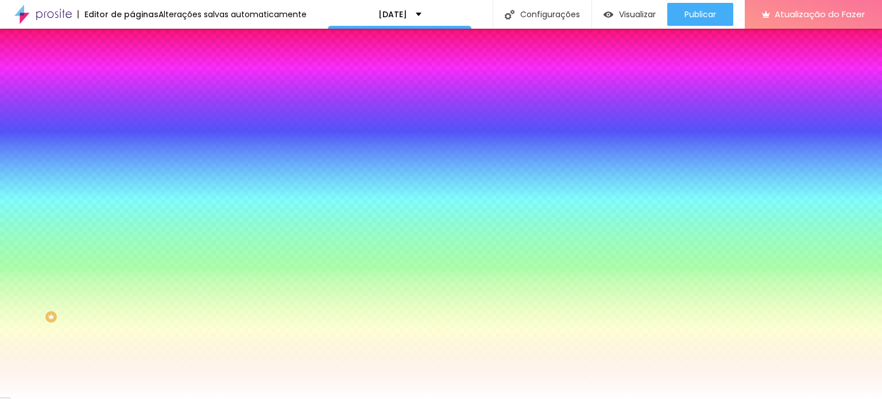
type input "17"
type input "18"
type input "19"
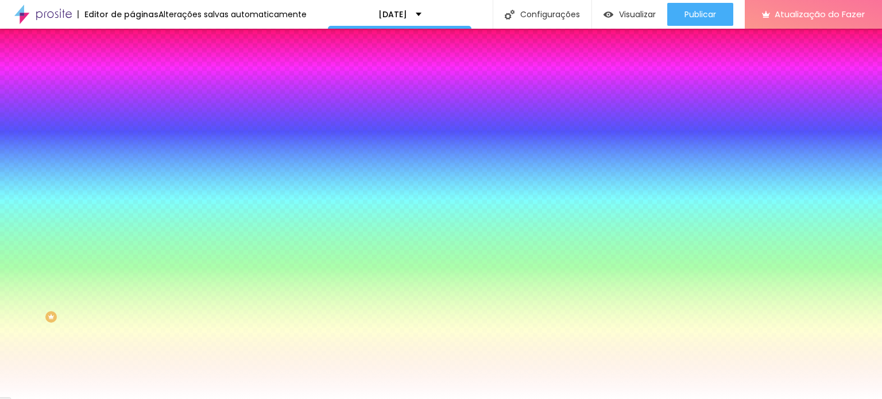
type input "19"
type input "20"
drag, startPoint x: 175, startPoint y: 222, endPoint x: 206, endPoint y: 220, distance: 31.6
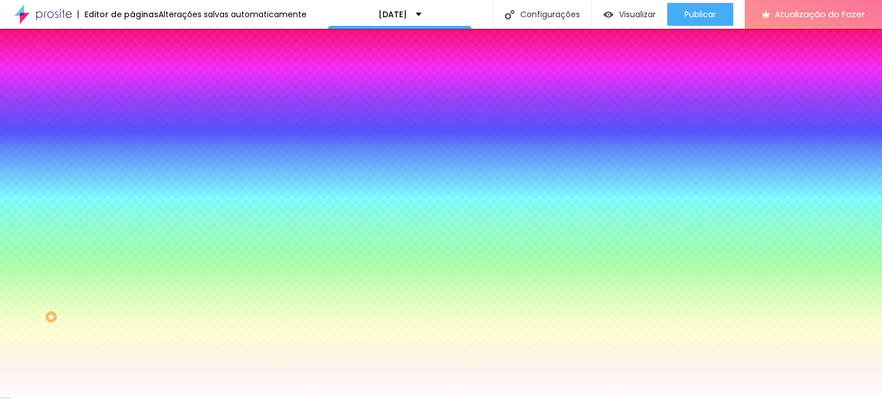
click at [55, 398] on div at bounding box center [441, 399] width 882 height 0
click at [132, 78] on li "Avançado" at bounding box center [198, 83] width 132 height 11
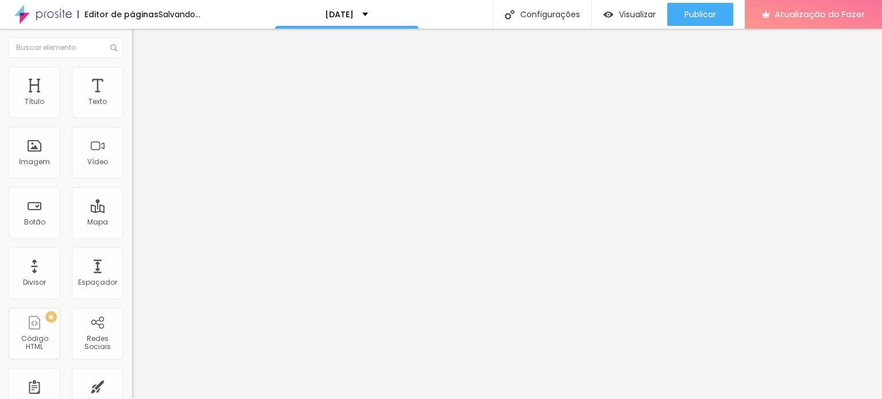
drag, startPoint x: 31, startPoint y: 112, endPoint x: 16, endPoint y: 122, distance: 18.3
click at [132, 223] on input "range" at bounding box center [169, 227] width 74 height 9
drag, startPoint x: 39, startPoint y: 133, endPoint x: 114, endPoint y: 210, distance: 107.2
click at [132, 385] on input "range" at bounding box center [169, 389] width 74 height 9
click at [132, 65] on img at bounding box center [137, 60] width 10 height 10
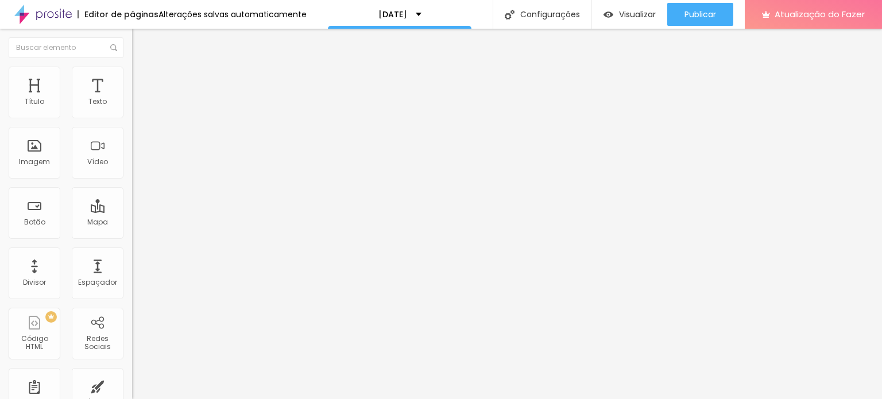
click at [141, 45] on img "button" at bounding box center [145, 41] width 9 height 9
click at [132, 73] on img at bounding box center [137, 72] width 10 height 10
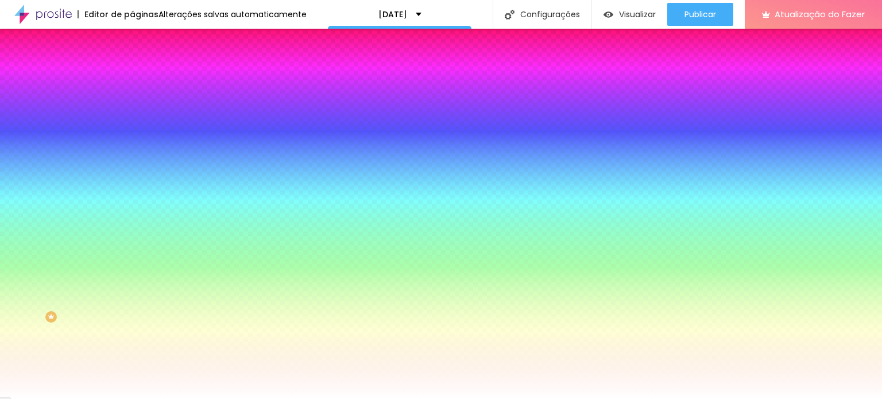
click at [137, 142] on icon "button" at bounding box center [140, 145] width 7 height 7
drag, startPoint x: 202, startPoint y: 222, endPoint x: 185, endPoint y: 241, distance: 24.8
drag, startPoint x: 149, startPoint y: 251, endPoint x: 157, endPoint y: 250, distance: 8.1
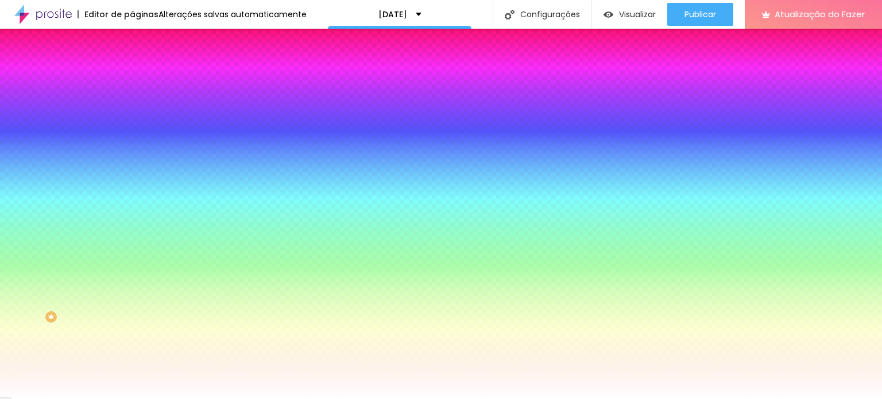
drag, startPoint x: 149, startPoint y: 247, endPoint x: 139, endPoint y: 250, distance: 10.7
drag, startPoint x: 269, startPoint y: 26, endPoint x: 253, endPoint y: 132, distance: 107.3
click at [253, 398] on div at bounding box center [441, 399] width 882 height 0
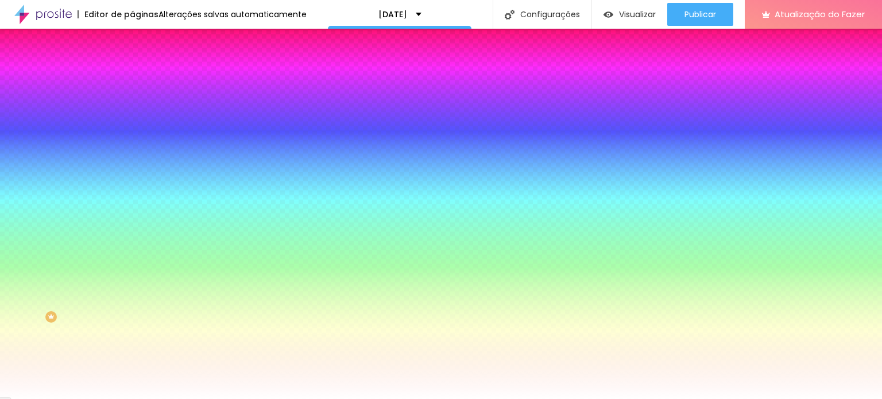
click at [137, 142] on icon "button" at bounding box center [140, 145] width 7 height 7
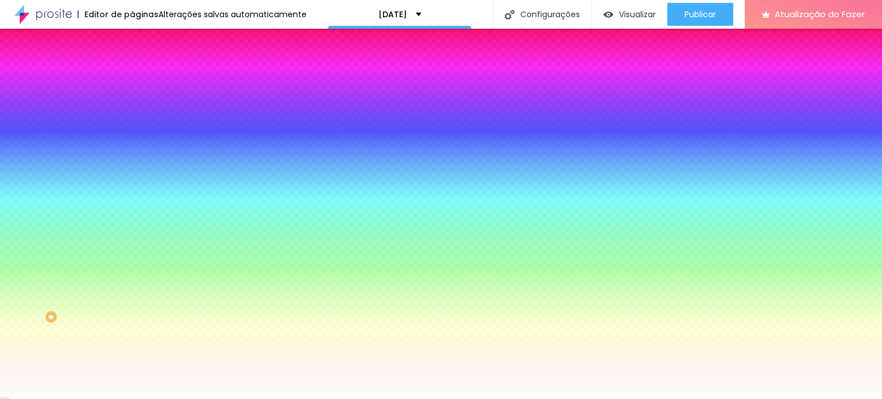
click at [645, 398] on div at bounding box center [441, 399] width 882 height 0
drag, startPoint x: 122, startPoint y: 378, endPoint x: 131, endPoint y: 376, distance: 8.9
click at [132, 377] on div "Editar nulo Conteúdo Estilo Avançado Cor de fundo Voltar ao padrão #AF0000 Tipo…" at bounding box center [198, 214] width 132 height 370
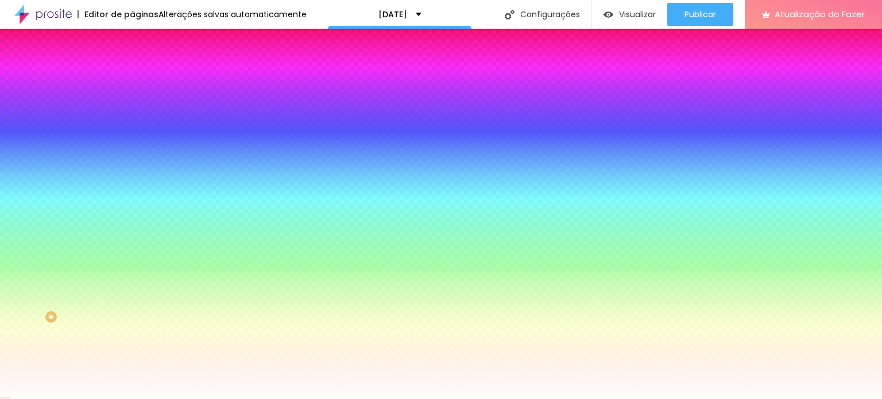
click at [132, 121] on input "#AF0000" at bounding box center [201, 115] width 138 height 11
click at [132, 110] on div at bounding box center [198, 110] width 132 height 0
click at [101, 181] on div at bounding box center [441, 199] width 882 height 399
drag, startPoint x: 85, startPoint y: 188, endPoint x: 97, endPoint y: 180, distance: 14.5
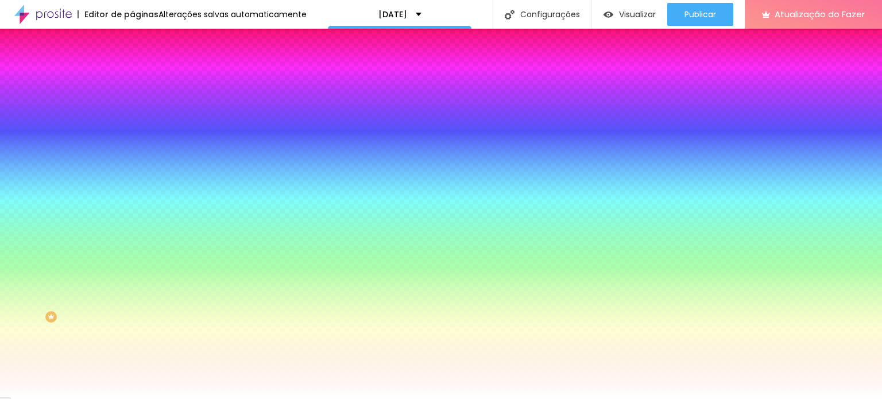
click at [132, 121] on div at bounding box center [198, 121] width 132 height 0
click at [132, 336] on div "Editar nulo Conteúdo Estilo Avançado Cor de fundo Voltar ao padrão #006C2C Tipo…" at bounding box center [198, 214] width 132 height 370
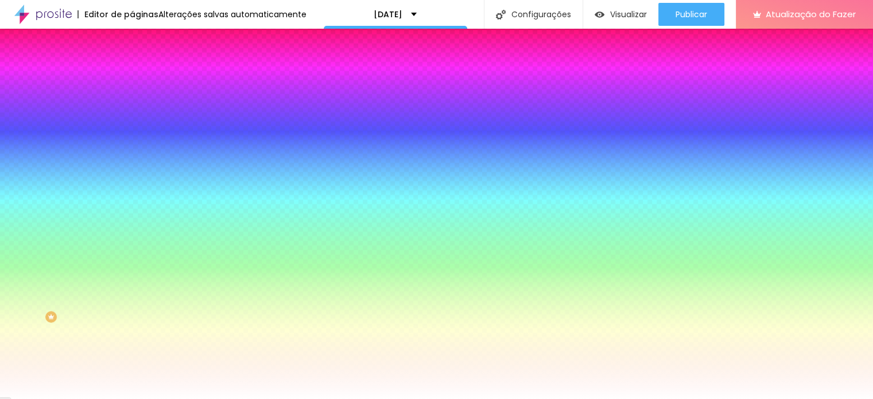
drag, startPoint x: 134, startPoint y: 339, endPoint x: 220, endPoint y: 350, distance: 86.8
drag, startPoint x: 222, startPoint y: 342, endPoint x: 207, endPoint y: 336, distance: 16.3
click at [80, 398] on div at bounding box center [436, 399] width 873 height 0
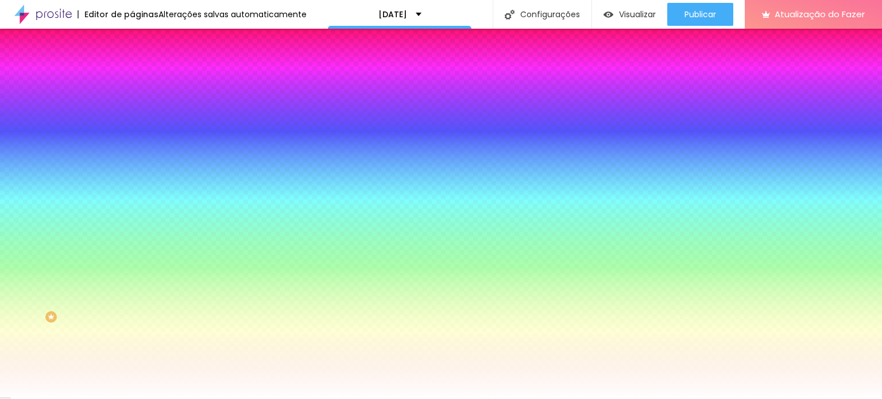
click at [132, 336] on div "Editar nulo Conteúdo Estilo Avançado Cor de fundo Voltar ao padrão #006C2C Tipo…" at bounding box center [198, 214] width 132 height 370
drag, startPoint x: 66, startPoint y: 342, endPoint x: 7, endPoint y: 272, distance: 91.3
click at [132, 272] on div "Cor de fundo Voltar ao padrão #006C2C Tipografia Voltar ao padrão [PERSON_NAME]…" at bounding box center [198, 277] width 132 height 375
click at [132, 390] on div at bounding box center [198, 390] width 132 height 0
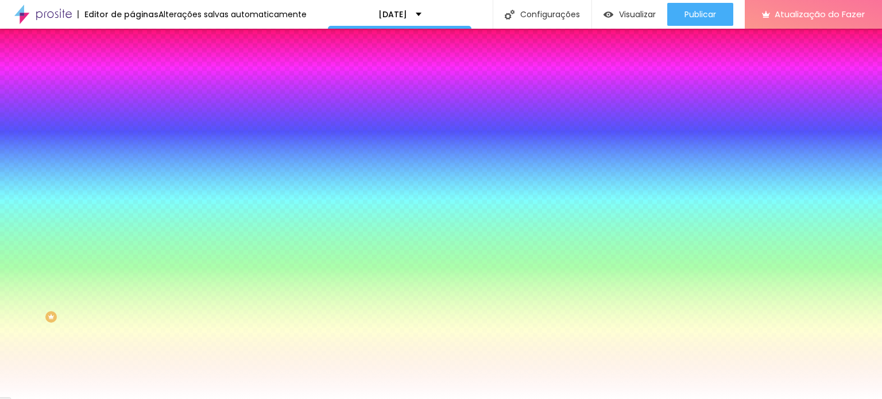
drag, startPoint x: 34, startPoint y: 272, endPoint x: 10, endPoint y: 251, distance: 31.7
click at [132, 370] on div "Cor de fundo Voltar ao padrão #FFFFFF" at bounding box center [198, 386] width 132 height 32
click at [132, 334] on div "Editar nulo Conteúdo Estilo Avançado Cor de fundo Voltar ao padrão #006C2C Tipo…" at bounding box center [198, 214] width 132 height 370
click at [132, 111] on input "#006C2C" at bounding box center [201, 115] width 138 height 11
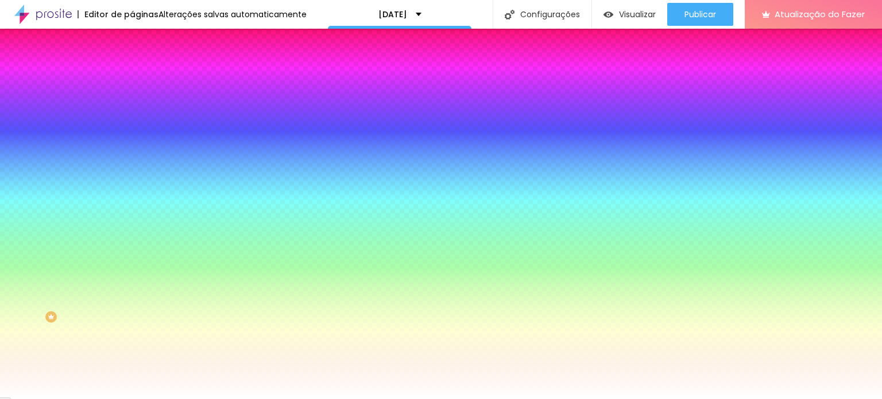
click at [132, 111] on input "#006C2C" at bounding box center [201, 115] width 138 height 11
paste input "006C2C"
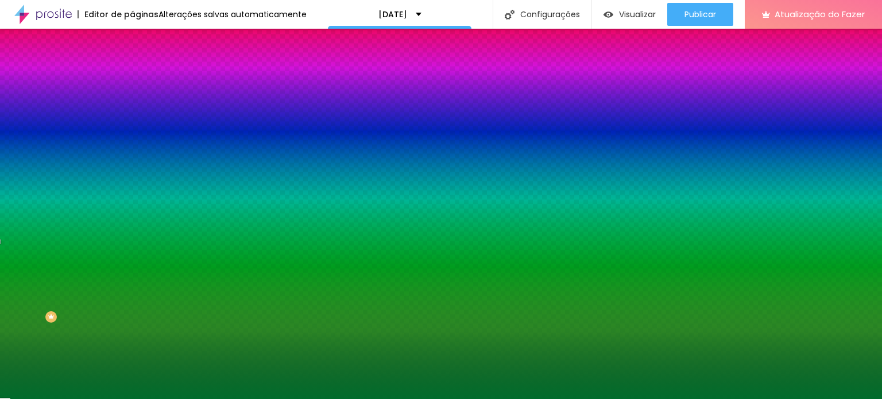
drag, startPoint x: 80, startPoint y: 340, endPoint x: 116, endPoint y: 335, distance: 36.1
click at [132, 341] on div "Editar nulo Conteúdo Estilo Avançado Cor de fundo Voltar ao padrão #006C2C Tipo…" at bounding box center [198, 214] width 132 height 370
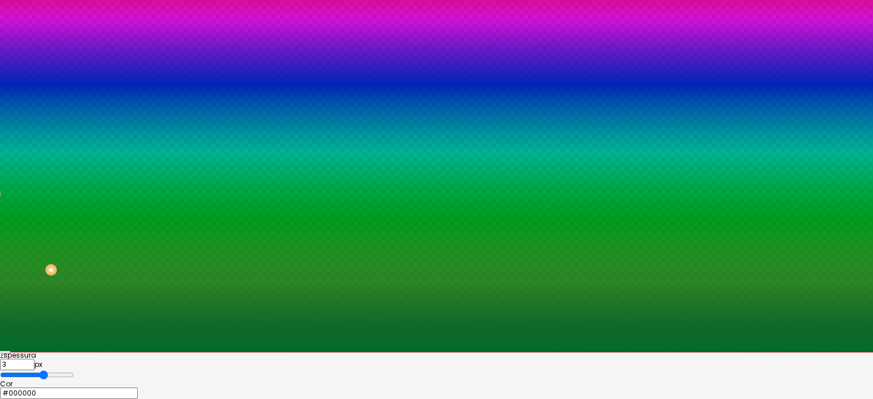
scroll to position [65, 0]
drag, startPoint x: 195, startPoint y: 366, endPoint x: 209, endPoint y: 382, distance: 20.7
click at [209, 352] on div at bounding box center [436, 152] width 873 height 399
click at [138, 388] on input "#2C0C0C" at bounding box center [69, 393] width 138 height 11
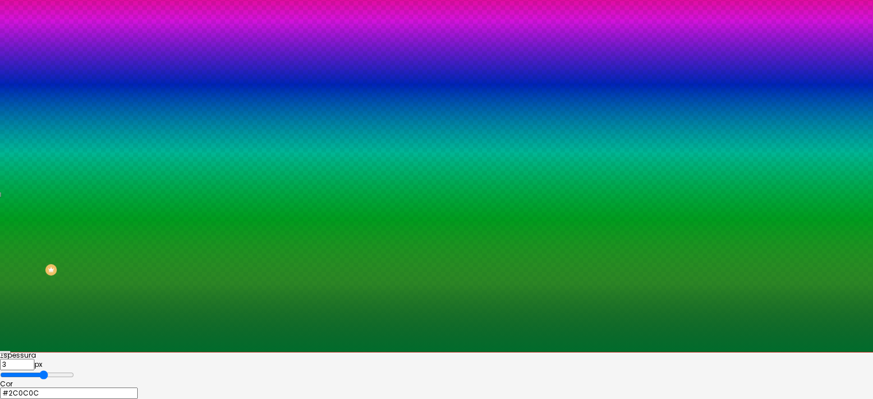
paste input "006C2"
click at [60, 352] on div at bounding box center [436, 352] width 873 height 0
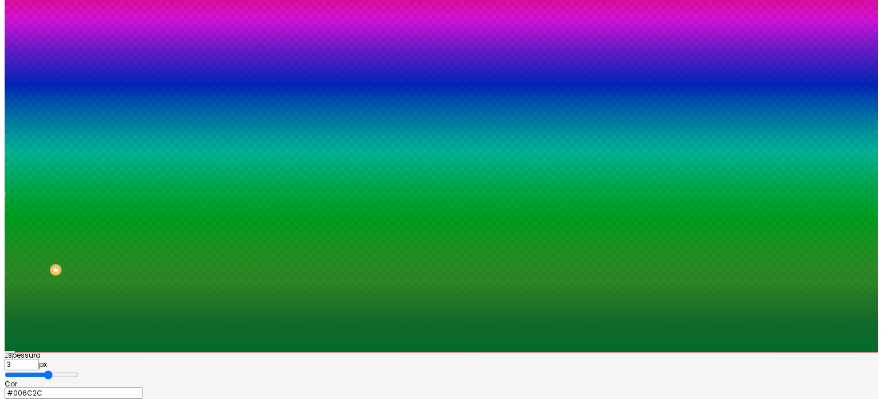
scroll to position [0, 0]
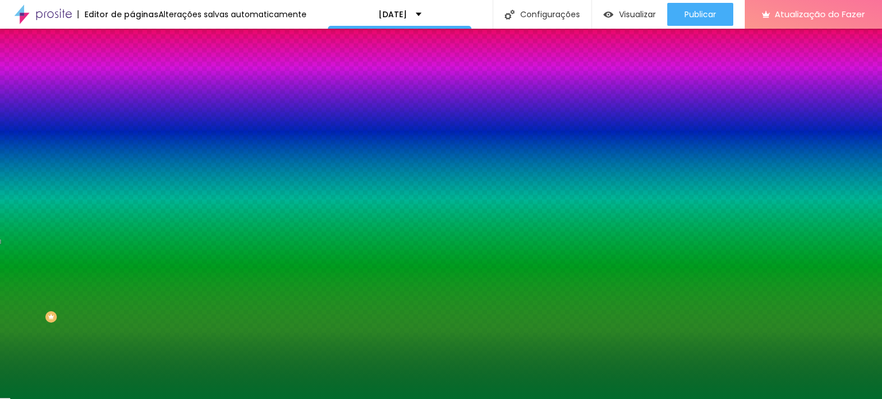
click at [132, 67] on li "Conteúdo" at bounding box center [198, 60] width 132 height 11
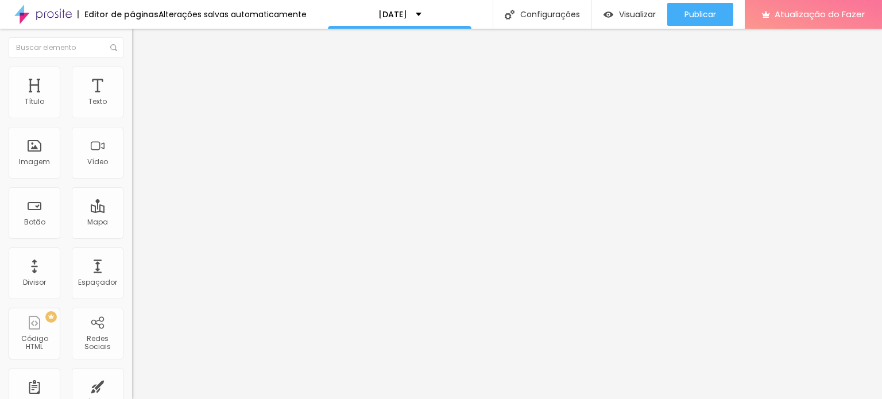
click at [132, 235] on input "https://" at bounding box center [201, 230] width 138 height 11
click at [132, 257] on div "URL [URL][DOMAIN_NAME] Abrir em uma nova aba" at bounding box center [198, 237] width 132 height 38
click at [132, 258] on font "Abrir em uma nova aba" at bounding box center [168, 253] width 72 height 9
click at [633, 11] on font "Visualizar" at bounding box center [637, 14] width 37 height 11
click at [132, 108] on input "Garanta sua vaga na pré-venda" at bounding box center [201, 101] width 138 height 11
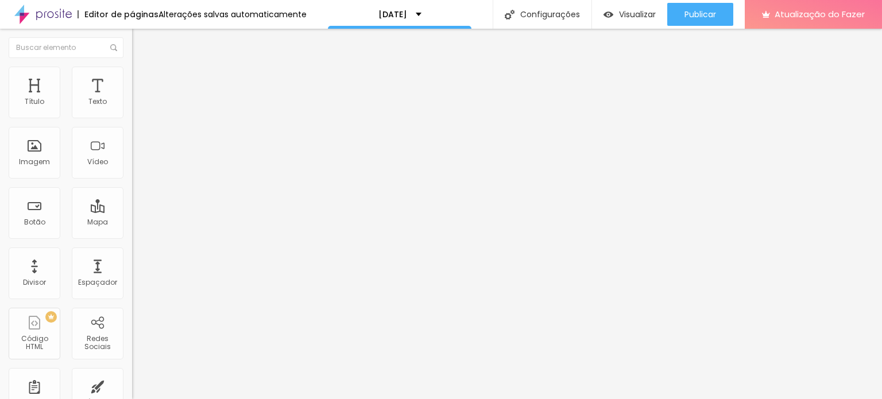
scroll to position [0, 14]
click at [132, 309] on div "Editar nulo Conteúdo Estilo Avançado Texto Garanta sua vaga na pré-venda!! Alin…" at bounding box center [198, 214] width 132 height 370
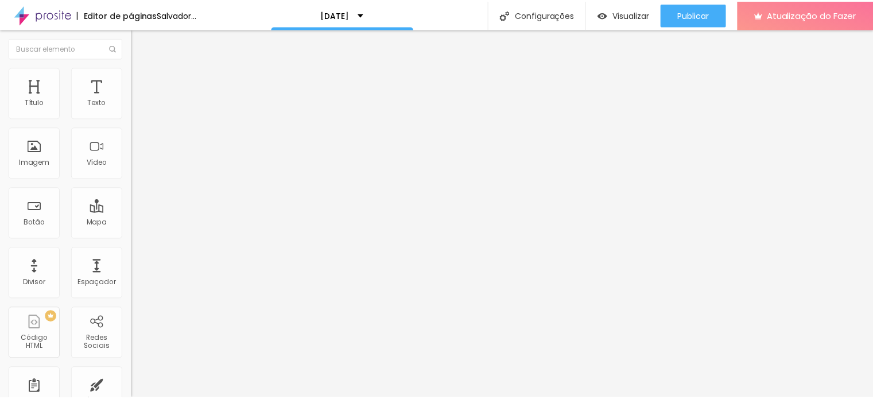
scroll to position [0, 0]
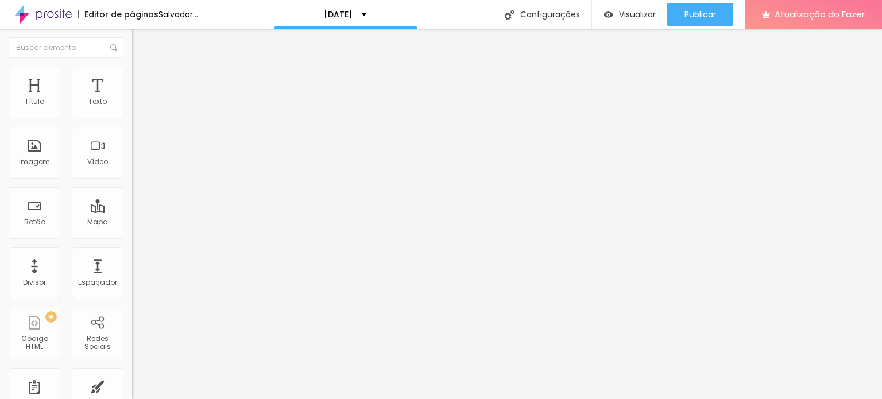
click at [132, 309] on div "Editar nulo Conteúdo Estilo Avançado Texto Garanta sua vaga na pré-venda!! Alin…" at bounding box center [198, 214] width 132 height 370
click at [141, 39] on div "Editar nulo" at bounding box center [171, 41] width 60 height 9
click at [132, 75] on li "Estilo" at bounding box center [198, 72] width 132 height 11
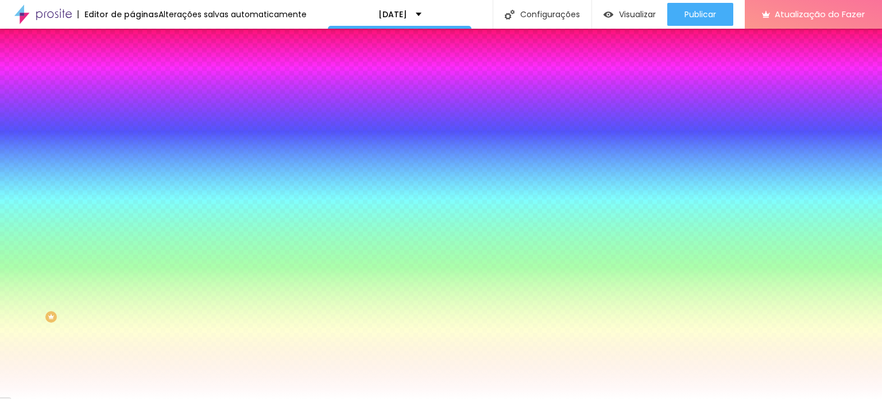
click at [132, 136] on div "Efeito da Imagem Nenhum Nenhum Paralaxe" at bounding box center [198, 120] width 132 height 32
click at [132, 119] on font "Nenhum" at bounding box center [147, 115] width 30 height 10
click at [132, 137] on font "Paralaxe" at bounding box center [147, 132] width 30 height 10
click at [132, 126] on span "Nenhum" at bounding box center [147, 122] width 30 height 10
click at [132, 137] on font "Paralaxe" at bounding box center [147, 132] width 30 height 10
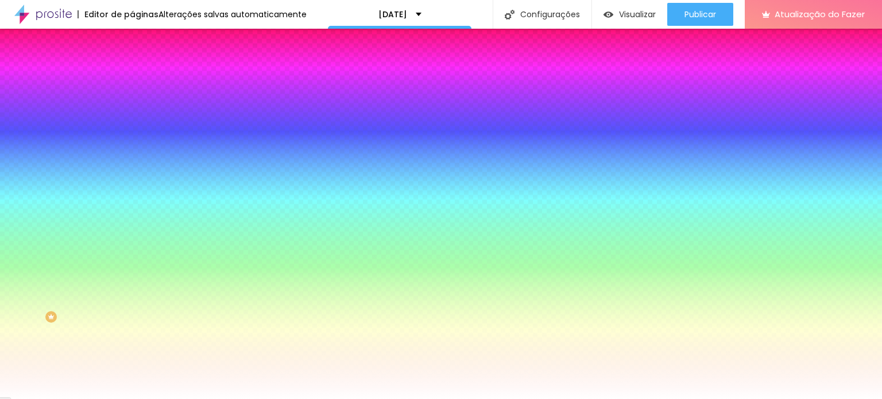
click at [137, 223] on icon "button" at bounding box center [141, 219] width 8 height 8
click at [132, 238] on div "Imagem de fundo Trocar imagem Efeito da Imagem Nenhum Nenhum Paralaxe Cor de fu…" at bounding box center [198, 164] width 132 height 149
click at [137, 203] on icon "button" at bounding box center [140, 199] width 7 height 7
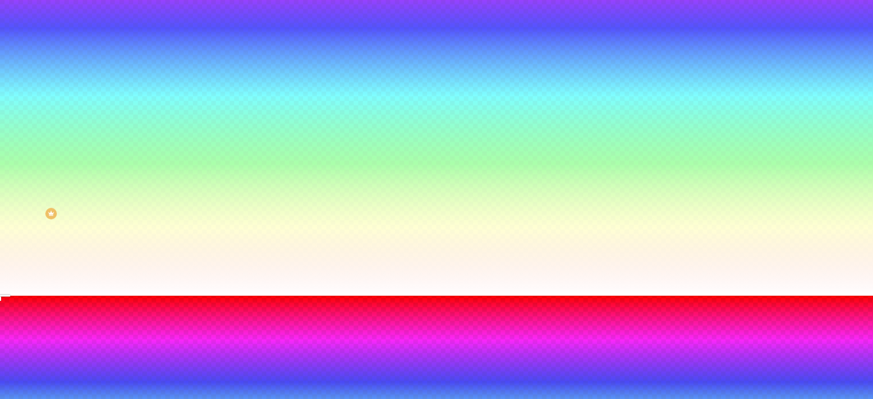
scroll to position [115, 0]
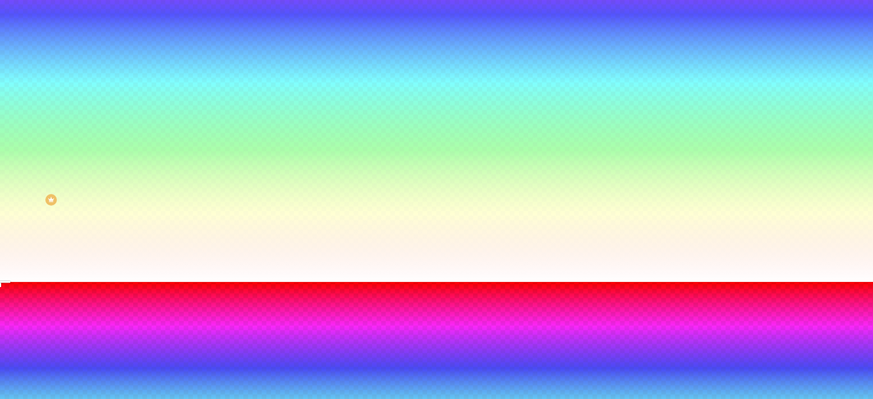
scroll to position [119, 0]
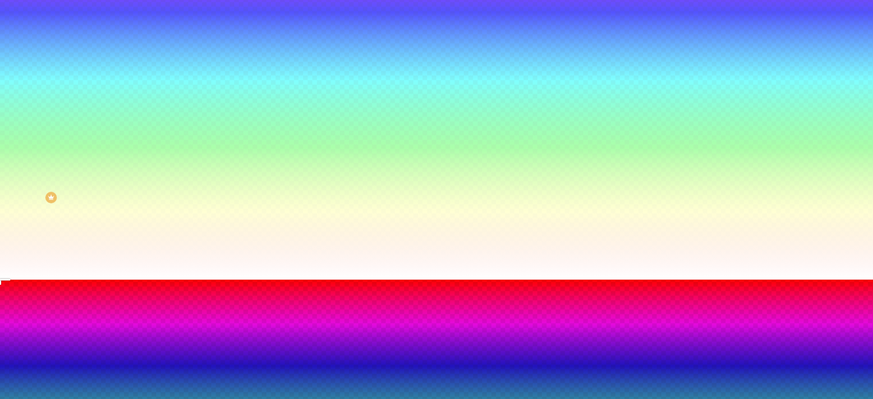
drag, startPoint x: 177, startPoint y: 349, endPoint x: 187, endPoint y: 360, distance: 15.4
click at [236, 293] on div "Onda Onda em camada Rampa Rampa em camada" at bounding box center [436, 371] width 873 height 157
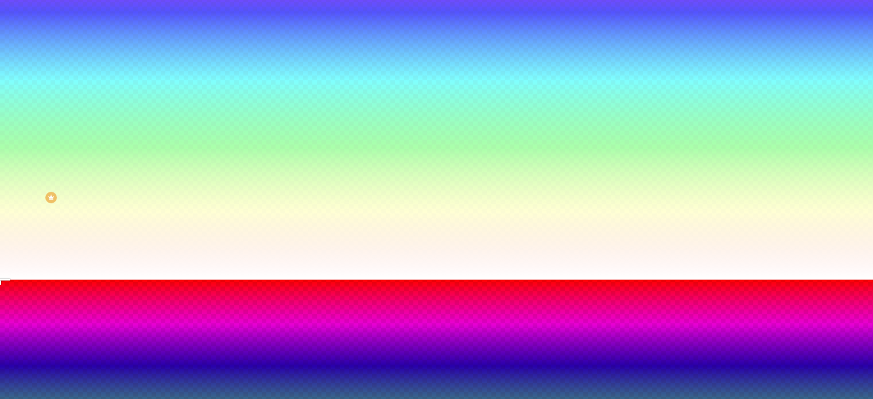
drag, startPoint x: 210, startPoint y: 370, endPoint x: 235, endPoint y: 353, distance: 30.6
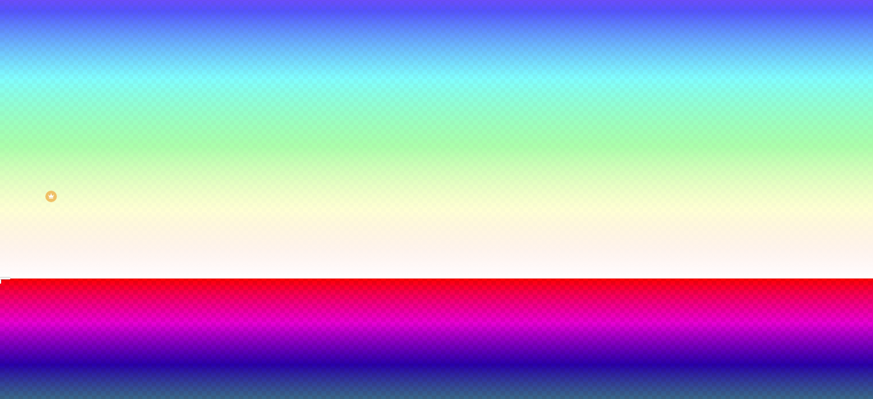
click at [237, 285] on div at bounding box center [436, 285] width 873 height 0
click at [69, 278] on div at bounding box center [436, 278] width 873 height 0
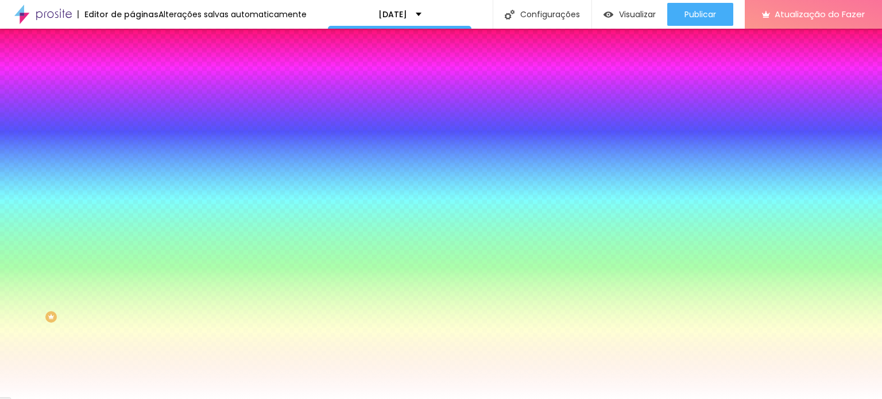
click at [132, 238] on button "button" at bounding box center [140, 232] width 16 height 12
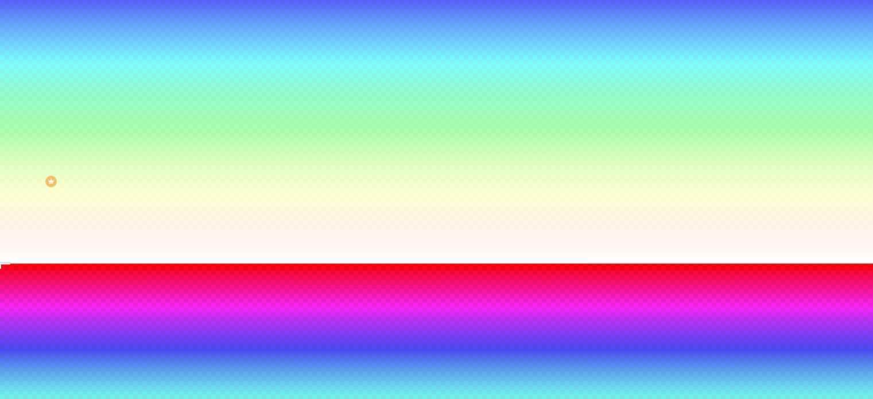
scroll to position [148, 0]
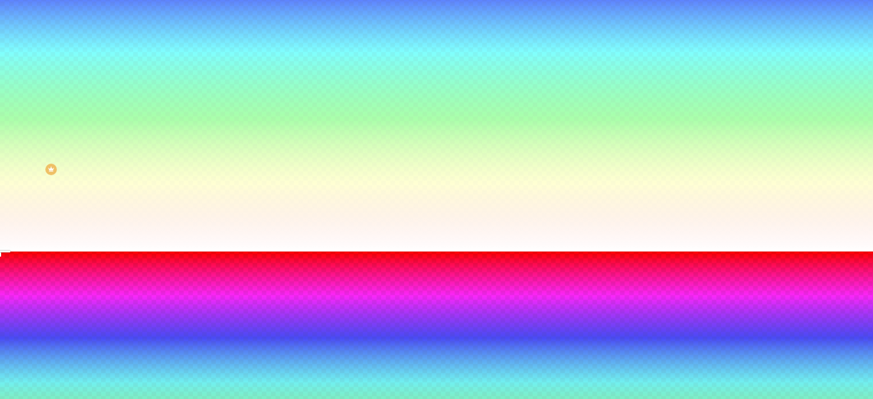
click at [56, 251] on div at bounding box center [436, 251] width 873 height 0
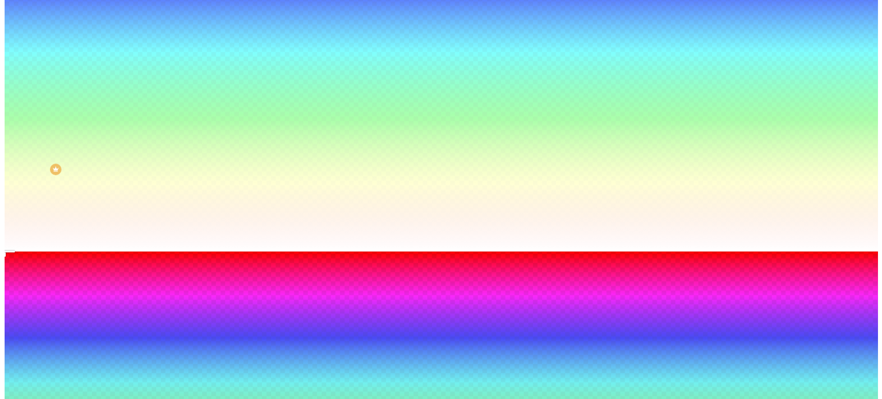
scroll to position [0, 0]
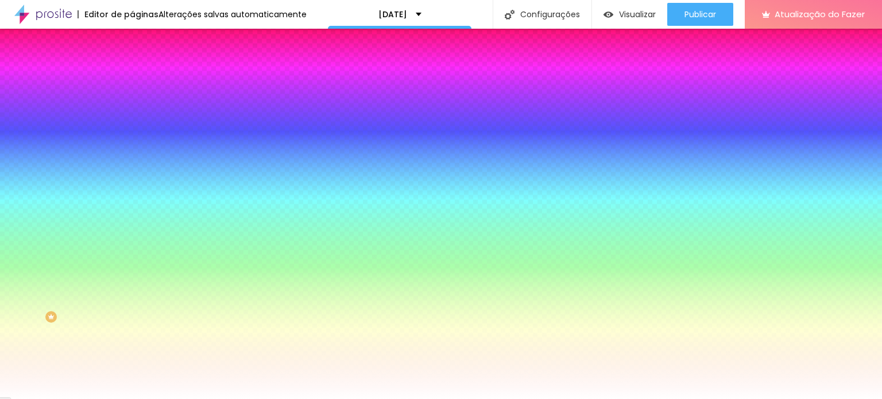
click at [132, 78] on li "Avançado" at bounding box center [198, 83] width 132 height 11
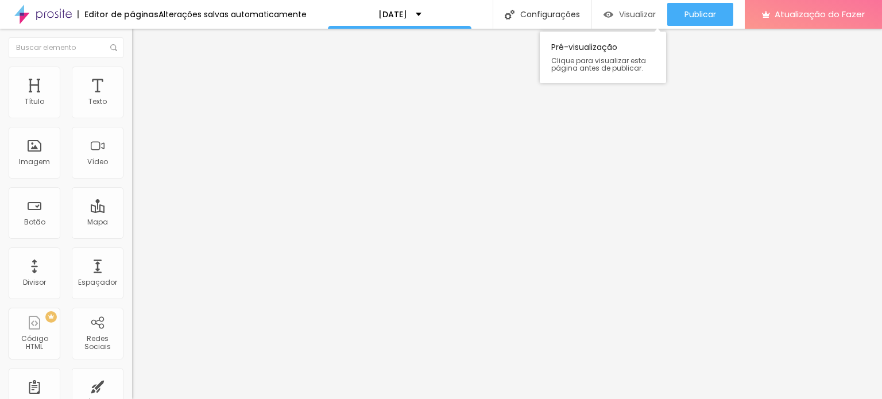
click at [625, 18] on font "Visualizar" at bounding box center [637, 14] width 37 height 11
click at [132, 41] on button "Editar nulo" at bounding box center [198, 42] width 132 height 26
click at [132, 76] on ul "Conteúdo Estilo Avançado" at bounding box center [198, 72] width 132 height 34
click at [132, 73] on img at bounding box center [137, 72] width 10 height 10
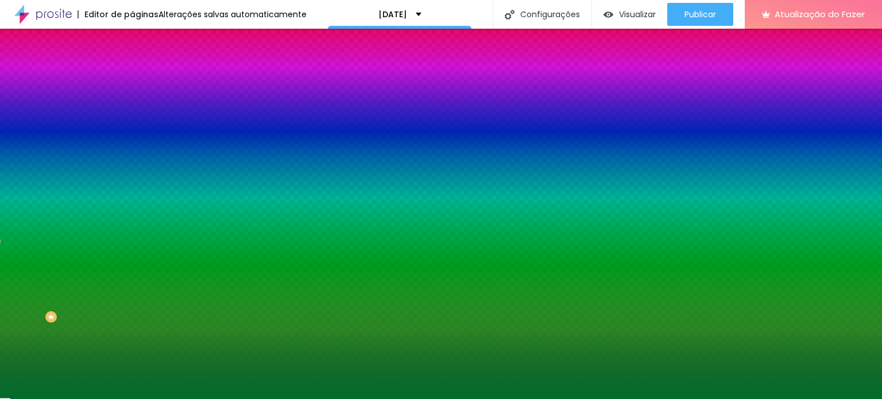
click at [142, 83] on font "Avançado" at bounding box center [161, 86] width 38 height 10
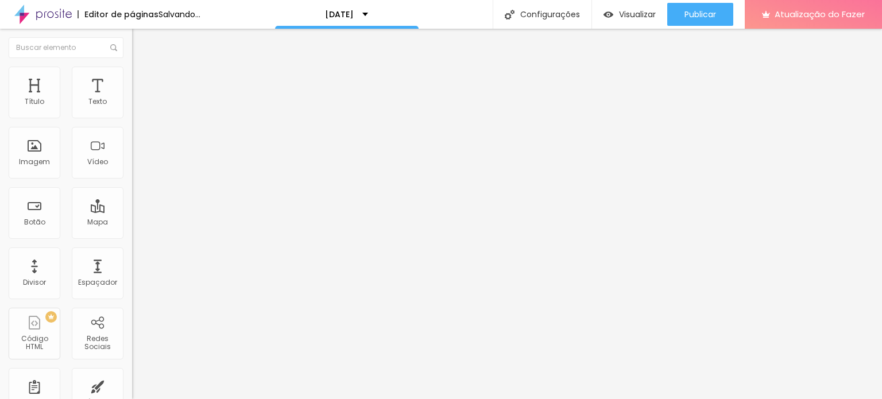
drag, startPoint x: 63, startPoint y: 136, endPoint x: 28, endPoint y: 123, distance: 37.8
click at [132, 385] on input "range" at bounding box center [169, 389] width 74 height 9
drag, startPoint x: 40, startPoint y: 113, endPoint x: 103, endPoint y: 114, distance: 63.8
click at [132, 223] on input "range" at bounding box center [169, 227] width 74 height 9
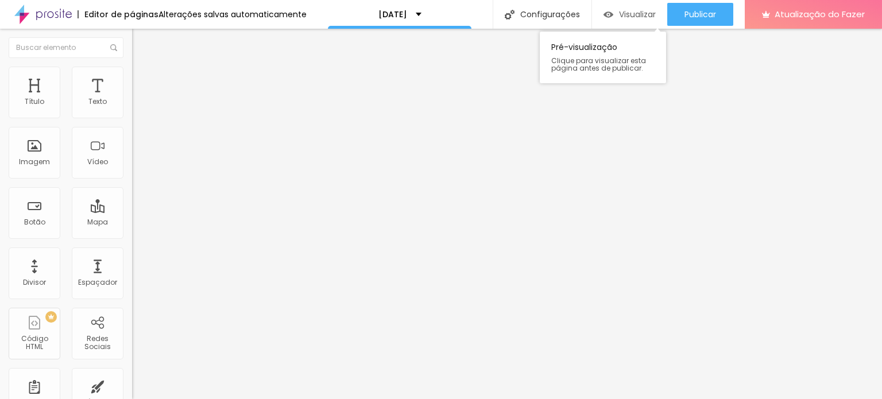
click at [641, 6] on div "Visualizar" at bounding box center [629, 14] width 52 height 23
click at [88, 92] on div "Texto" at bounding box center [98, 93] width 52 height 52
click at [132, 67] on li "Estilo" at bounding box center [198, 72] width 132 height 11
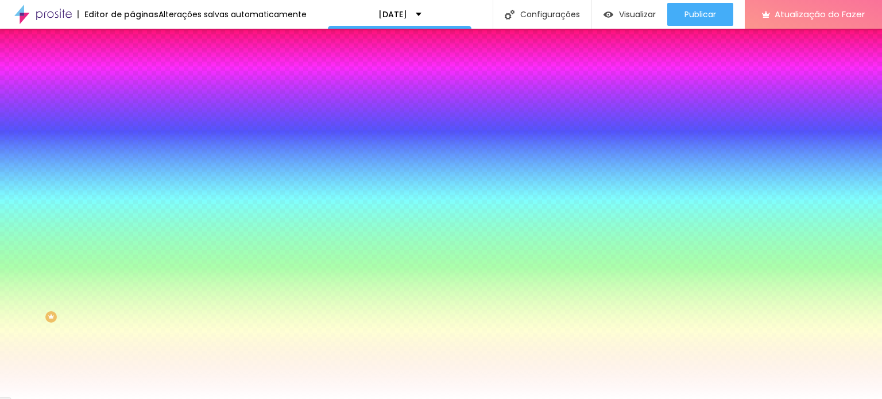
click at [132, 78] on li "Avançado" at bounding box center [198, 83] width 132 height 11
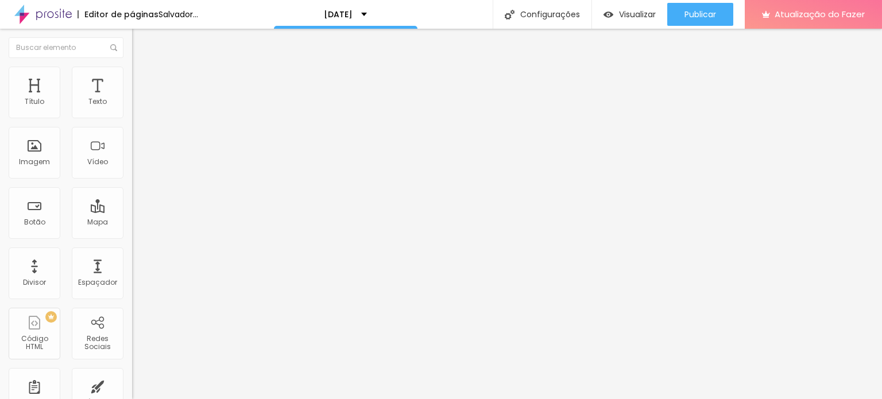
drag, startPoint x: 51, startPoint y: 133, endPoint x: 43, endPoint y: 127, distance: 9.1
click at [132, 385] on input "range" at bounding box center [169, 389] width 74 height 9
drag, startPoint x: 44, startPoint y: 133, endPoint x: 60, endPoint y: 135, distance: 15.6
click at [132, 385] on input "range" at bounding box center [169, 389] width 74 height 9
drag, startPoint x: 30, startPoint y: 112, endPoint x: 39, endPoint y: 112, distance: 9.2
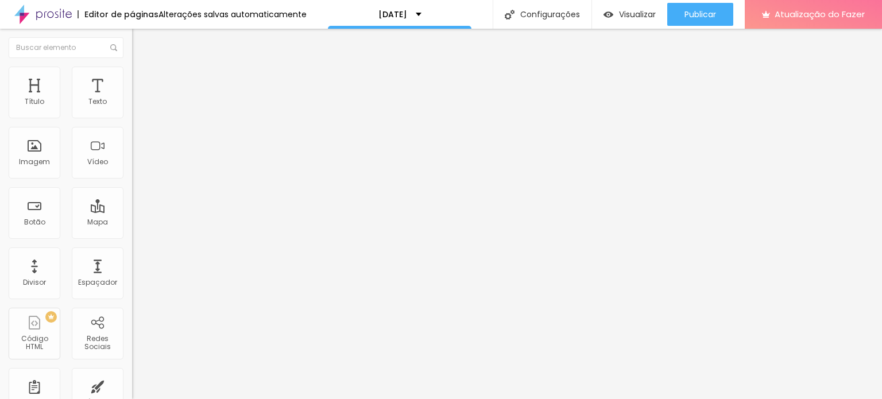
click at [132, 223] on input "range" at bounding box center [169, 227] width 74 height 9
drag, startPoint x: 24, startPoint y: 112, endPoint x: 0, endPoint y: 113, distance: 23.5
click at [132, 223] on input "range" at bounding box center [169, 227] width 74 height 9
drag, startPoint x: 61, startPoint y: 133, endPoint x: 51, endPoint y: 135, distance: 10.6
click at [132, 385] on input "range" at bounding box center [169, 389] width 74 height 9
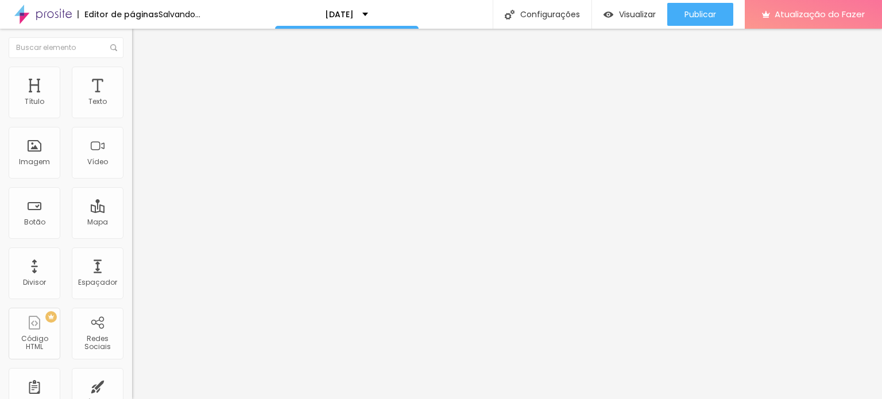
drag, startPoint x: 42, startPoint y: 133, endPoint x: 29, endPoint y: 128, distance: 14.0
click at [132, 385] on input "range" at bounding box center [169, 389] width 74 height 9
click at [645, 17] on font "Visualizar" at bounding box center [637, 14] width 37 height 11
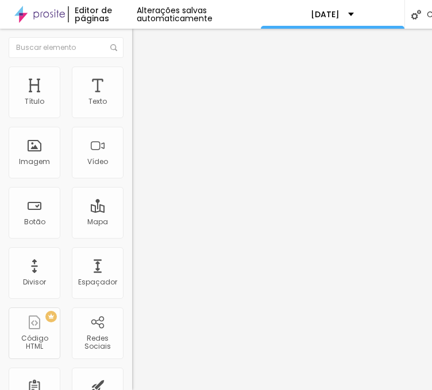
click at [141, 46] on div "Editar nulo" at bounding box center [171, 41] width 60 height 9
click at [132, 75] on li "Avançado" at bounding box center [198, 72] width 132 height 11
click at [132, 65] on img at bounding box center [137, 60] width 10 height 10
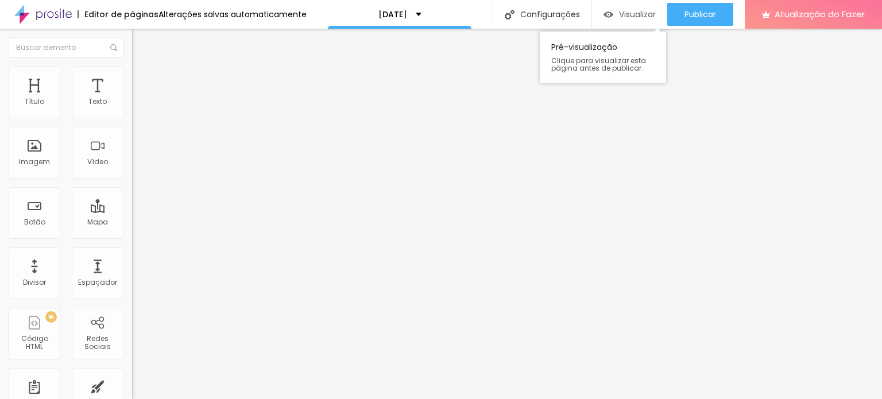
click at [627, 17] on font "Visualizar" at bounding box center [637, 14] width 37 height 11
click at [132, 73] on li "Estilo" at bounding box center [198, 72] width 132 height 11
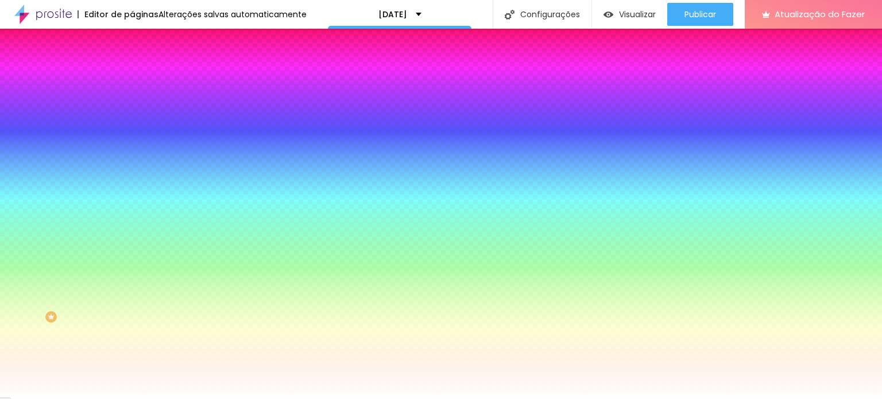
click at [132, 156] on div at bounding box center [198, 156] width 132 height 0
drag, startPoint x: 80, startPoint y: 243, endPoint x: 67, endPoint y: 224, distance: 23.4
click at [132, 168] on div "Cor de fundo Voltar ao padrão #FFFFFF" at bounding box center [198, 152] width 132 height 32
click at [132, 168] on input "#FFFFFF" at bounding box center [201, 161] width 138 height 11
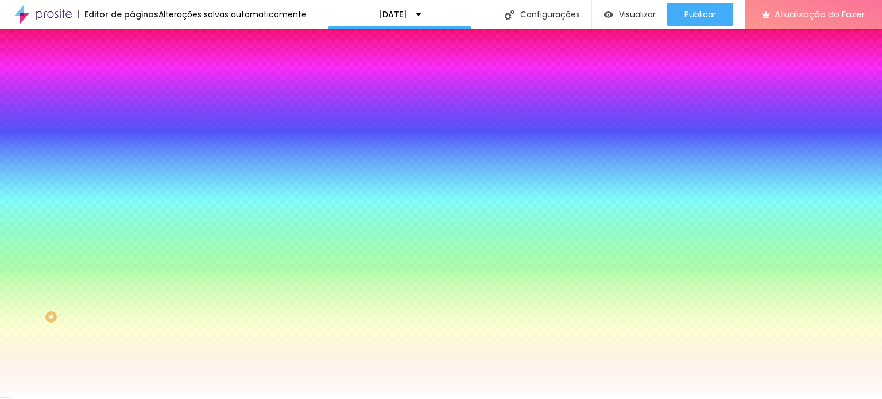
click at [132, 168] on input "#FFFFFF" at bounding box center [201, 161] width 138 height 11
paste input "3ECE2"
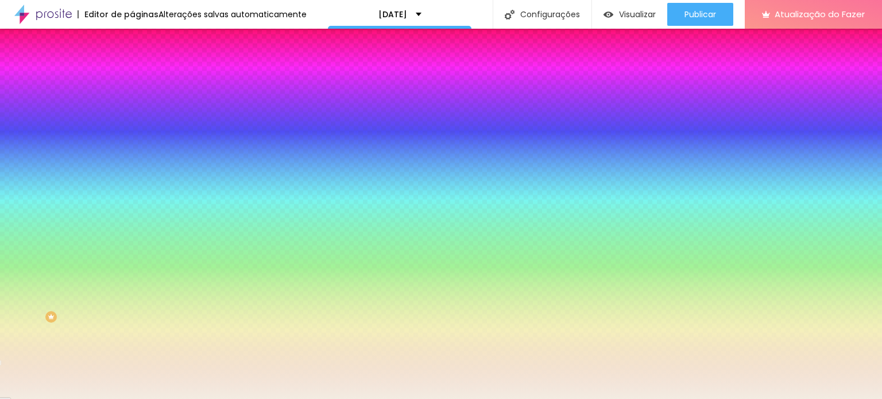
click at [132, 238] on div "Efeito superior DESATIVADO Voltar ao padrão Efeito inferior DESATIVADO Voltar a…" at bounding box center [198, 207] width 132 height 64
click at [142, 81] on font "Avançado" at bounding box center [161, 86] width 38 height 10
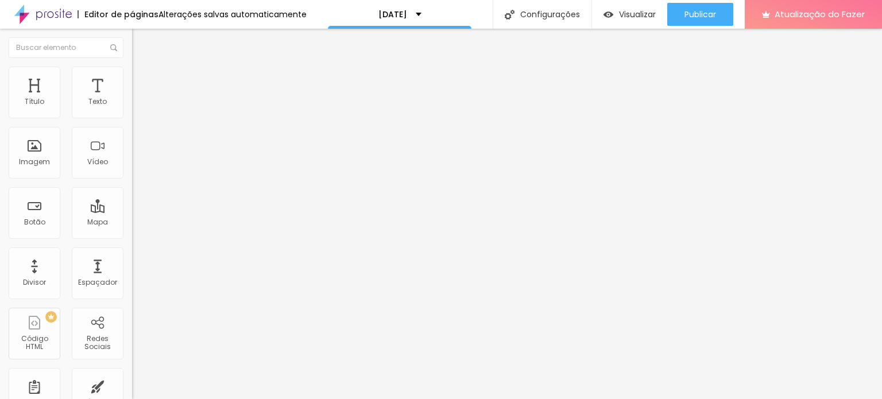
click at [132, 68] on img at bounding box center [137, 72] width 10 height 10
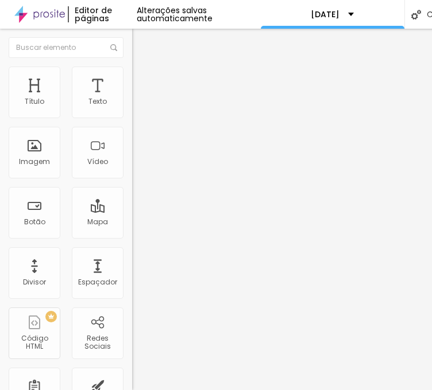
drag, startPoint x: 49, startPoint y: 114, endPoint x: 43, endPoint y: 113, distance: 6.4
click at [132, 211] on input "range" at bounding box center [169, 215] width 74 height 9
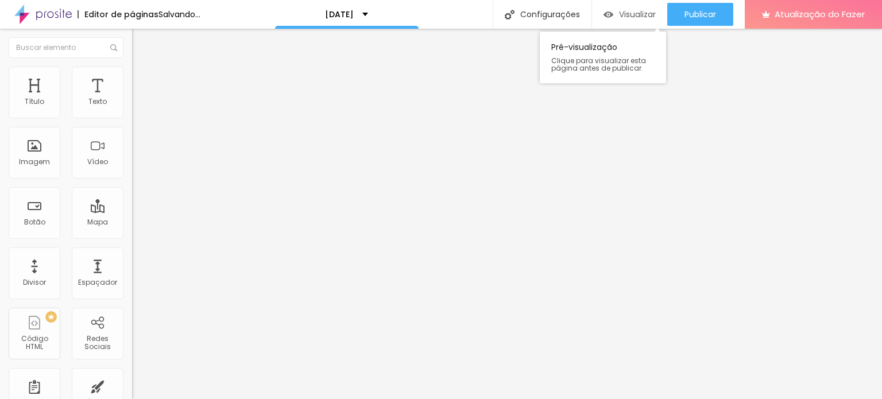
click at [646, 13] on font "Visualizar" at bounding box center [637, 14] width 37 height 11
click at [611, 13] on div "Visualizar" at bounding box center [629, 15] width 52 height 10
click at [649, 2] on div "Visualizar Pré-visualização Clique para visualizar esta página antes de publica…" at bounding box center [629, 14] width 75 height 29
click at [540, 26] on div "Pré-visualização Clique para visualizar esta página antes de publicar." at bounding box center [603, 54] width 126 height 57
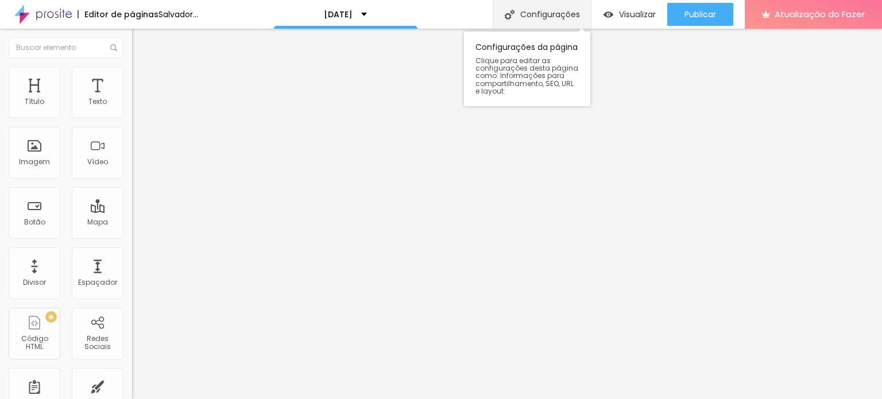
click at [530, 13] on font "Configurações" at bounding box center [550, 14] width 60 height 11
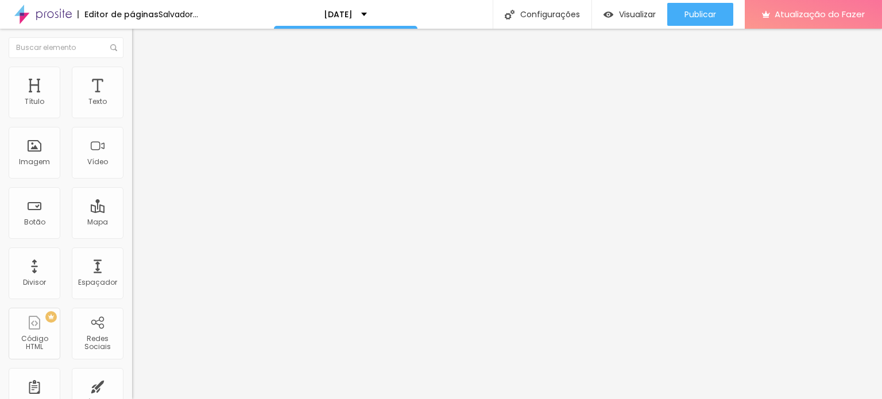
click at [132, 73] on ul "Conteúdo Estilo Avançado" at bounding box center [198, 72] width 132 height 34
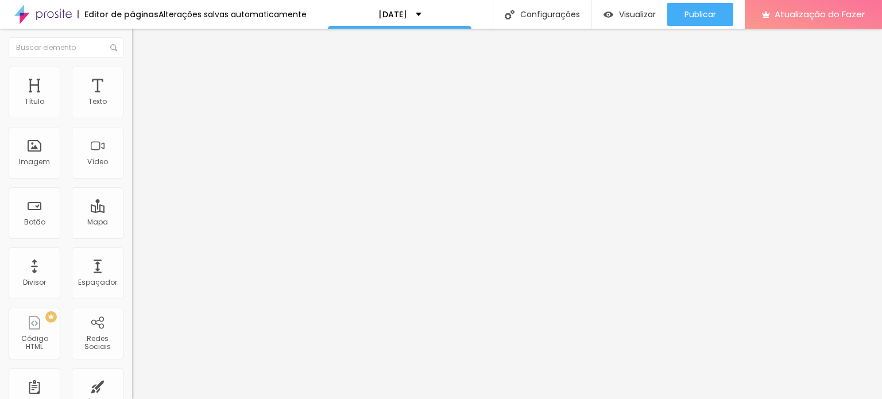
click at [132, 71] on img at bounding box center [137, 72] width 10 height 10
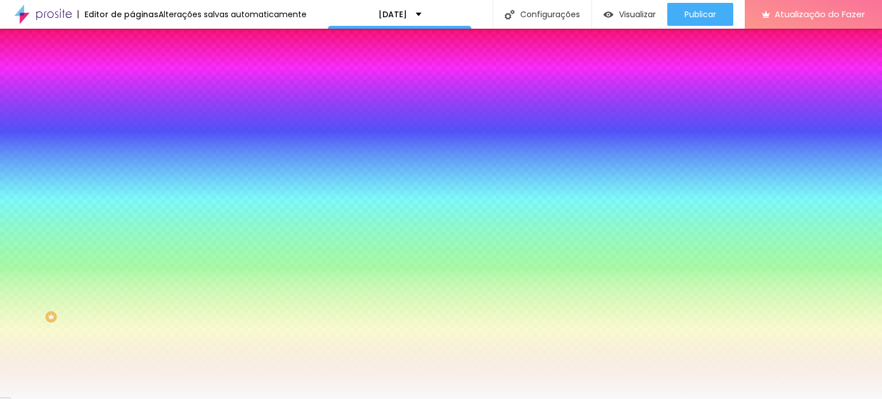
click at [142, 81] on font "Avançado" at bounding box center [161, 86] width 38 height 10
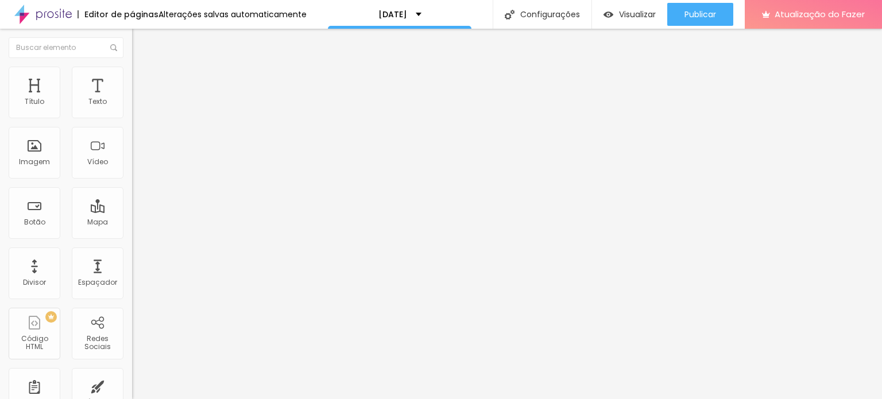
click at [139, 99] on font "Adicionar imagem" at bounding box center [172, 94] width 67 height 10
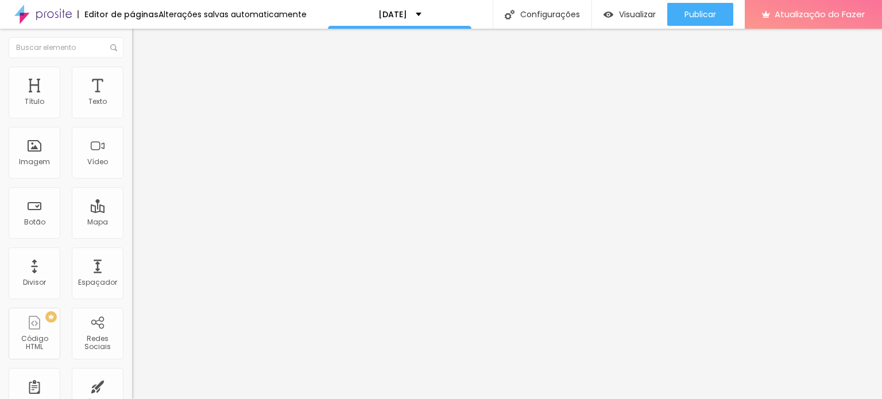
click at [139, 99] on font "Adicionar imagem" at bounding box center [172, 94] width 67 height 10
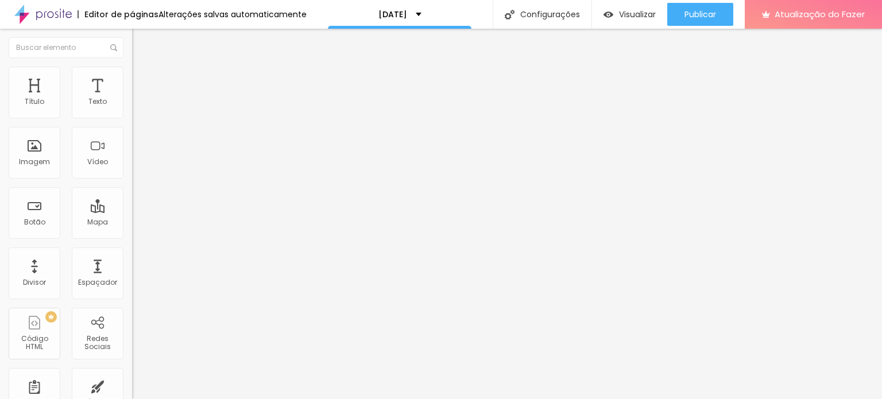
click at [601, 9] on button "Visualizar" at bounding box center [629, 14] width 75 height 23
click at [142, 79] on font "Estilo" at bounding box center [151, 74] width 18 height 10
drag, startPoint x: 115, startPoint y: 122, endPoint x: 73, endPoint y: 133, distance: 42.8
click at [132, 118] on input "range" at bounding box center [169, 113] width 74 height 9
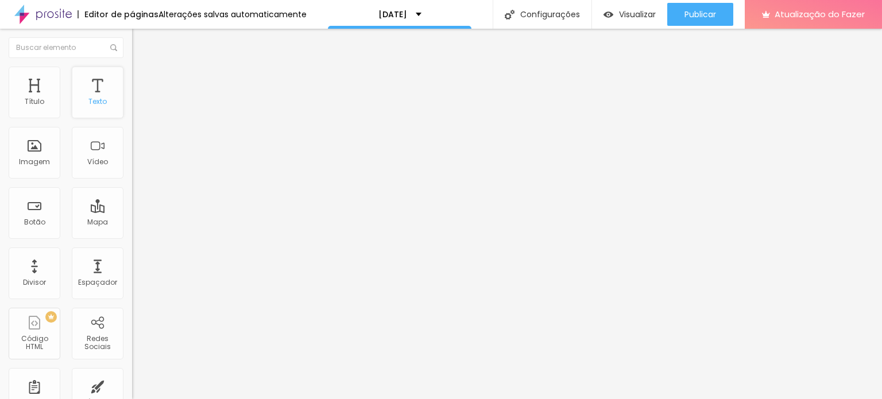
click at [107, 98] on div "Texto" at bounding box center [98, 93] width 52 height 52
click at [96, 102] on font "Texto" at bounding box center [97, 101] width 18 height 10
click at [142, 81] on font "Avançado" at bounding box center [161, 86] width 38 height 10
click at [142, 79] on font "Estilo" at bounding box center [151, 74] width 18 height 10
drag, startPoint x: 103, startPoint y: 123, endPoint x: 88, endPoint y: 120, distance: 14.8
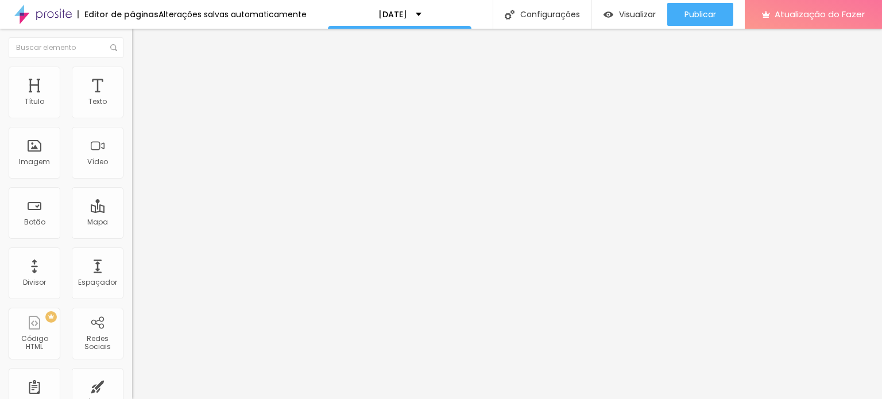
click at [132, 118] on input "range" at bounding box center [169, 113] width 74 height 9
click at [132, 78] on img at bounding box center [137, 83] width 10 height 10
click at [132, 223] on input "range" at bounding box center [169, 227] width 74 height 9
click at [142, 78] on font "Estilo" at bounding box center [151, 74] width 18 height 10
drag, startPoint x: 109, startPoint y: 123, endPoint x: 80, endPoint y: 119, distance: 29.5
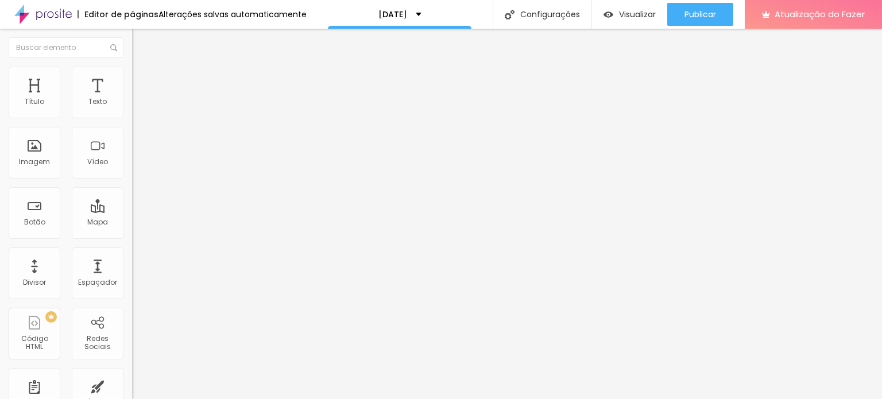
click at [132, 118] on input "range" at bounding box center [169, 113] width 74 height 9
click at [643, 15] on font "Visualizar" at bounding box center [637, 14] width 37 height 11
click at [29, 162] on font "Imagem" at bounding box center [34, 162] width 31 height 10
click at [132, 78] on li "Estilo" at bounding box center [198, 72] width 132 height 11
click at [132, 110] on div "Tipografia Voltar ao padrão" at bounding box center [198, 94] width 132 height 32
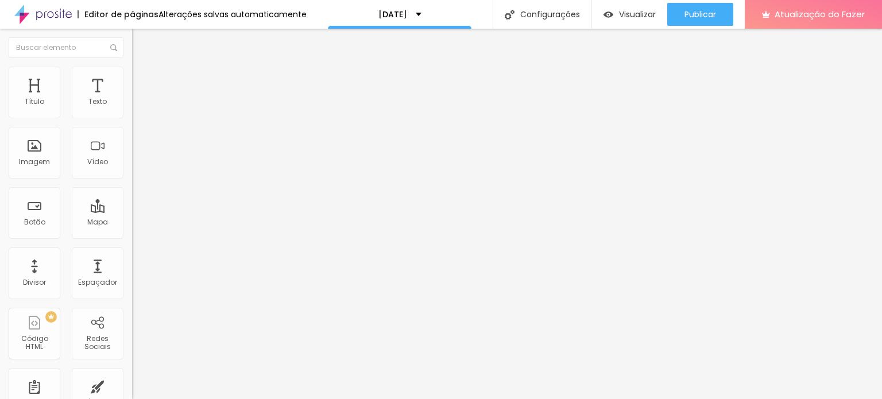
click at [132, 110] on button "button" at bounding box center [140, 104] width 16 height 12
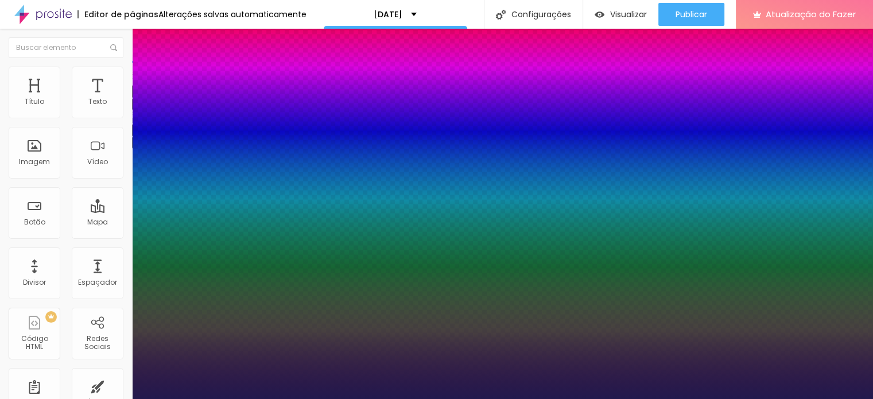
click at [373, 398] on div at bounding box center [436, 399] width 873 height 0
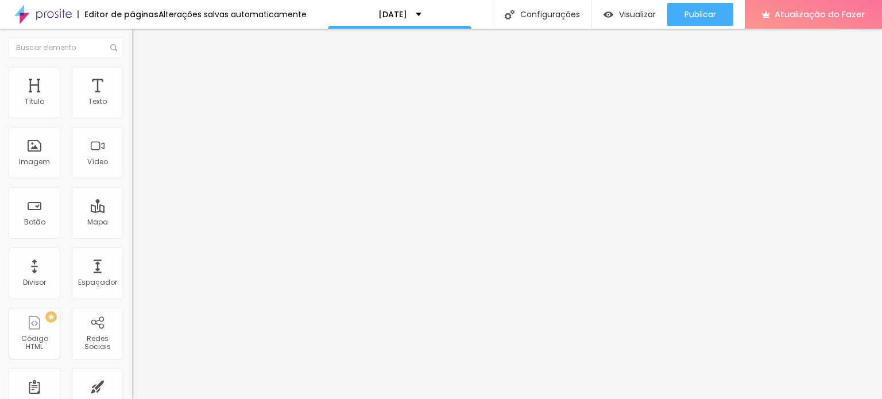
click at [132, 110] on button "button" at bounding box center [140, 104] width 16 height 12
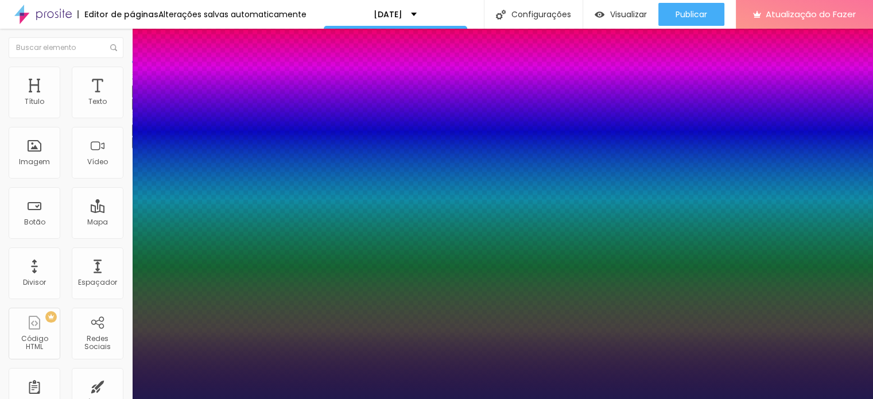
click at [425, 398] on div at bounding box center [436, 399] width 873 height 0
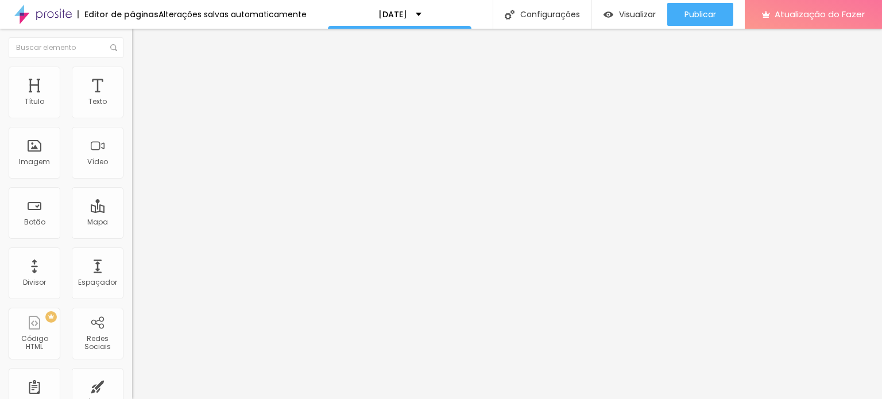
click at [138, 106] on icon "button" at bounding box center [140, 103] width 5 height 5
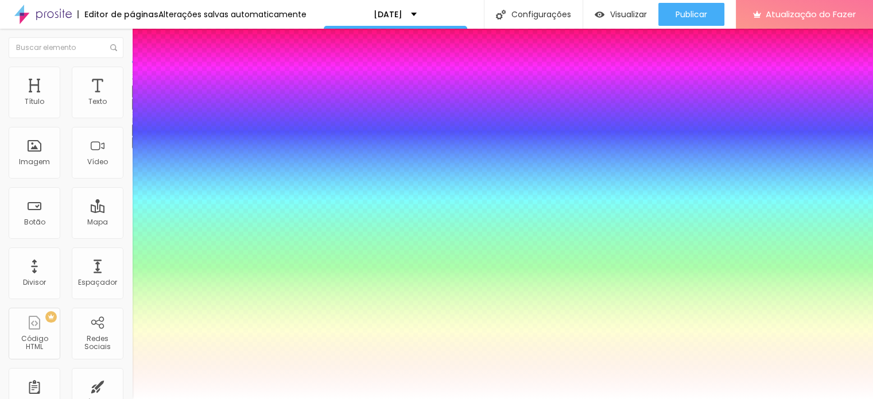
click at [44, 398] on div at bounding box center [436, 399] width 873 height 0
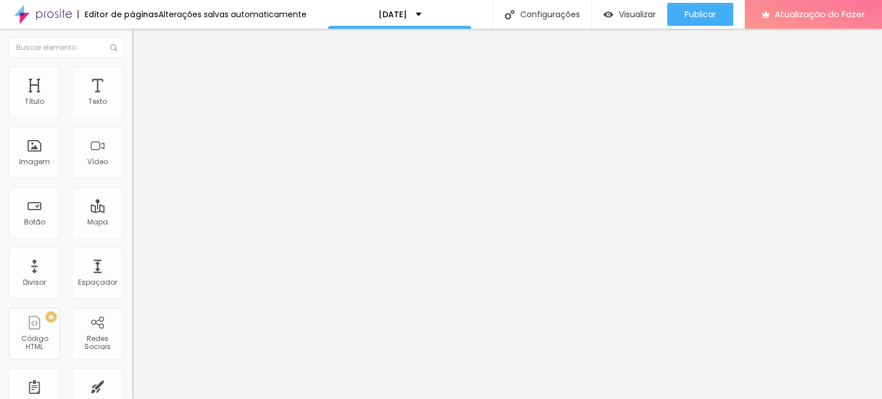
click at [132, 110] on button "button" at bounding box center [140, 104] width 16 height 12
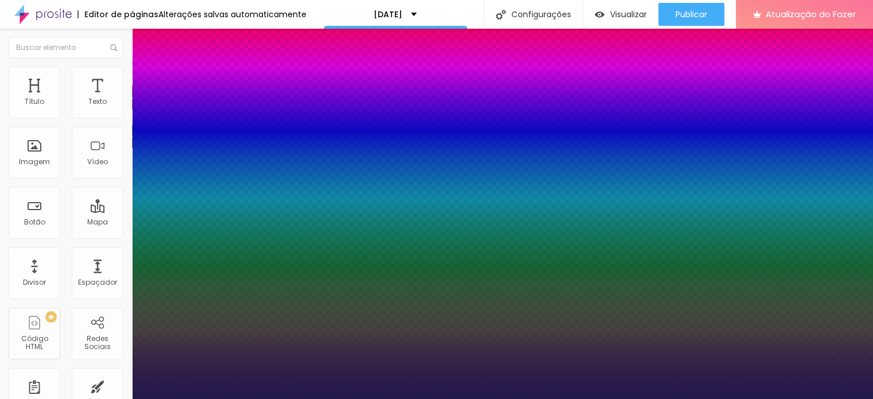
click at [623, 398] on div at bounding box center [436, 399] width 873 height 0
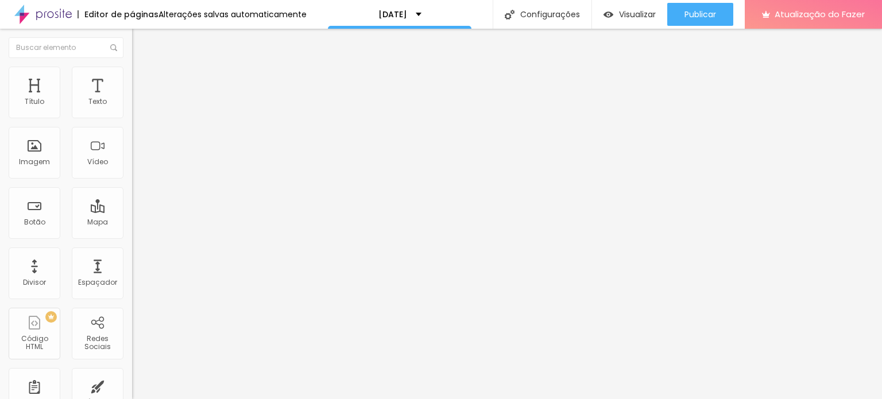
click at [139, 99] on font "Adicionar imagem" at bounding box center [172, 94] width 67 height 10
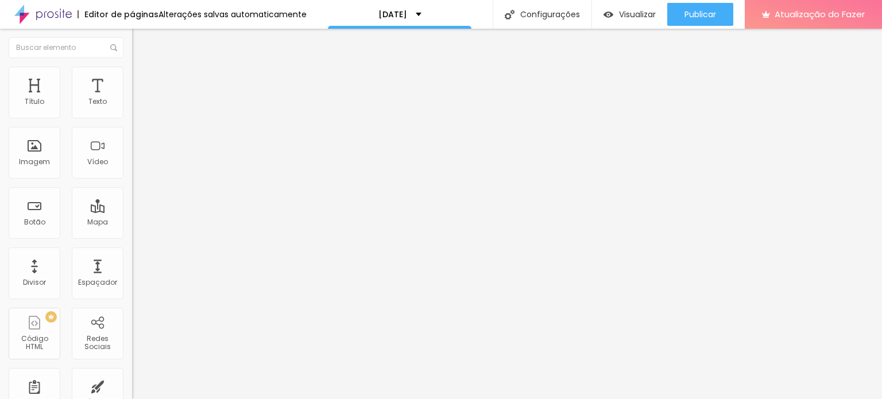
click at [142, 79] on font "Estilo" at bounding box center [151, 74] width 18 height 10
drag, startPoint x: 106, startPoint y: 121, endPoint x: 88, endPoint y: 123, distance: 17.9
click at [132, 118] on input "range" at bounding box center [169, 113] width 74 height 9
drag, startPoint x: 28, startPoint y: 146, endPoint x: 17, endPoint y: 145, distance: 11.0
click at [132, 252] on input "range" at bounding box center [169, 256] width 74 height 9
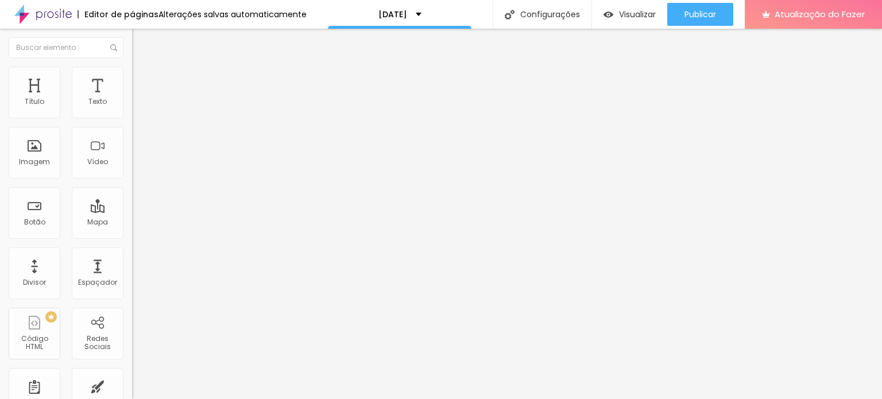
click at [132, 78] on li "Avançado" at bounding box center [198, 83] width 132 height 11
drag, startPoint x: 28, startPoint y: 116, endPoint x: 39, endPoint y: 115, distance: 11.5
click at [132, 223] on div at bounding box center [198, 228] width 132 height 10
drag, startPoint x: 36, startPoint y: 112, endPoint x: 0, endPoint y: 126, distance: 38.4
click at [132, 223] on input "range" at bounding box center [169, 227] width 74 height 9
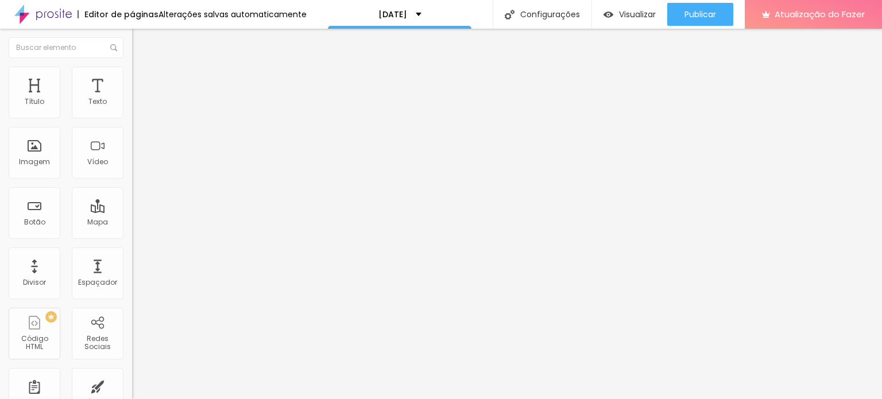
drag, startPoint x: 28, startPoint y: 135, endPoint x: 0, endPoint y: 140, distance: 28.5
click at [132, 385] on input "range" at bounding box center [169, 389] width 74 height 9
click at [139, 99] on font "Trocar imagem" at bounding box center [167, 94] width 56 height 10
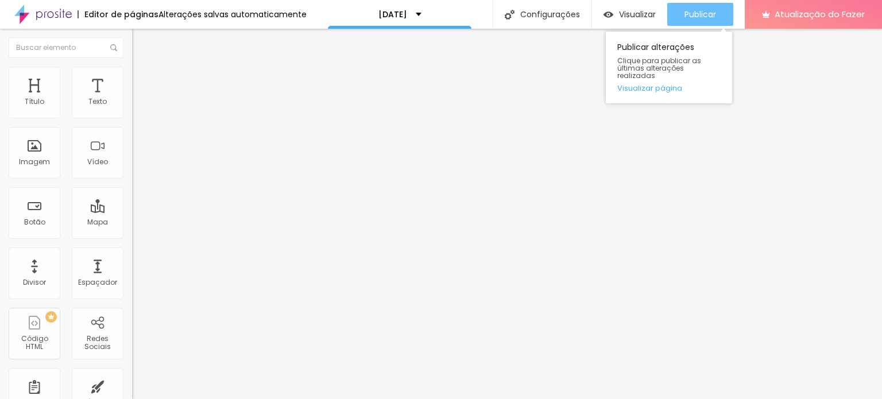
click at [708, 13] on font "Publicar" at bounding box center [700, 14] width 32 height 11
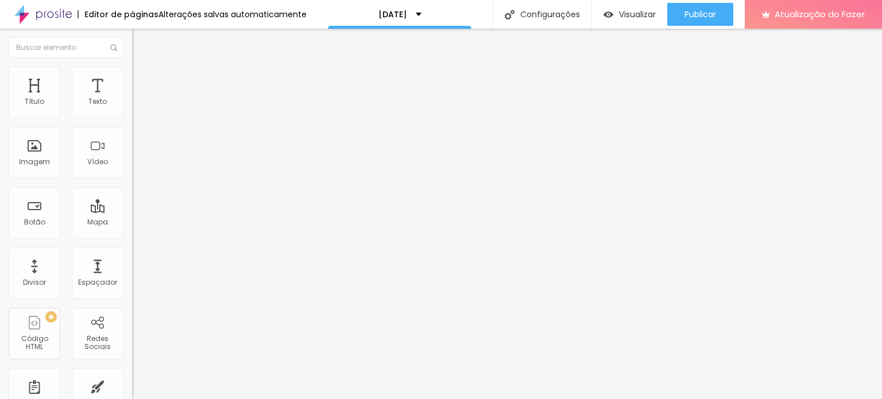
click at [132, 108] on input "Garanta sua vaga na pré-venda!!" at bounding box center [201, 101] width 138 height 11
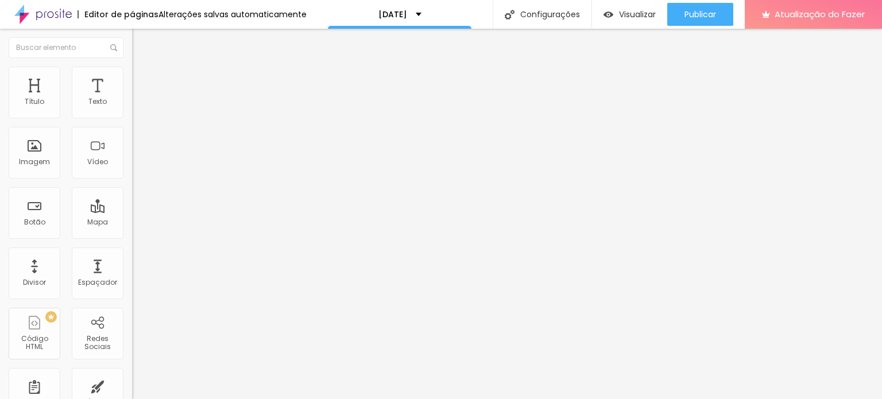
click at [132, 64] on ul "Conteúdo Estilo Avançado" at bounding box center [198, 72] width 132 height 34
click at [142, 79] on font "Estilo" at bounding box center [151, 74] width 18 height 10
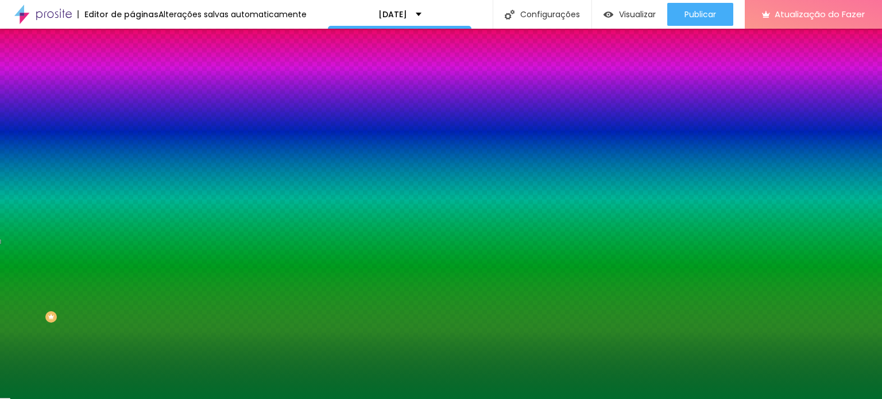
click at [132, 78] on img at bounding box center [137, 83] width 10 height 10
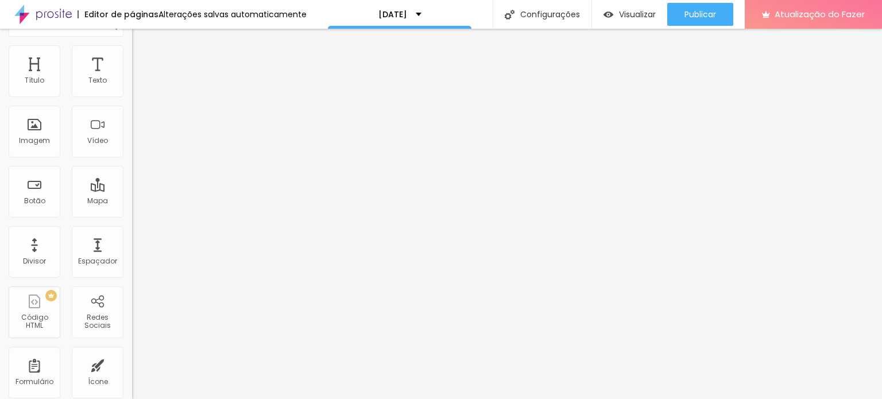
scroll to position [33, 0]
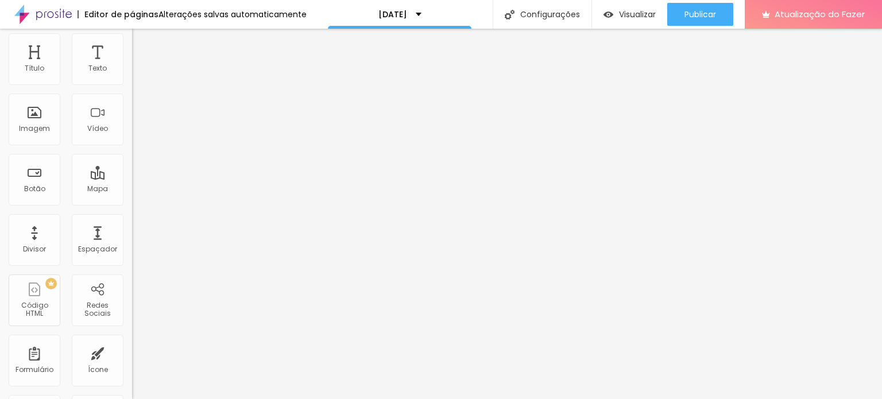
click at [142, 34] on font "Conteúdo" at bounding box center [160, 30] width 36 height 10
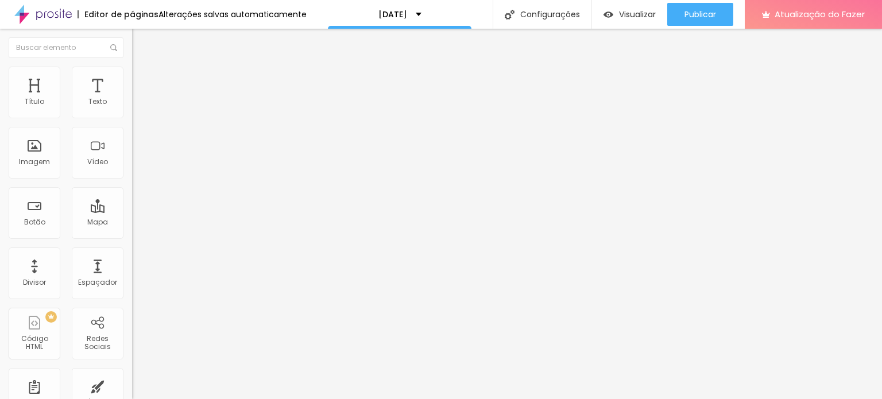
click at [132, 76] on li "Estilo" at bounding box center [198, 72] width 132 height 11
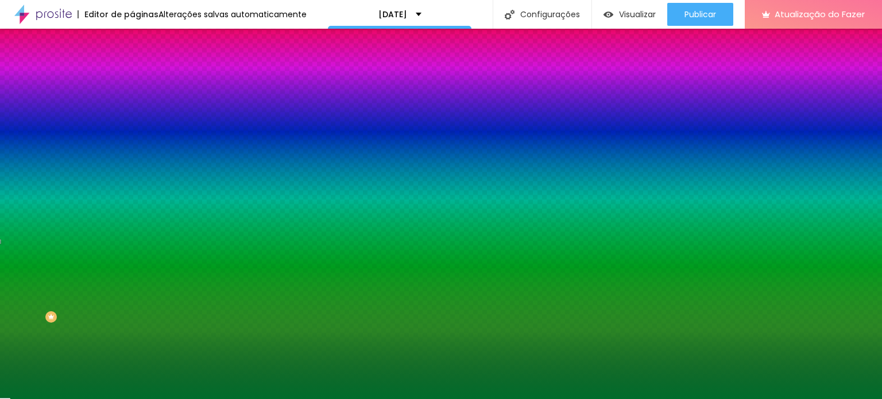
click at [142, 68] on font "Conteúdo" at bounding box center [160, 63] width 36 height 10
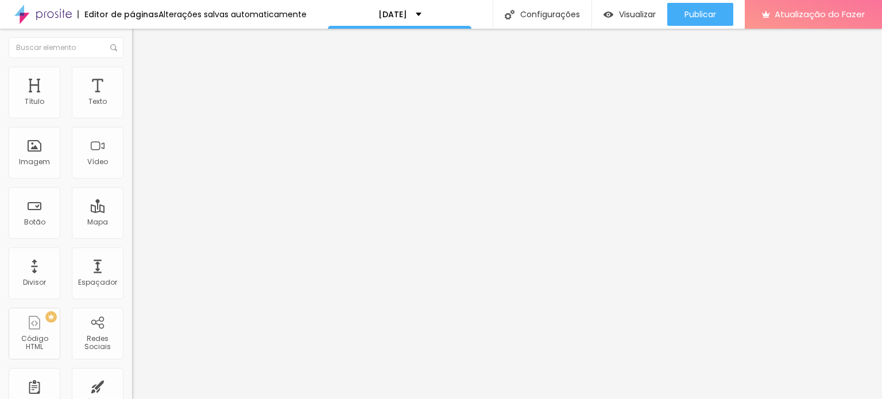
click at [132, 174] on font "Tamanho" at bounding box center [150, 169] width 36 height 10
click at [132, 187] on div "Pequeno" at bounding box center [198, 183] width 132 height 7
click at [132, 218] on div "Link" at bounding box center [198, 211] width 132 height 14
click at [626, 24] on div "Visualizar" at bounding box center [629, 14] width 52 height 23
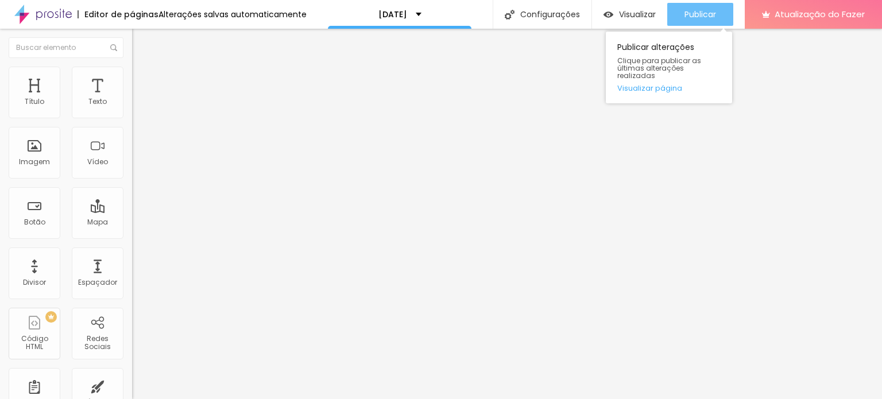
click at [691, 6] on div "Publicar" at bounding box center [700, 14] width 32 height 23
click at [703, 21] on div "Publicar" at bounding box center [700, 14] width 32 height 23
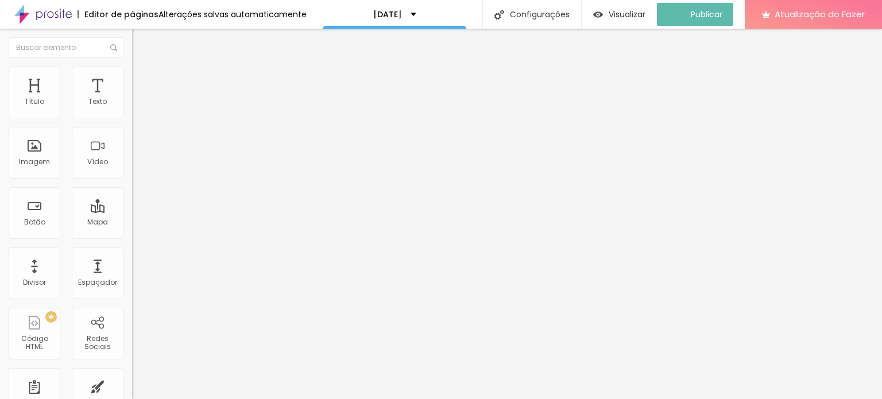
click at [132, 108] on input "Comprar agora" at bounding box center [201, 101] width 138 height 11
drag, startPoint x: 76, startPoint y: 127, endPoint x: 7, endPoint y: 127, distance: 68.9
click at [132, 127] on div "Texto Comprar agora Alinhamento [GEOGRAPHIC_DATA] Link URL https:// Abrir em um…" at bounding box center [198, 173] width 132 height 167
click at [132, 108] on input "Comprar agora" at bounding box center [201, 101] width 138 height 11
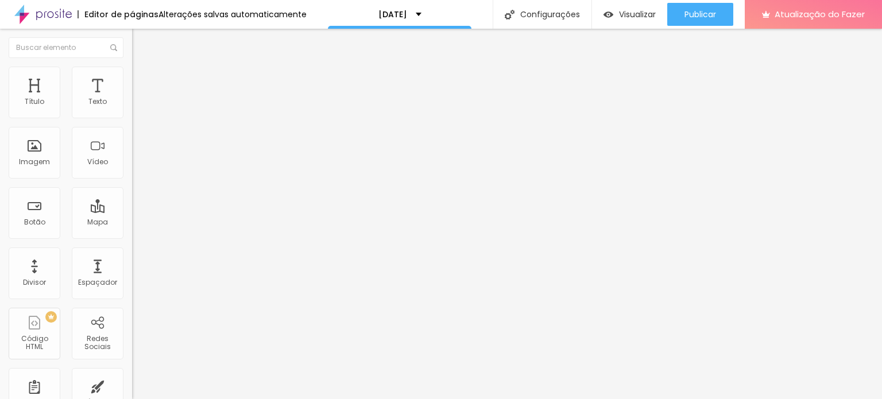
click at [132, 108] on input "Comprar agora" at bounding box center [201, 101] width 138 height 11
click at [132, 108] on input "EU QUERO" at bounding box center [201, 101] width 138 height 11
click at [132, 108] on input "EU QUERO!" at bounding box center [201, 101] width 138 height 11
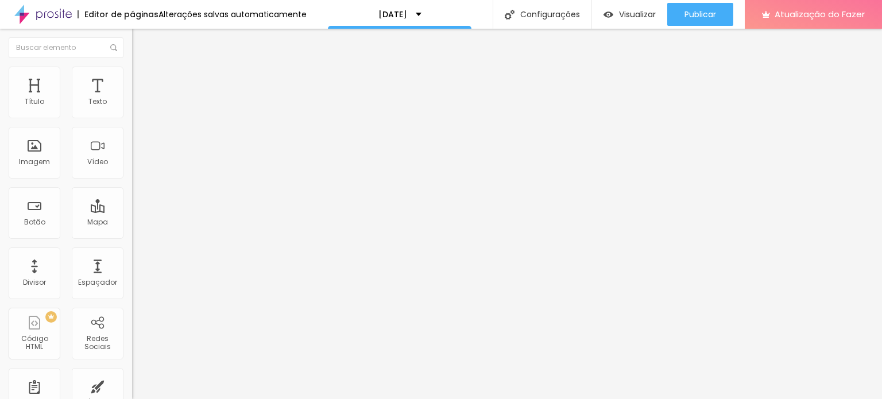
click at [132, 118] on div "Texto Comprar agora" at bounding box center [198, 104] width 132 height 28
click at [132, 108] on input "Comprar agora" at bounding box center [201, 101] width 138 height 11
paste input "EU QUERO!"
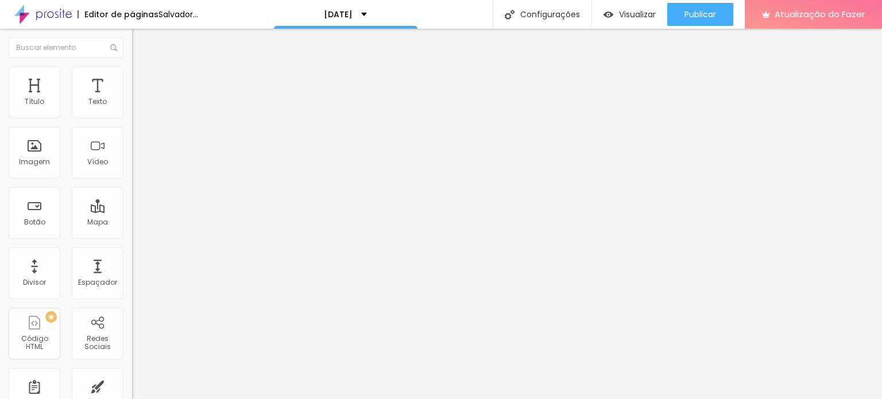
click at [132, 118] on div "Texto EU QUERO" at bounding box center [198, 104] width 132 height 28
drag, startPoint x: 32, startPoint y: 141, endPoint x: 32, endPoint y: 134, distance: 6.9
click at [132, 118] on div "Texto EU QUERO" at bounding box center [198, 104] width 132 height 28
click at [132, 108] on input "EU QUERO" at bounding box center [201, 101] width 138 height 11
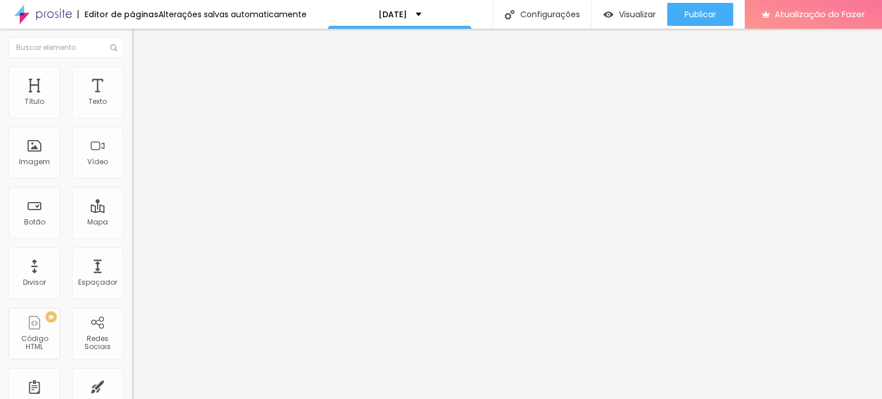
click at [132, 108] on input "EU QUERO" at bounding box center [201, 101] width 138 height 11
paste input "!"
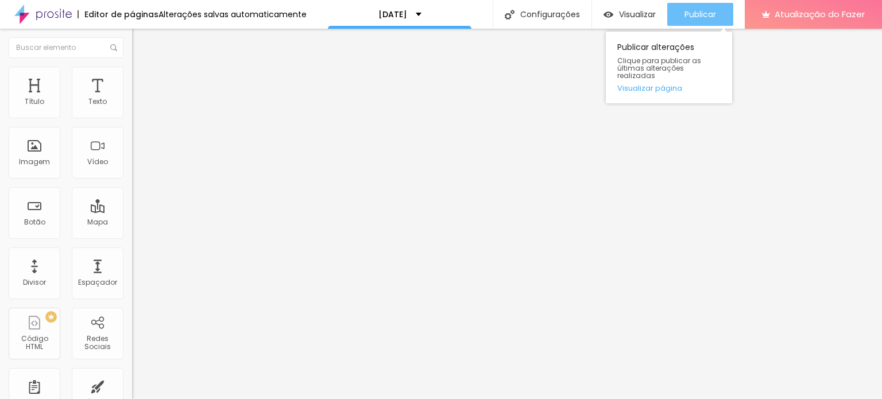
click at [690, 17] on font "Publicar" at bounding box center [700, 14] width 32 height 11
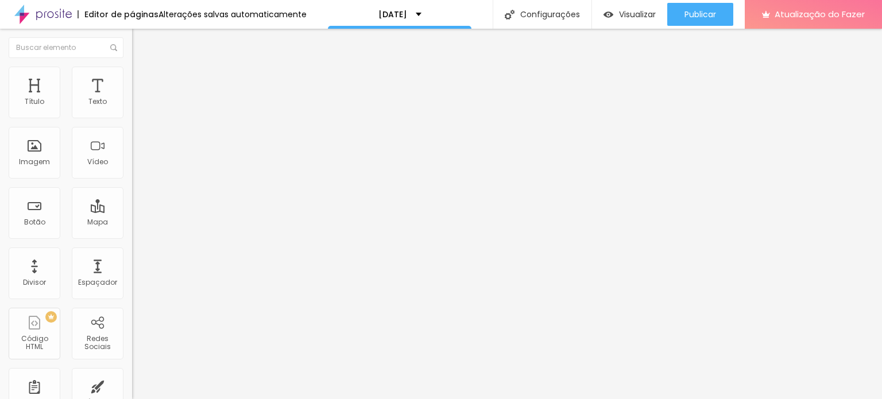
click at [139, 99] on font "Trocar imagem" at bounding box center [167, 94] width 56 height 10
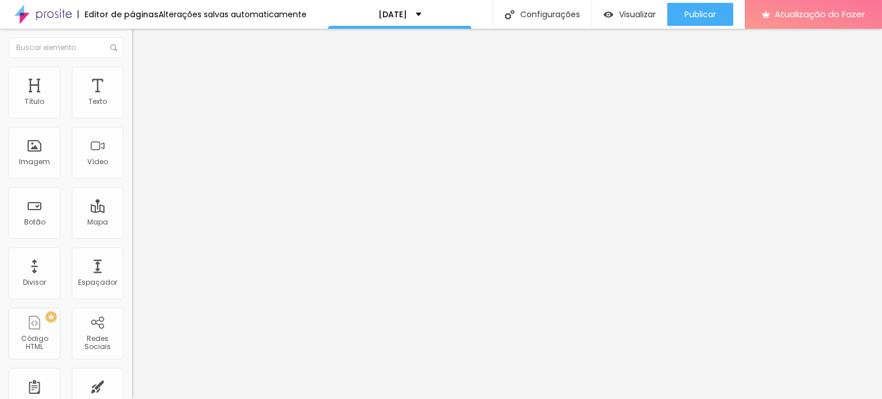
click at [132, 108] on input "EU QUERO!" at bounding box center [201, 101] width 138 height 11
drag, startPoint x: 42, startPoint y: 125, endPoint x: 32, endPoint y: 128, distance: 10.9
click at [132, 108] on input "EU QUERO!" at bounding box center [201, 101] width 138 height 11
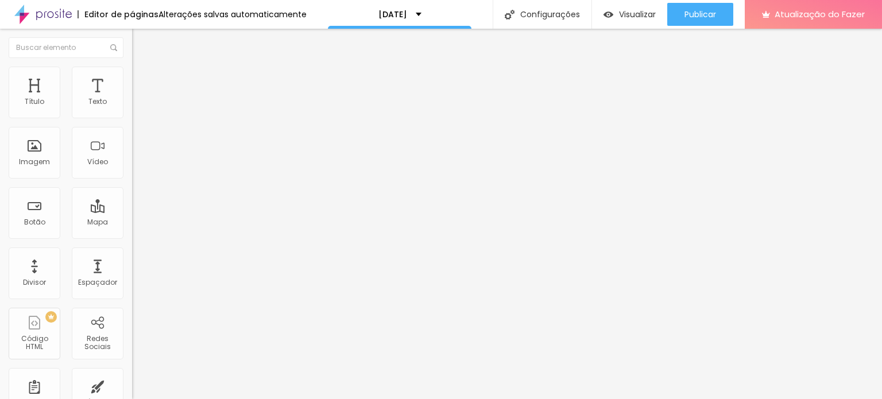
click at [132, 108] on input "EU QUERO!" at bounding box center [201, 101] width 138 height 11
paste input "👉 Quero esse plano"
click at [132, 108] on input "EU QUERO!" at bounding box center [201, 101] width 138 height 11
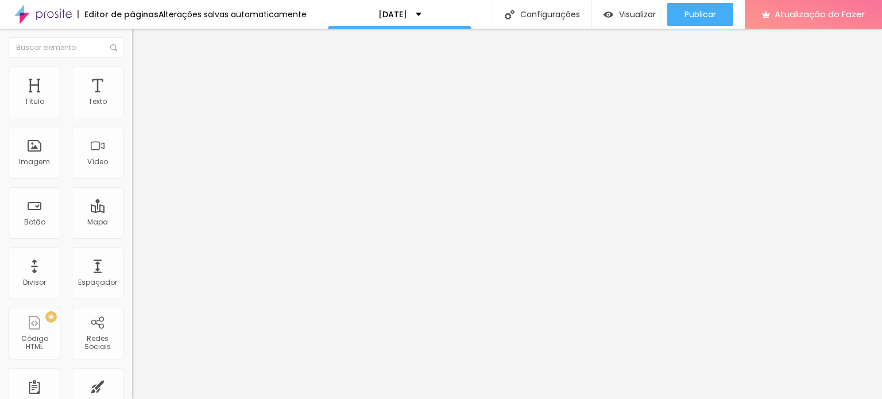
click at [132, 108] on input "EU QUERO!" at bounding box center [201, 101] width 138 height 11
paste input "👉 Quero esse plano"
click at [132, 108] on input "EU QUERO!" at bounding box center [201, 101] width 138 height 11
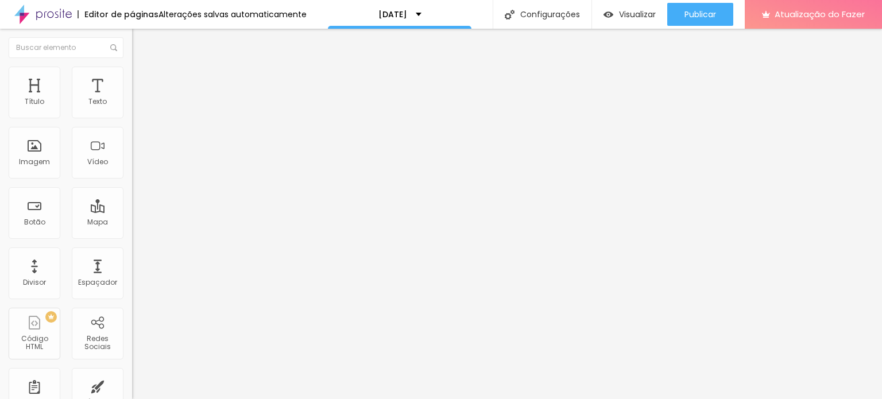
paste input "👉 Quero esse plano"
